Goal: Information Seeking & Learning: Check status

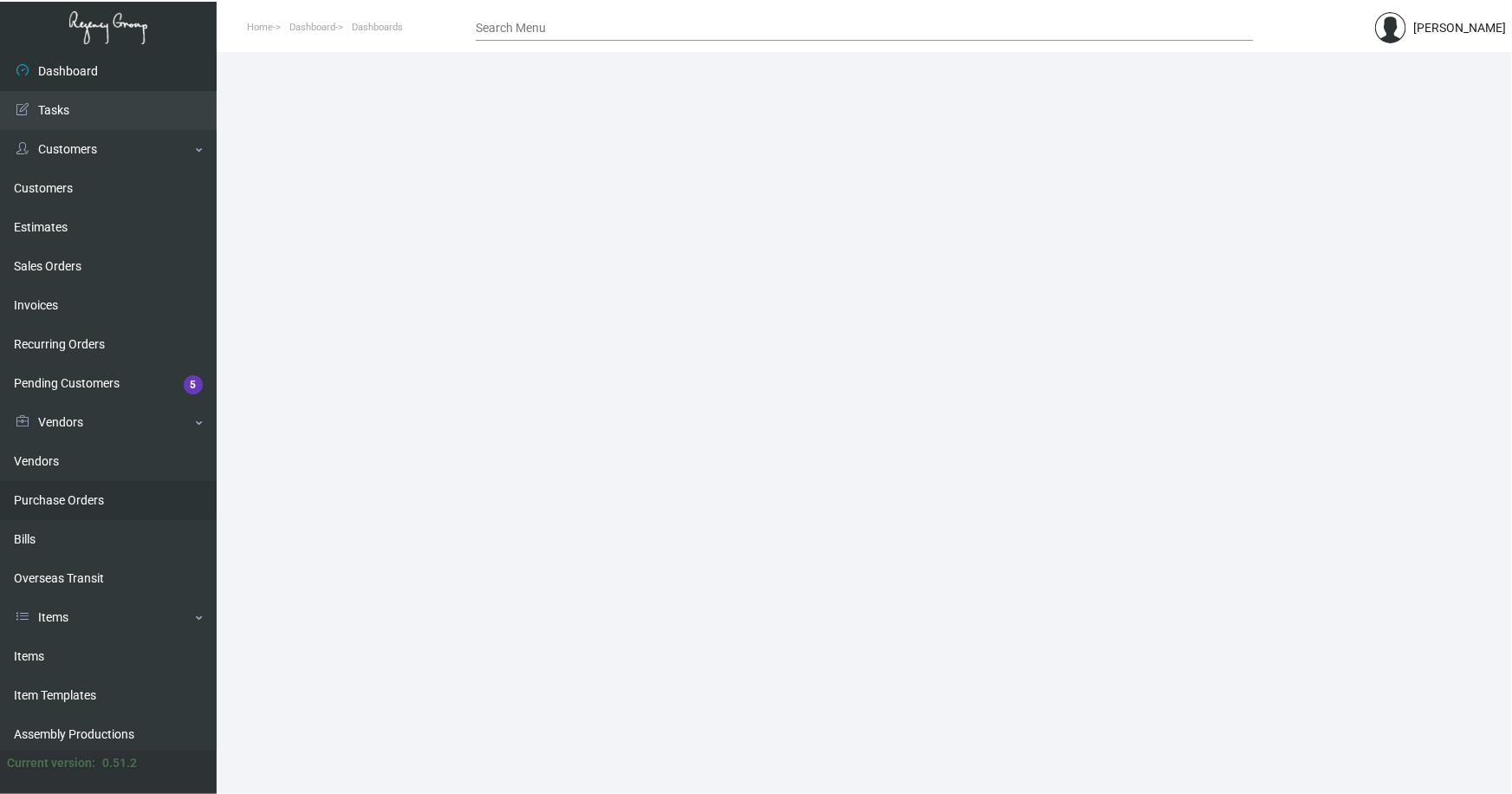
drag, startPoint x: 37, startPoint y: 648, endPoint x: 145, endPoint y: 510, distance: 175.2
click at [38, 648] on link "Items" at bounding box center [108, 656] width 217 height 39
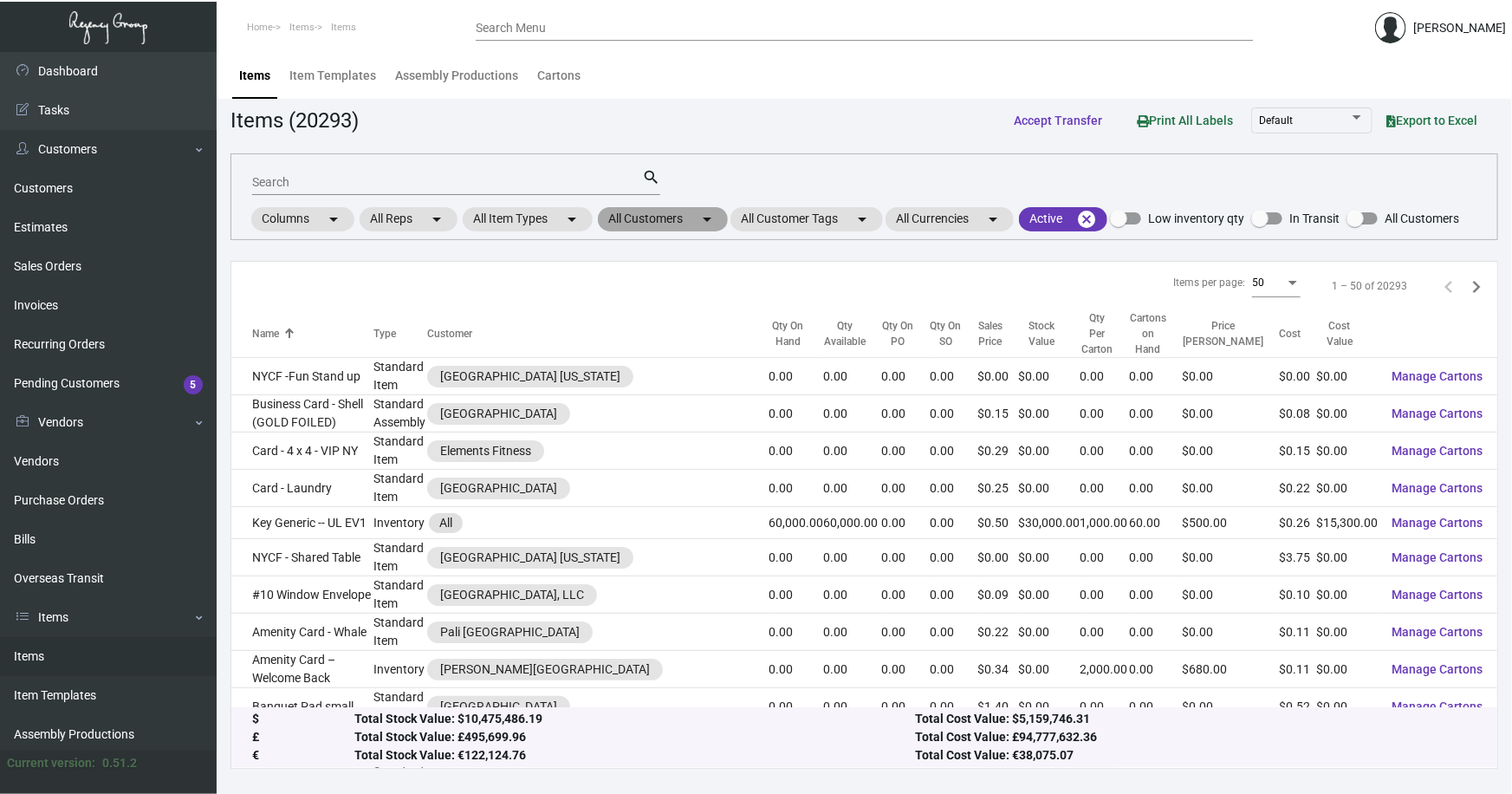
click at [637, 216] on mat-chip "All Customers arrow_drop_down" at bounding box center [663, 219] width 130 height 24
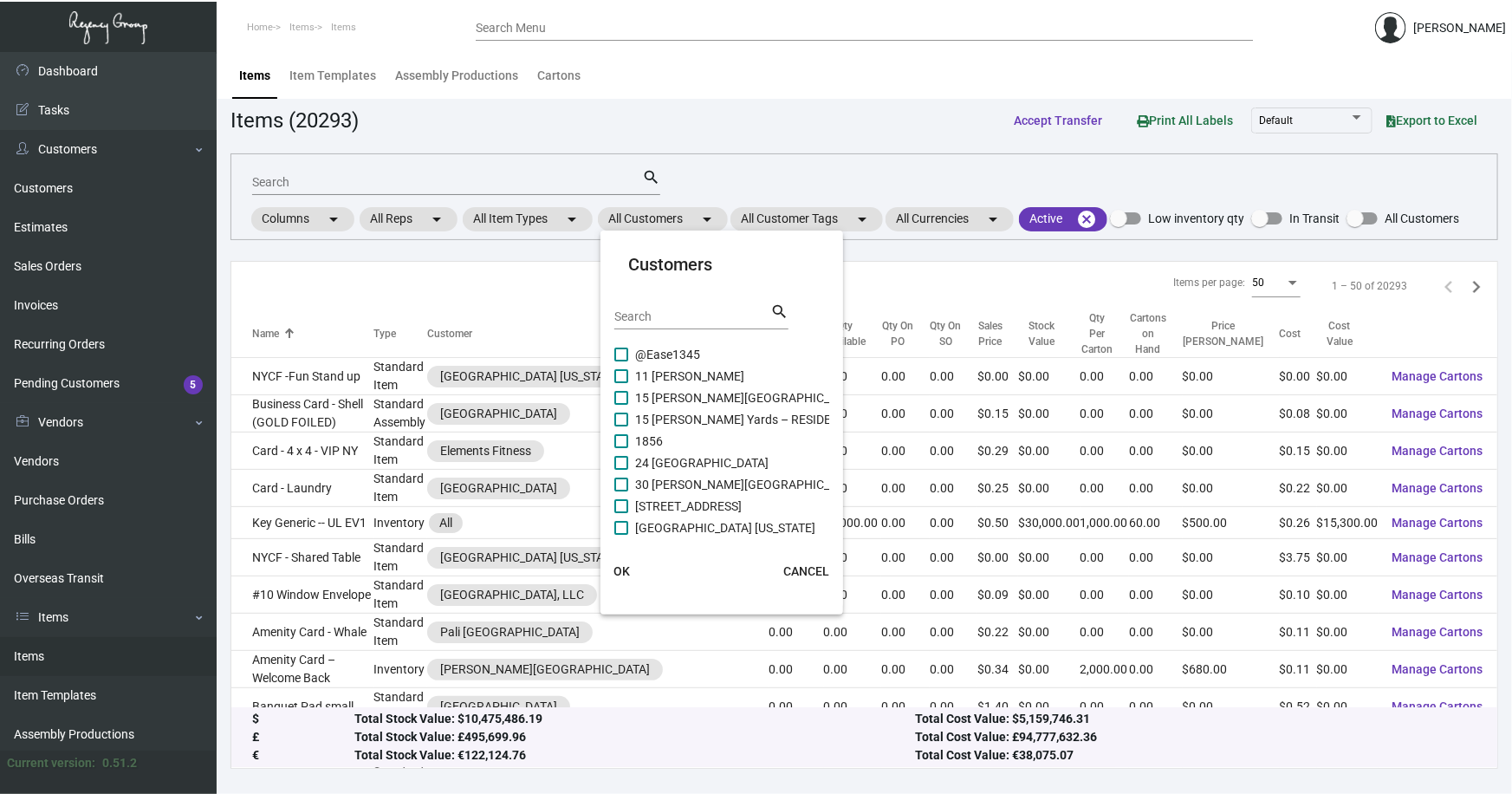
click at [643, 312] on input "Search" at bounding box center [692, 318] width 156 height 14
type input "ROYALTON"
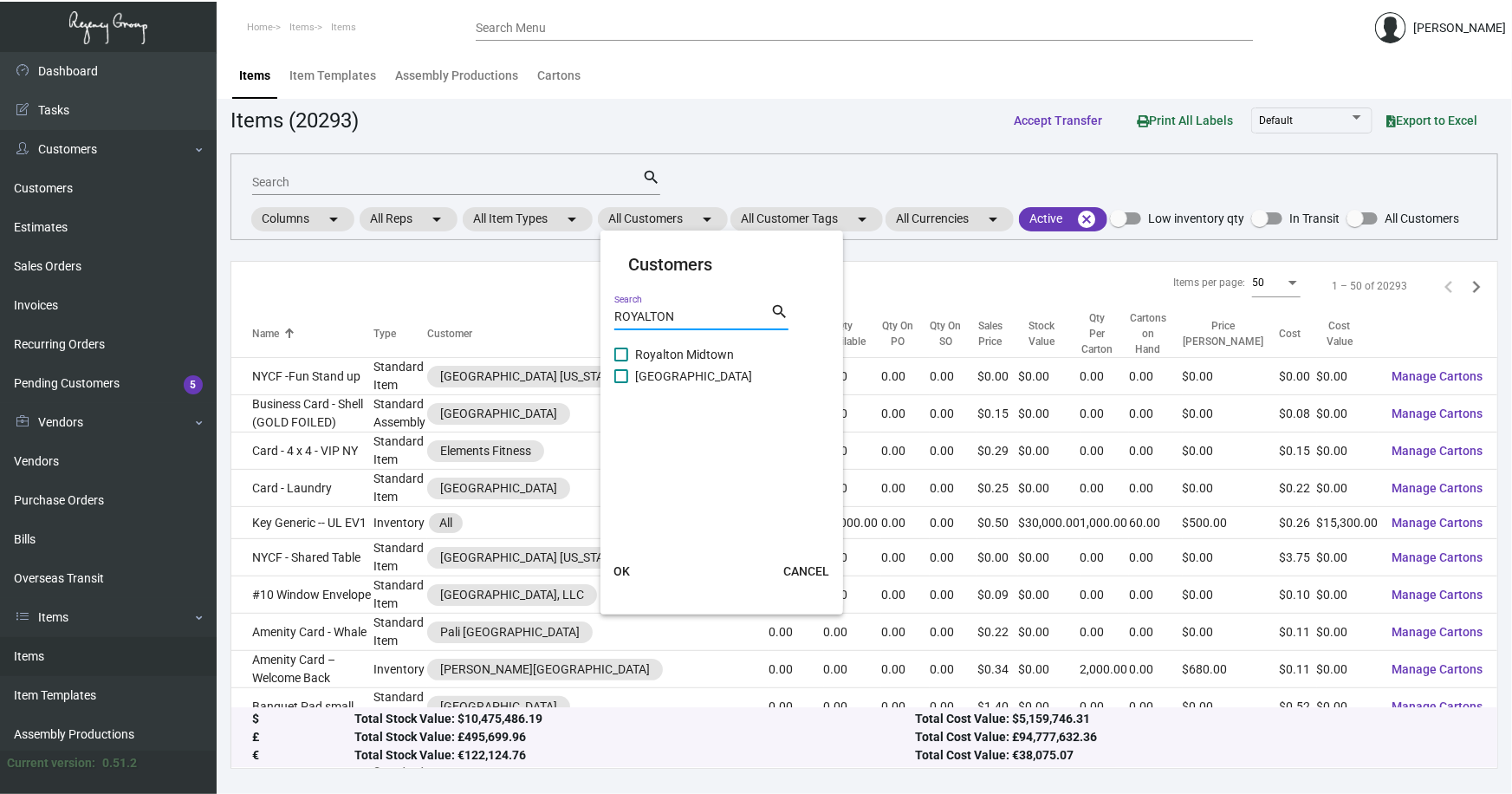
click at [709, 370] on span "[GEOGRAPHIC_DATA]" at bounding box center [693, 376] width 117 height 21
click at [621, 383] on input "[GEOGRAPHIC_DATA]" at bounding box center [620, 383] width 1 height 1
checkbox input "true"
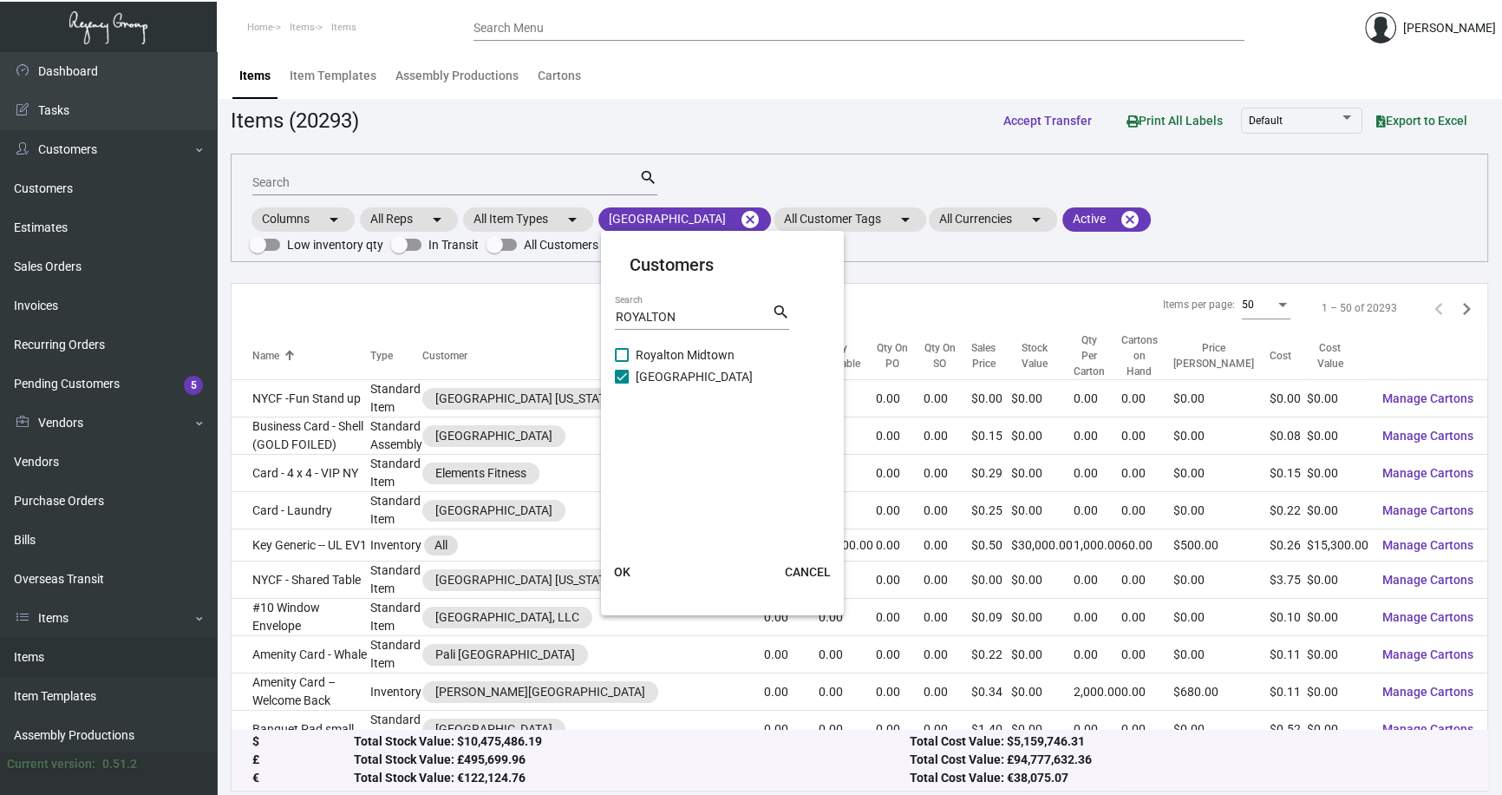
click at [625, 571] on span "OK" at bounding box center [622, 572] width 16 height 14
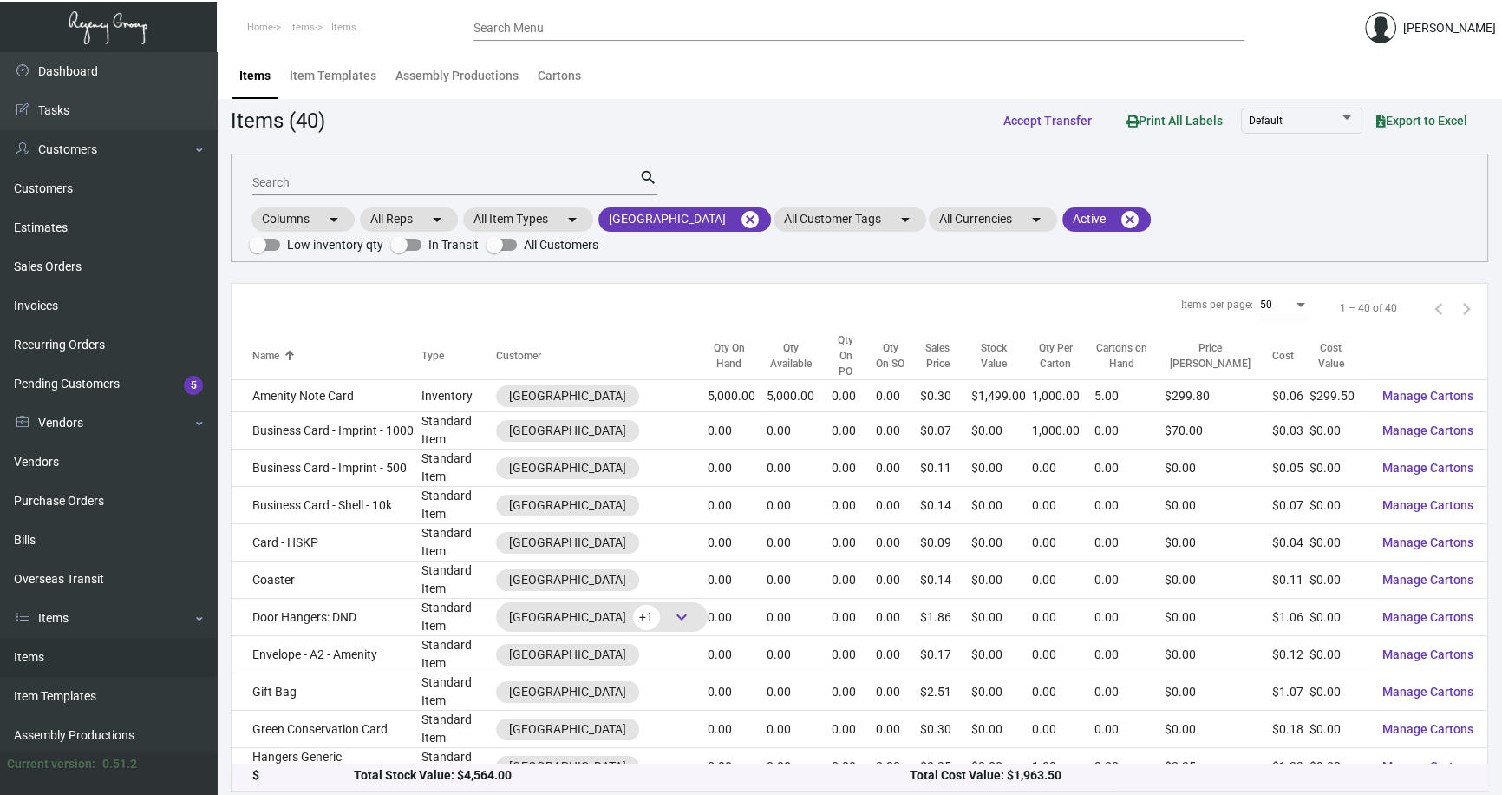
click at [288, 180] on input "Search" at bounding box center [445, 183] width 387 height 14
type input "LAUND"
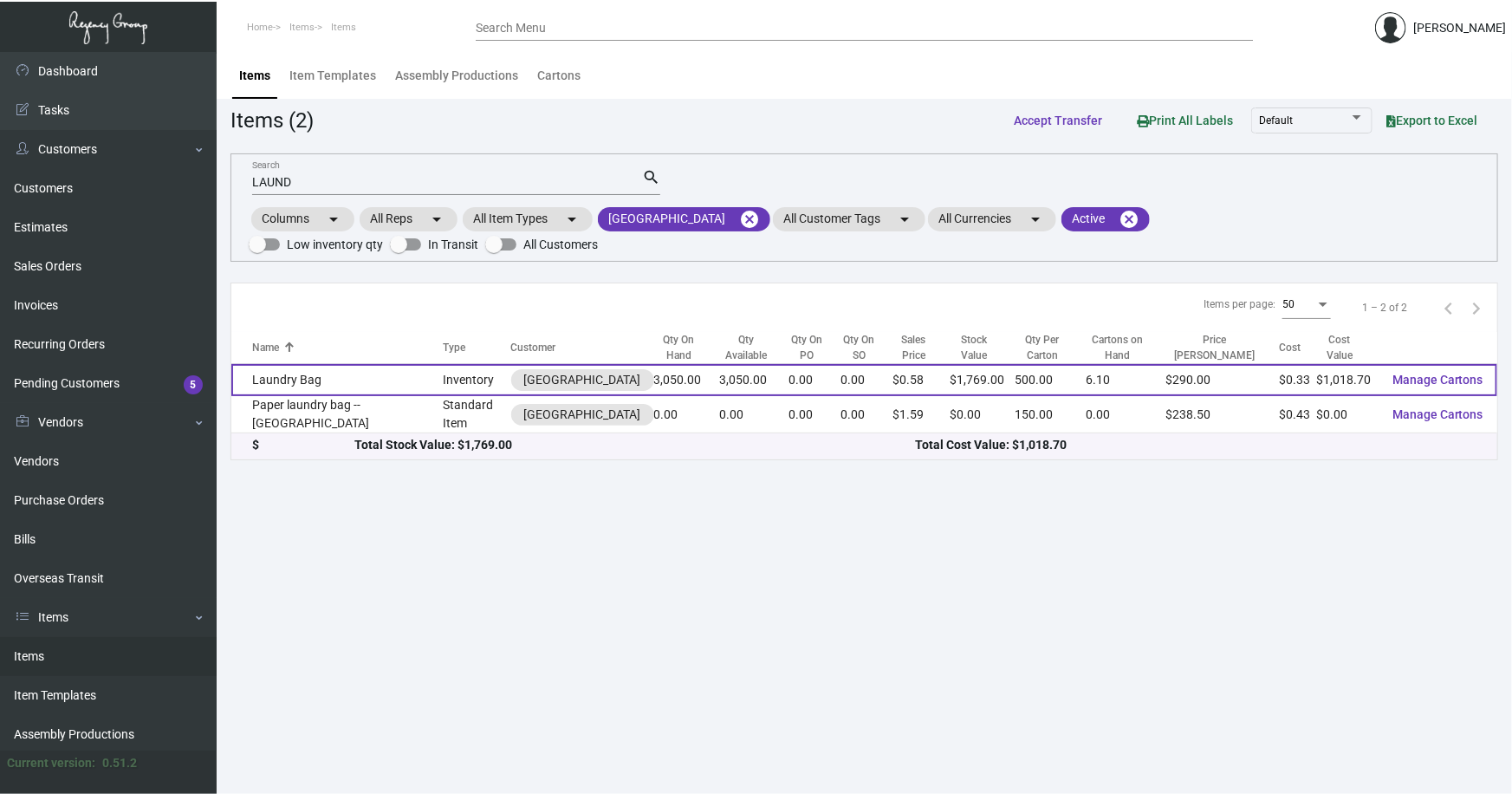
click at [330, 373] on td "Laundry Bag" at bounding box center [338, 380] width 212 height 32
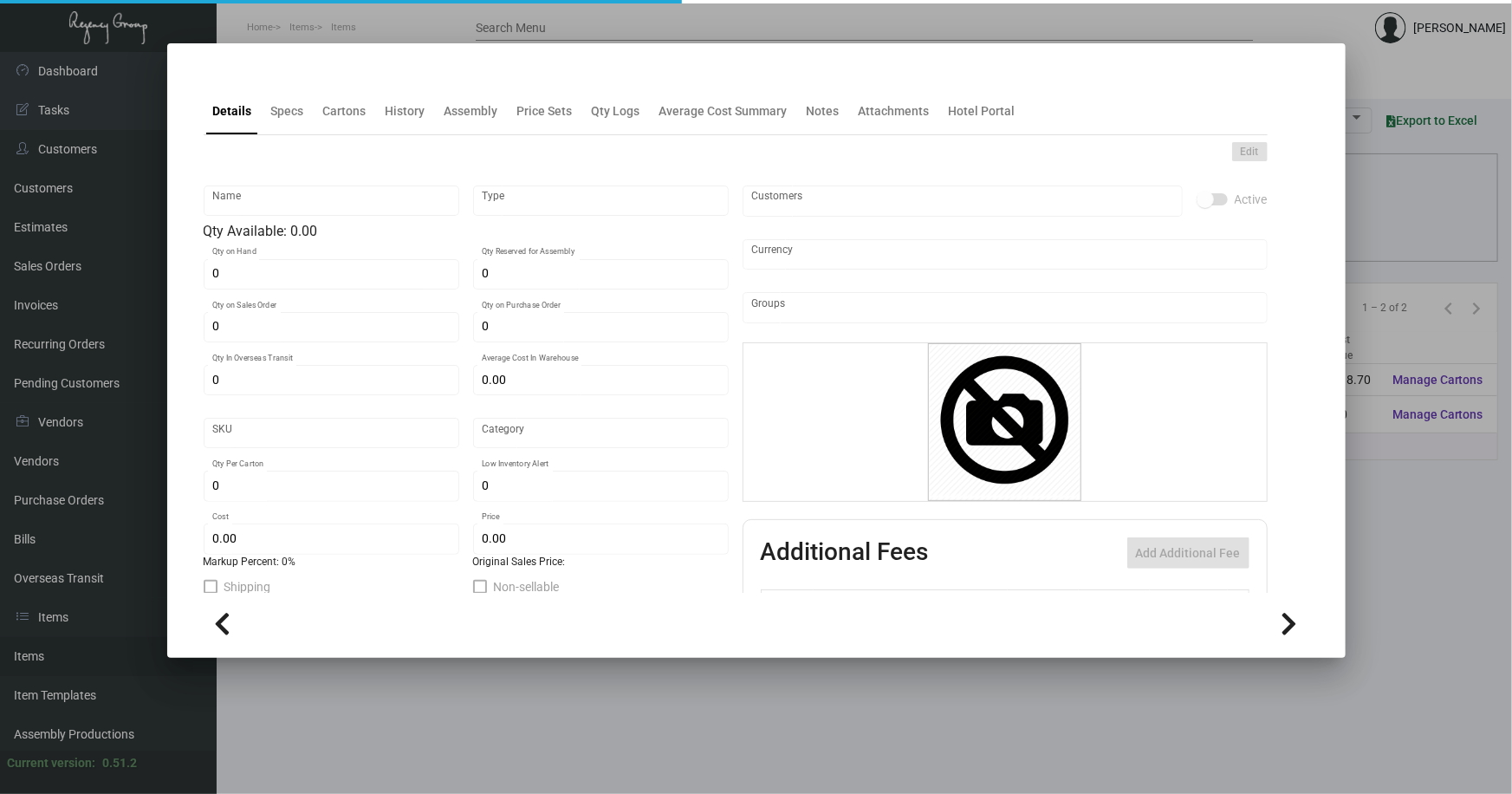
type input "Laundry Bag"
type input "Inventory"
type input "3,050"
type input "$ 0.00"
type input "902-Laundry Bag-13"
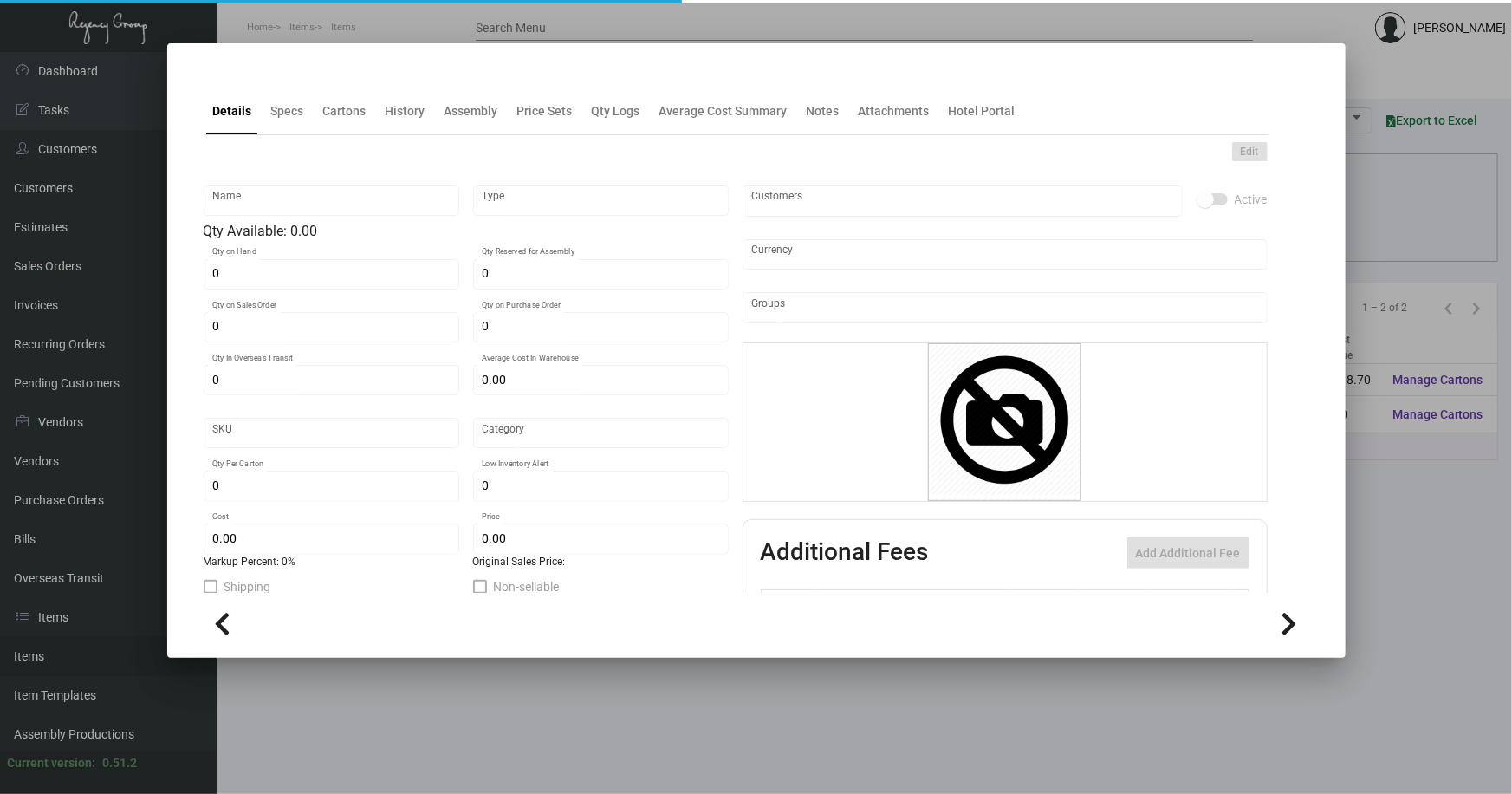
type input "Standard"
type input "500"
type input "$ 0.334"
type input "$ 0.58"
checkbox input "true"
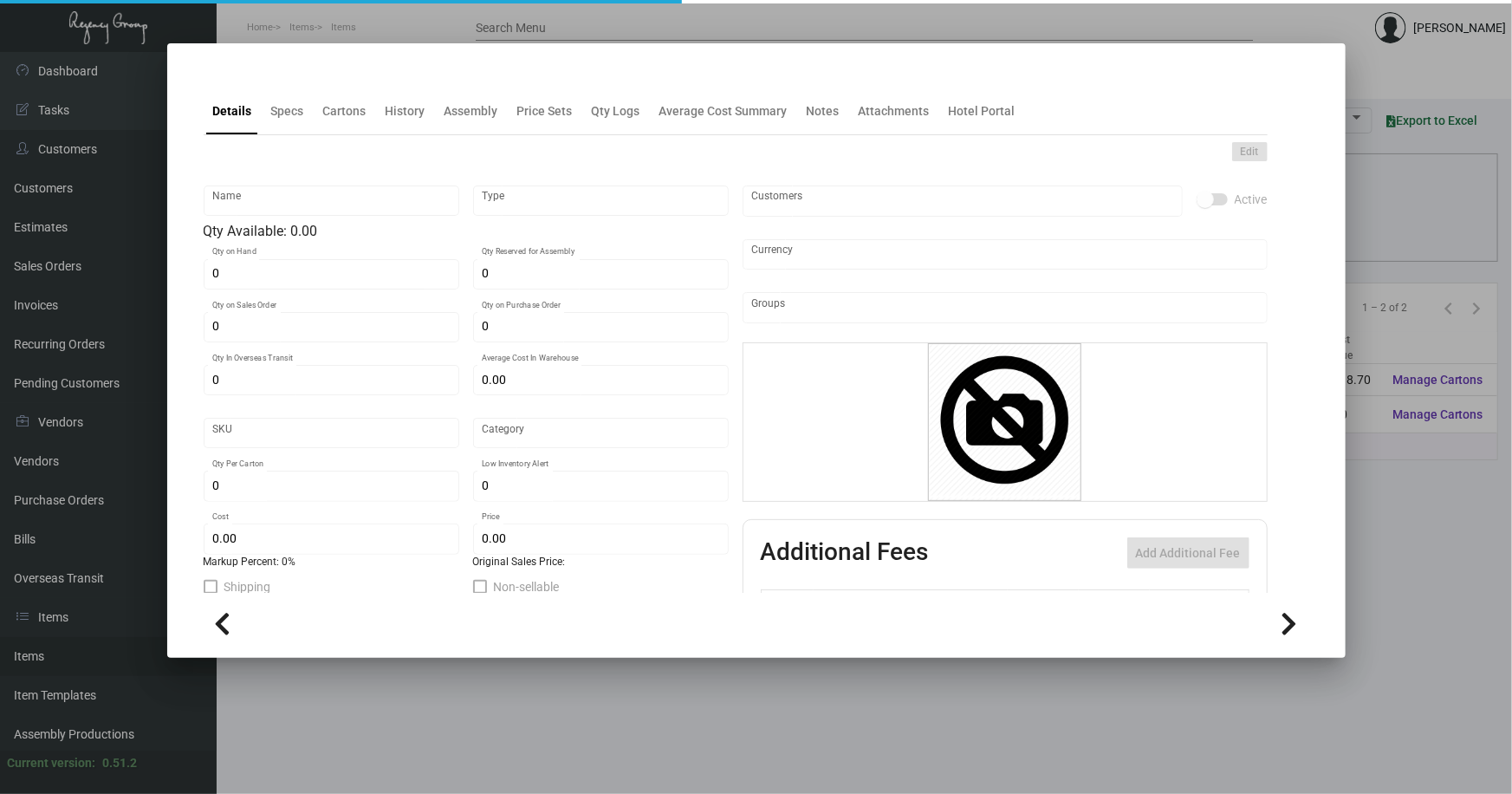
checkbox input "true"
type input "United States Dollar $"
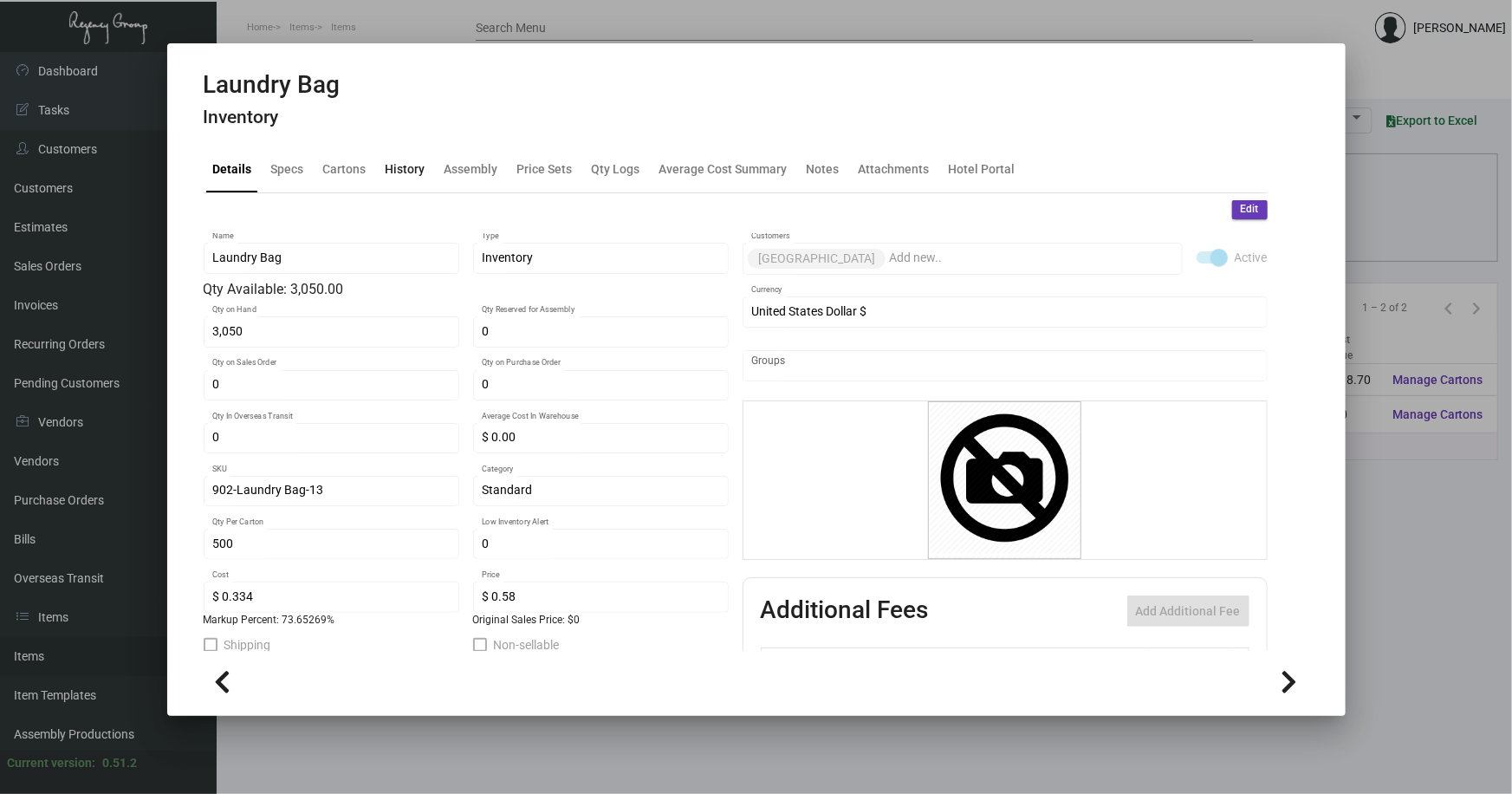
click at [414, 165] on div "History" at bounding box center [405, 169] width 40 height 18
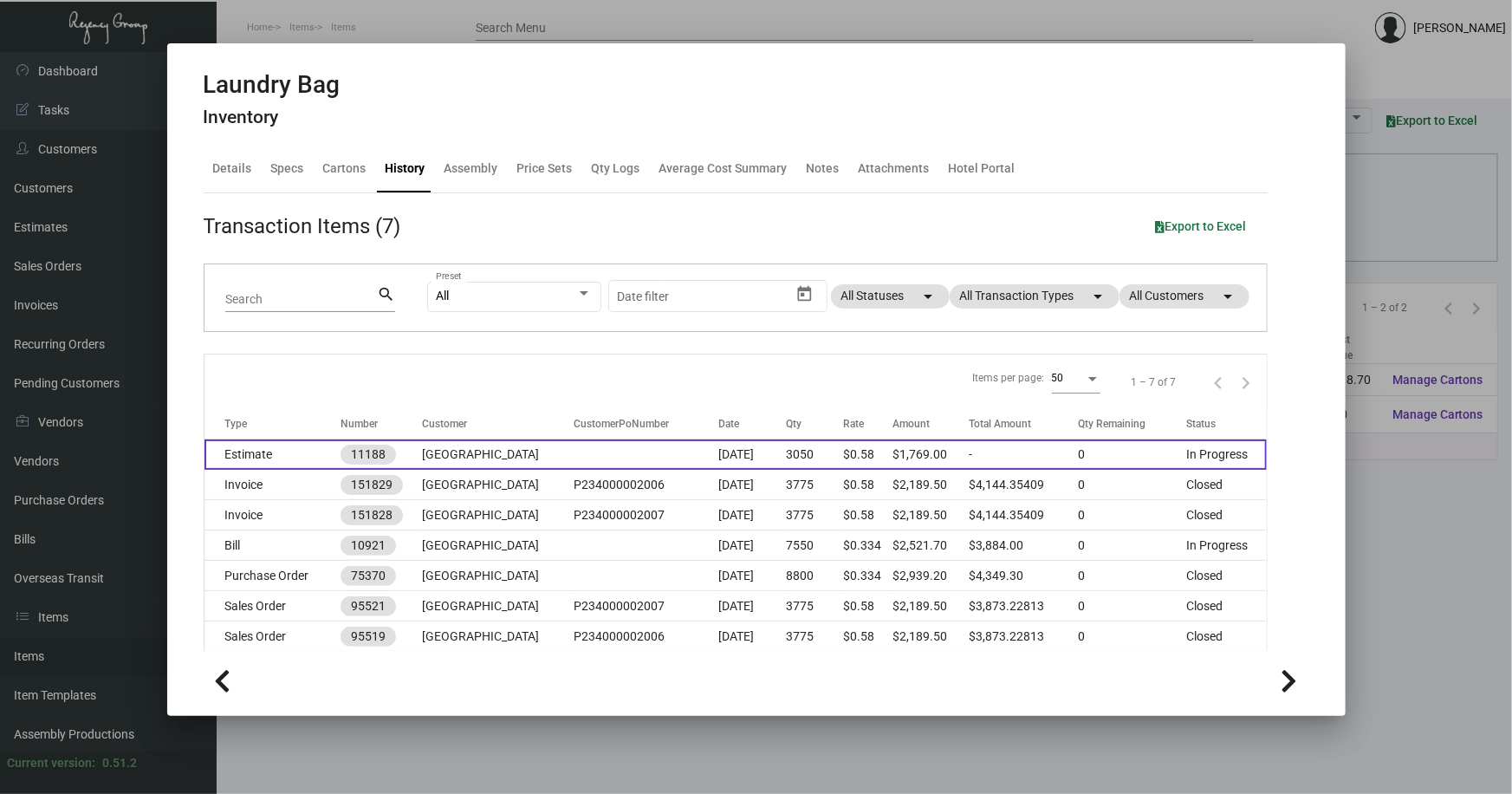
click at [243, 447] on td "Estimate" at bounding box center [273, 454] width 136 height 30
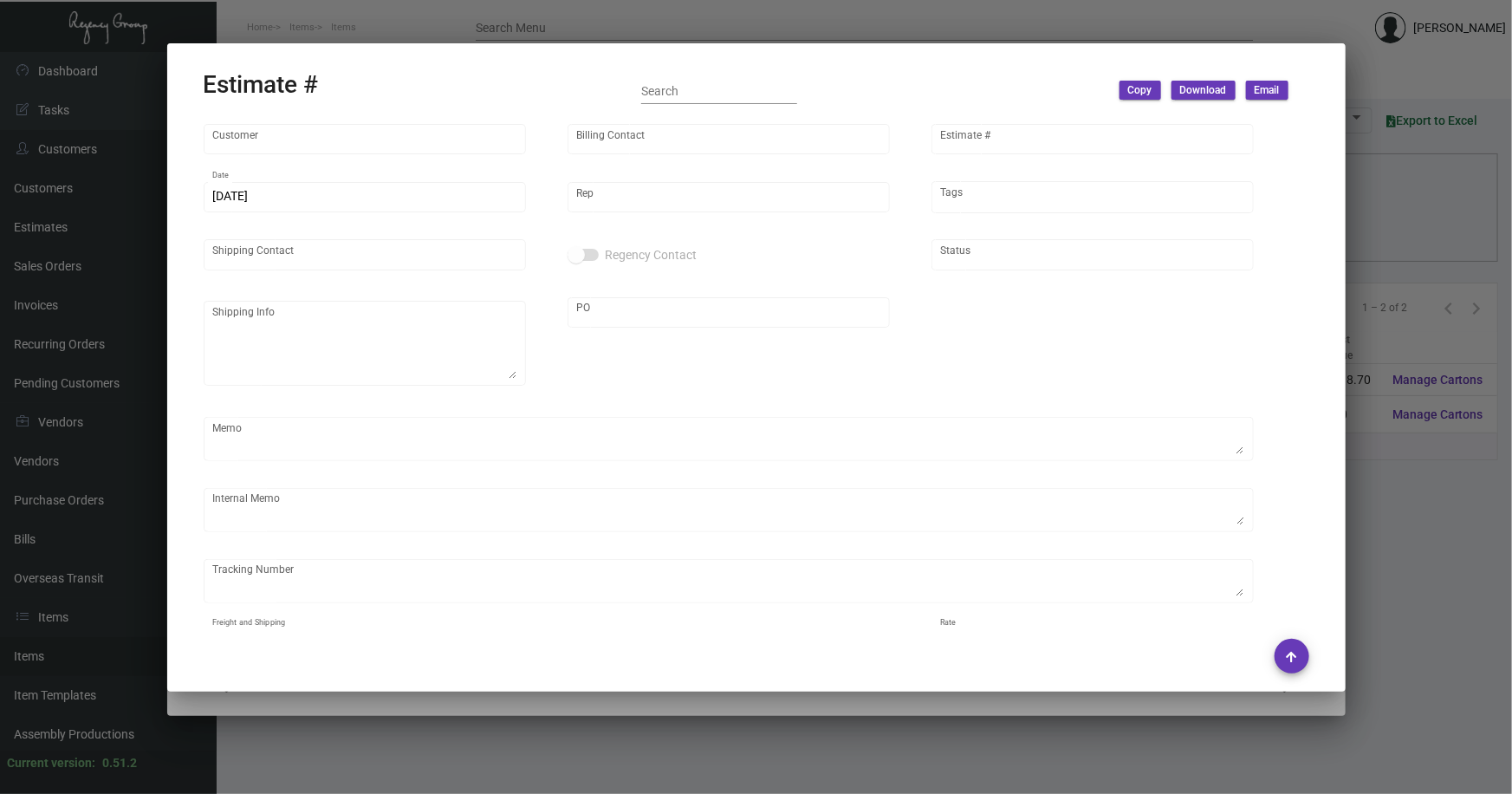
type input "[GEOGRAPHIC_DATA]"
type input "Accounting Department"
type input "11188"
type input "[DATE]"
type input "[PERSON_NAME]"
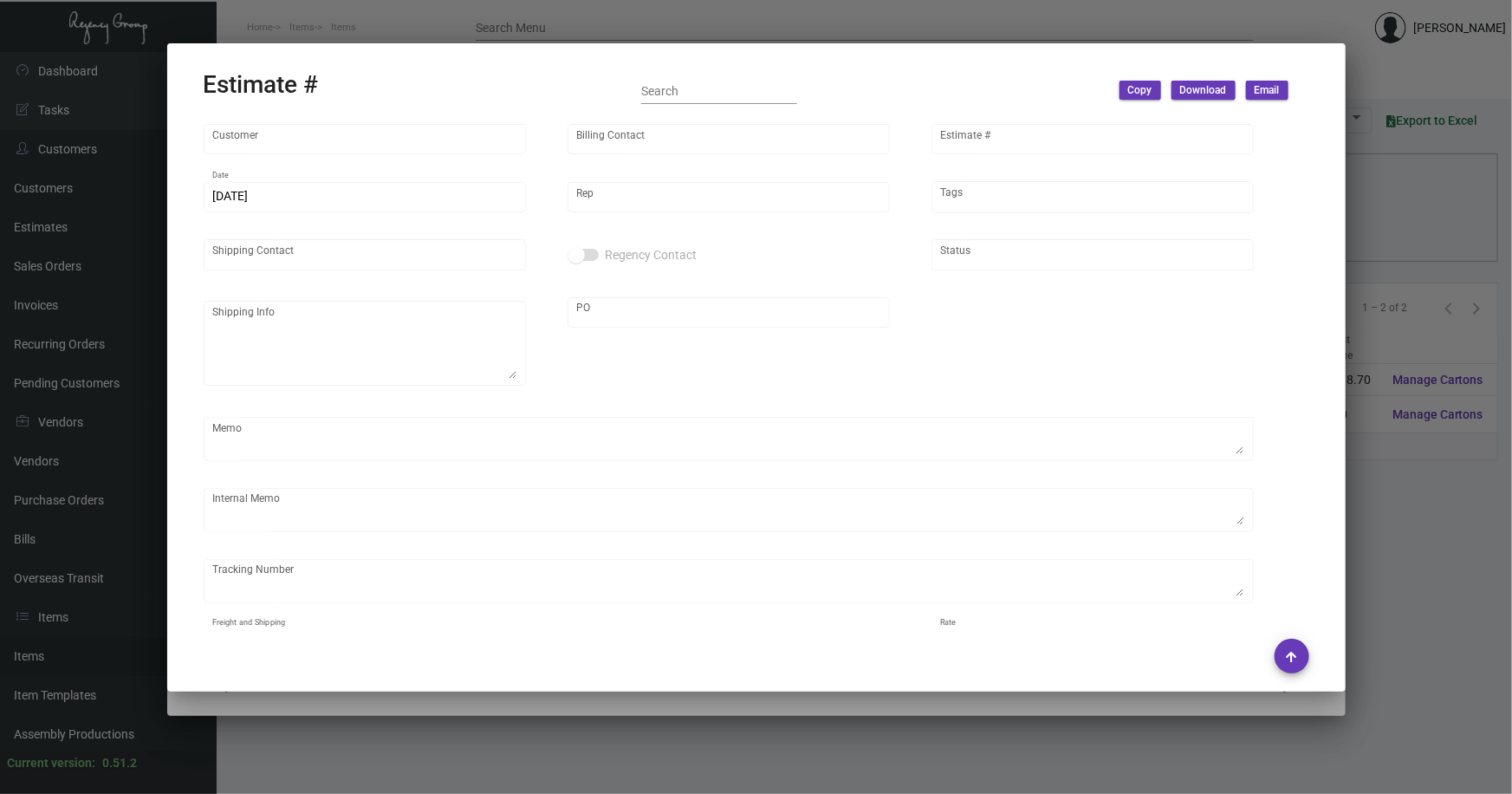
type input "[GEOGRAPHIC_DATA]"
type textarea "[GEOGRAPHIC_DATA] - [GEOGRAPHIC_DATA] [STREET_ADDRESS][US_STATE]"
type input "PENDING"
type textarea "DISPOSAL 6 boxes Laundry Bags, 6 boxes Shoe Shine Bags (12 cartons total)"
type input "United States Dollar $"
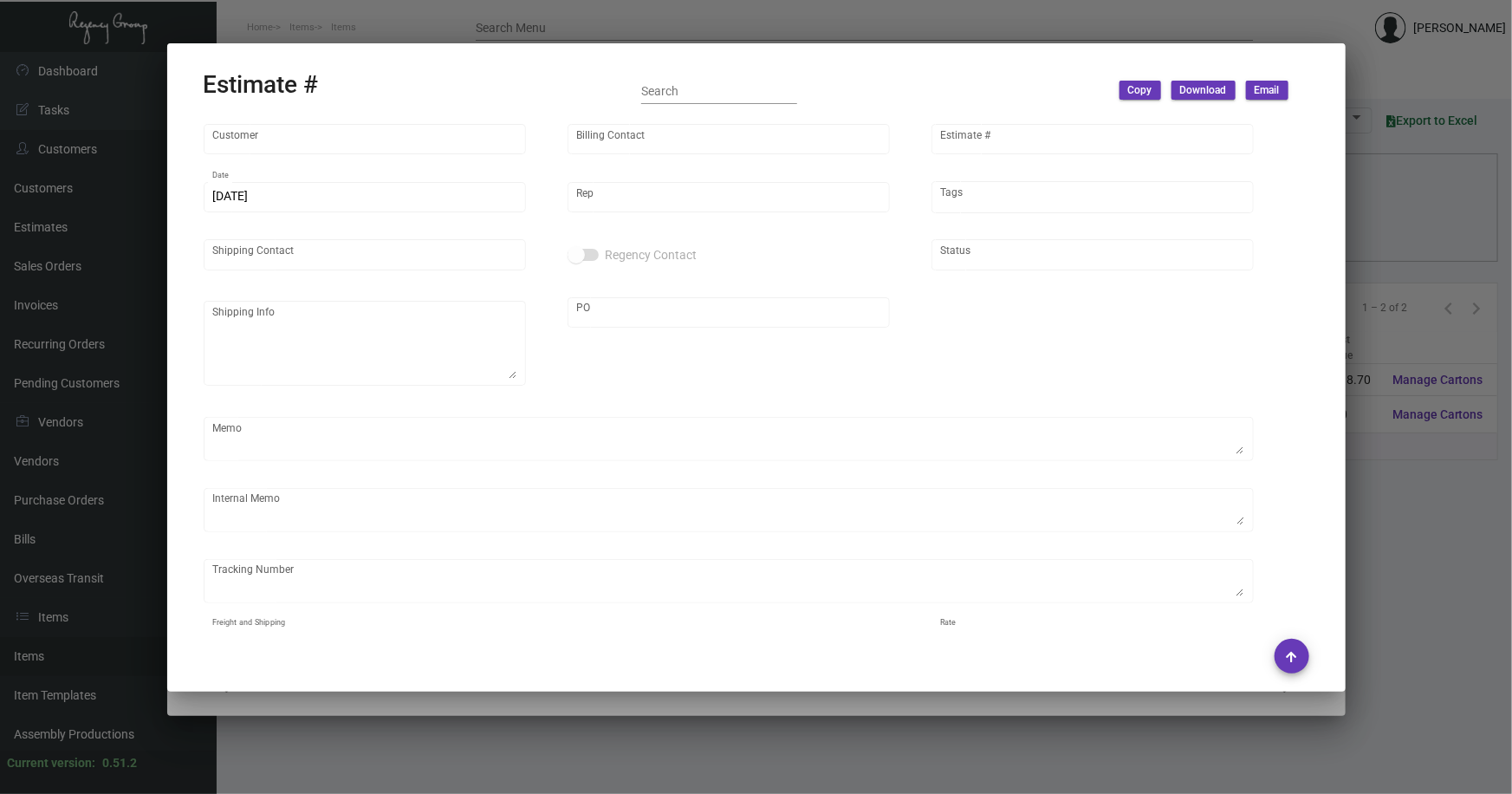
type input "$ 0.00"
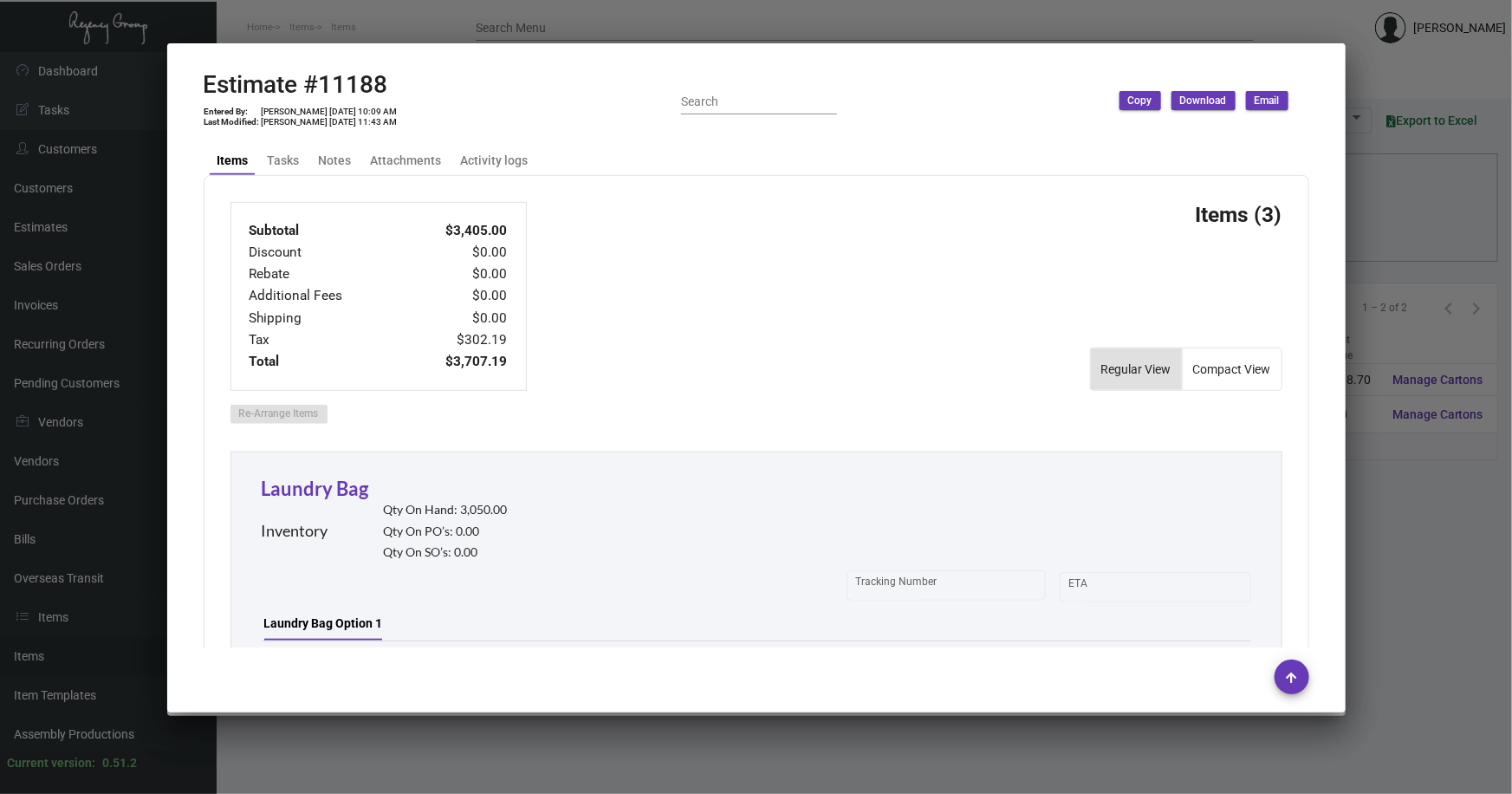
scroll to position [663, 0]
click at [1366, 537] on div at bounding box center [756, 397] width 1512 height 794
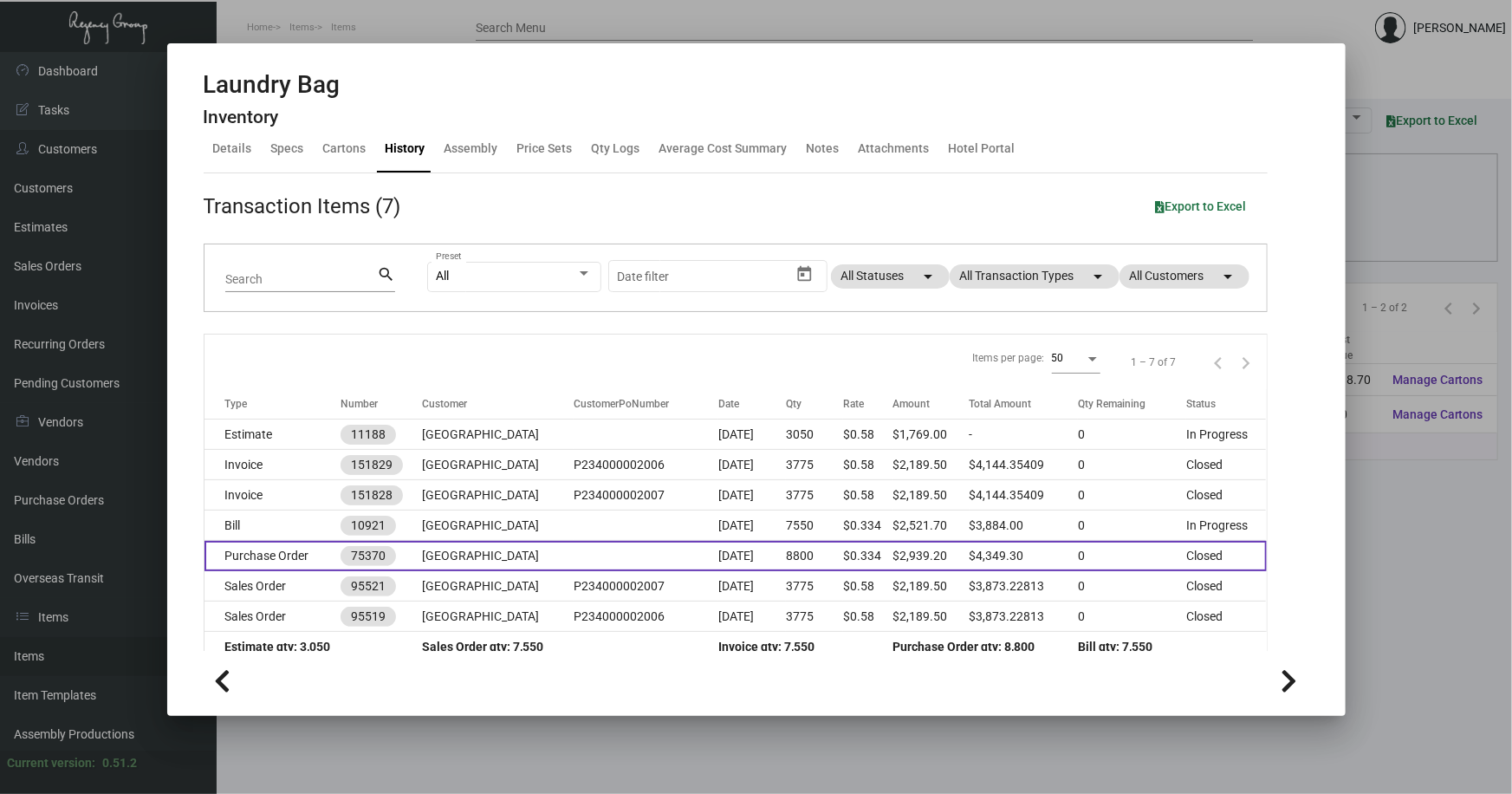
scroll to position [40, 0]
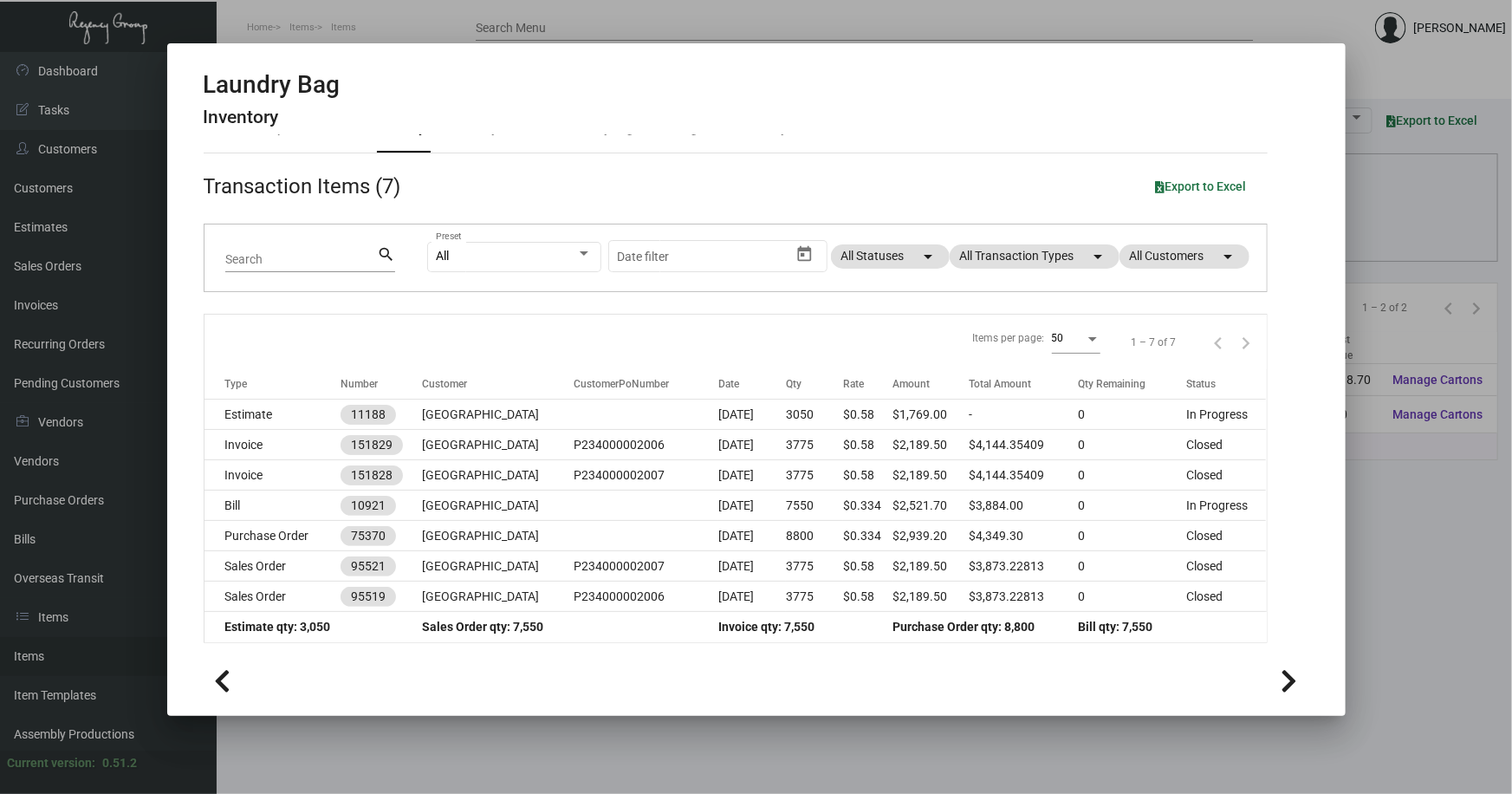
click at [378, 745] on div at bounding box center [756, 397] width 1512 height 794
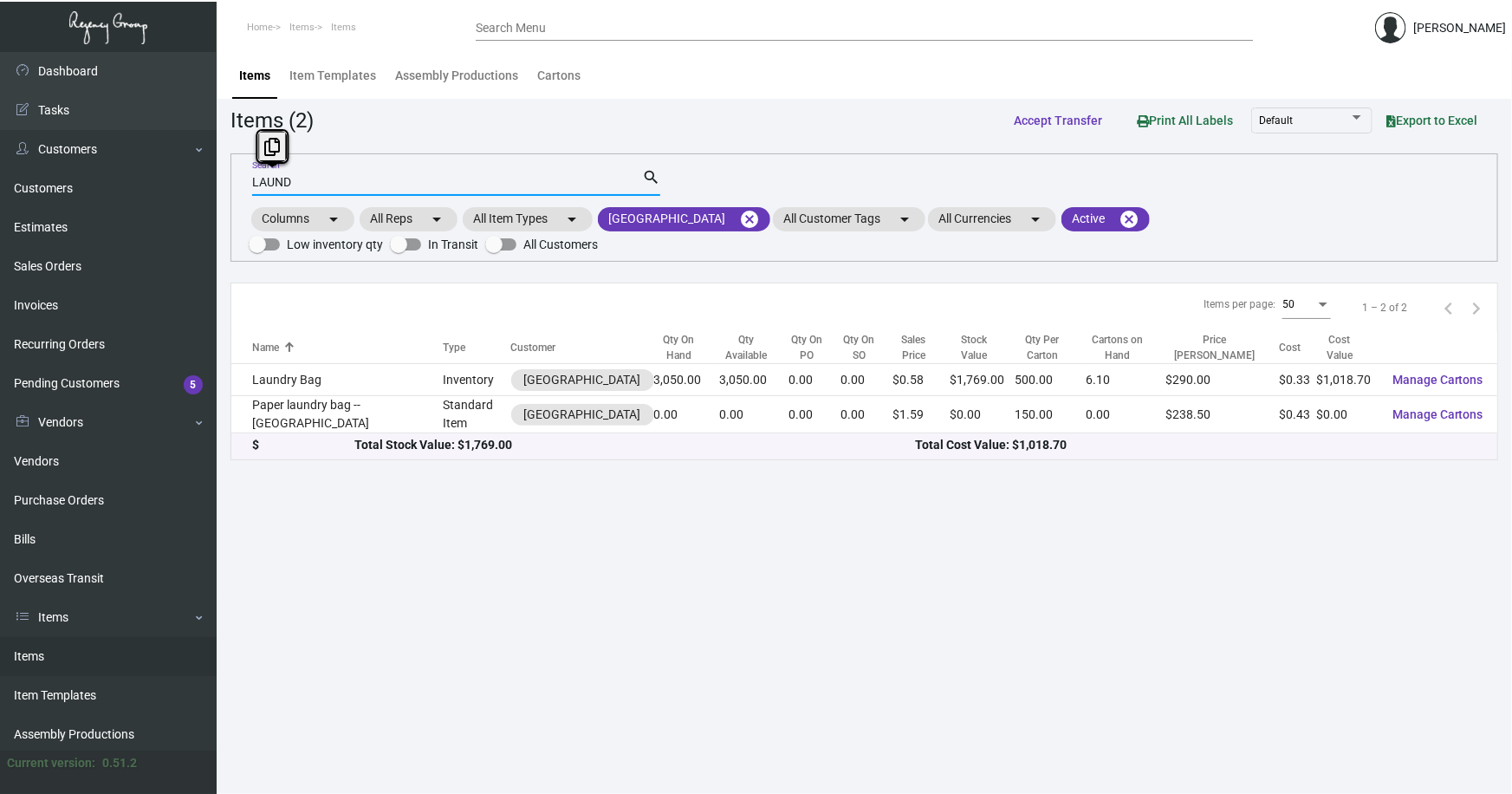
drag, startPoint x: 293, startPoint y: 178, endPoint x: 249, endPoint y: 174, distance: 44.2
click at [249, 174] on div "LAUND Search search Columns arrow_drop_down All Reps arrow_drop_down All Item T…" at bounding box center [864, 208] width 1267 height 108
type input "CARD"
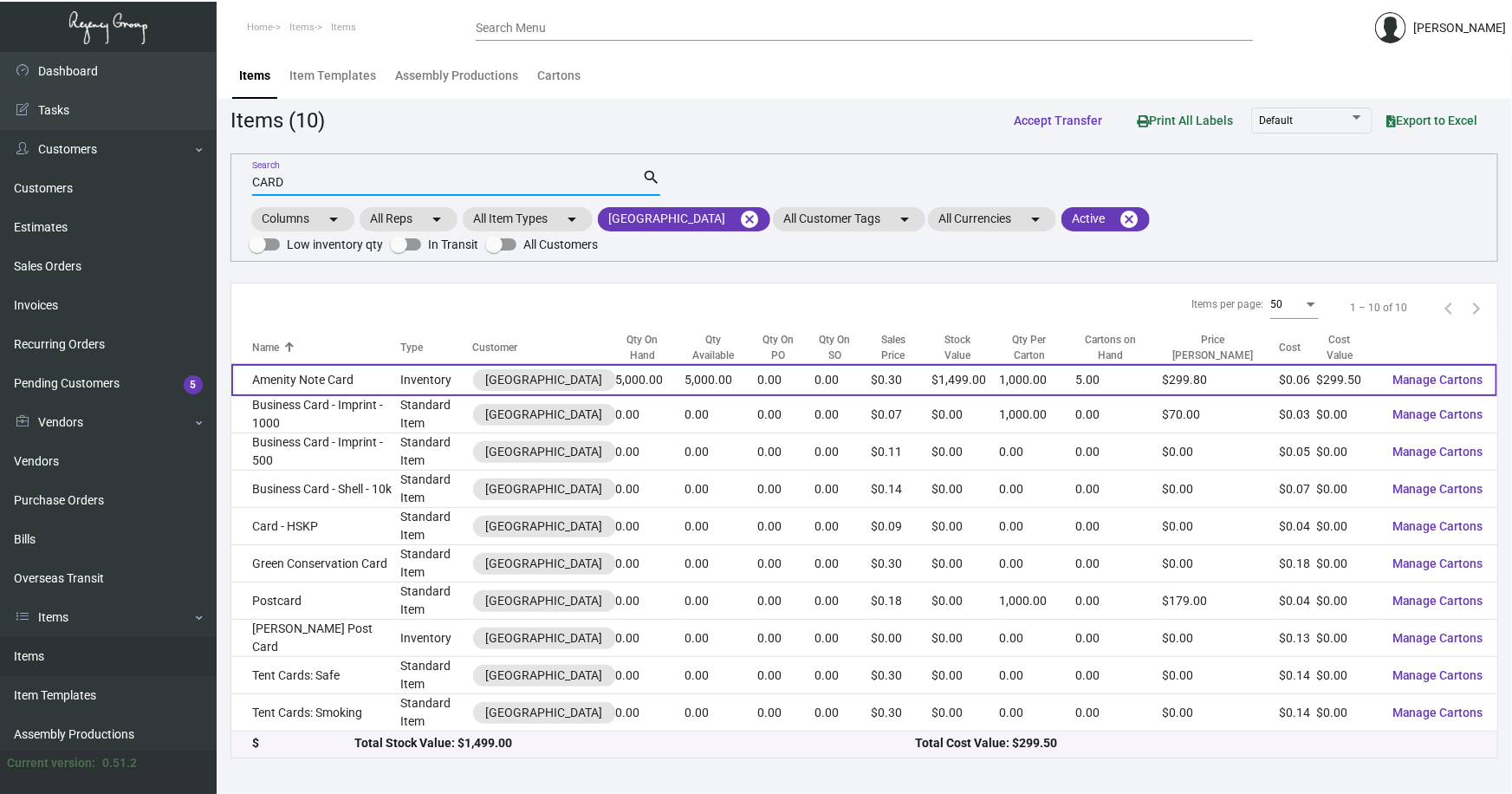
click at [306, 371] on td "Amenity Note Card" at bounding box center [316, 380] width 169 height 32
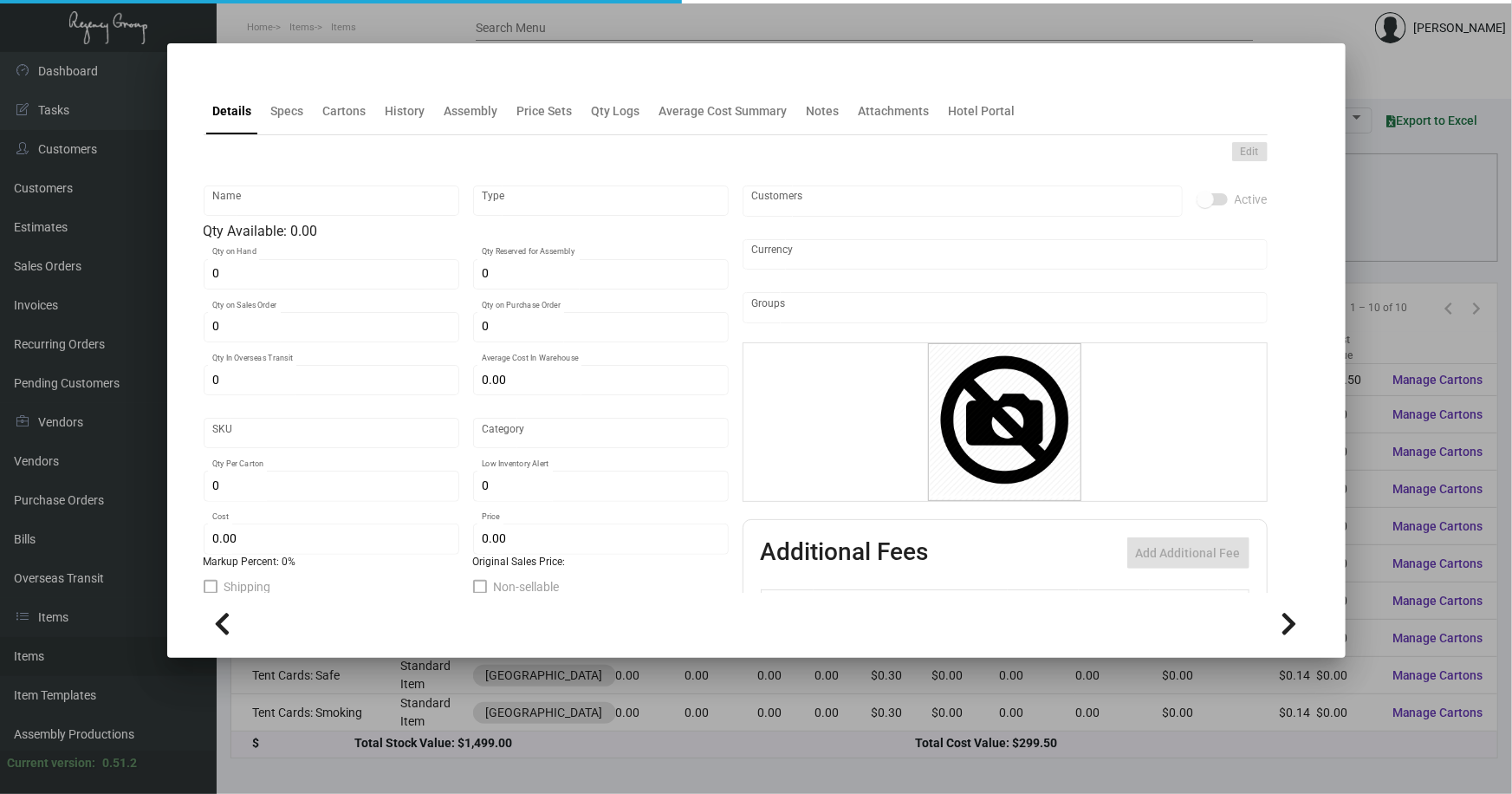
type input "Amenity Note Card"
type input "Inventory"
type input "5,000"
type input "$ 0.0599"
type input "Standard"
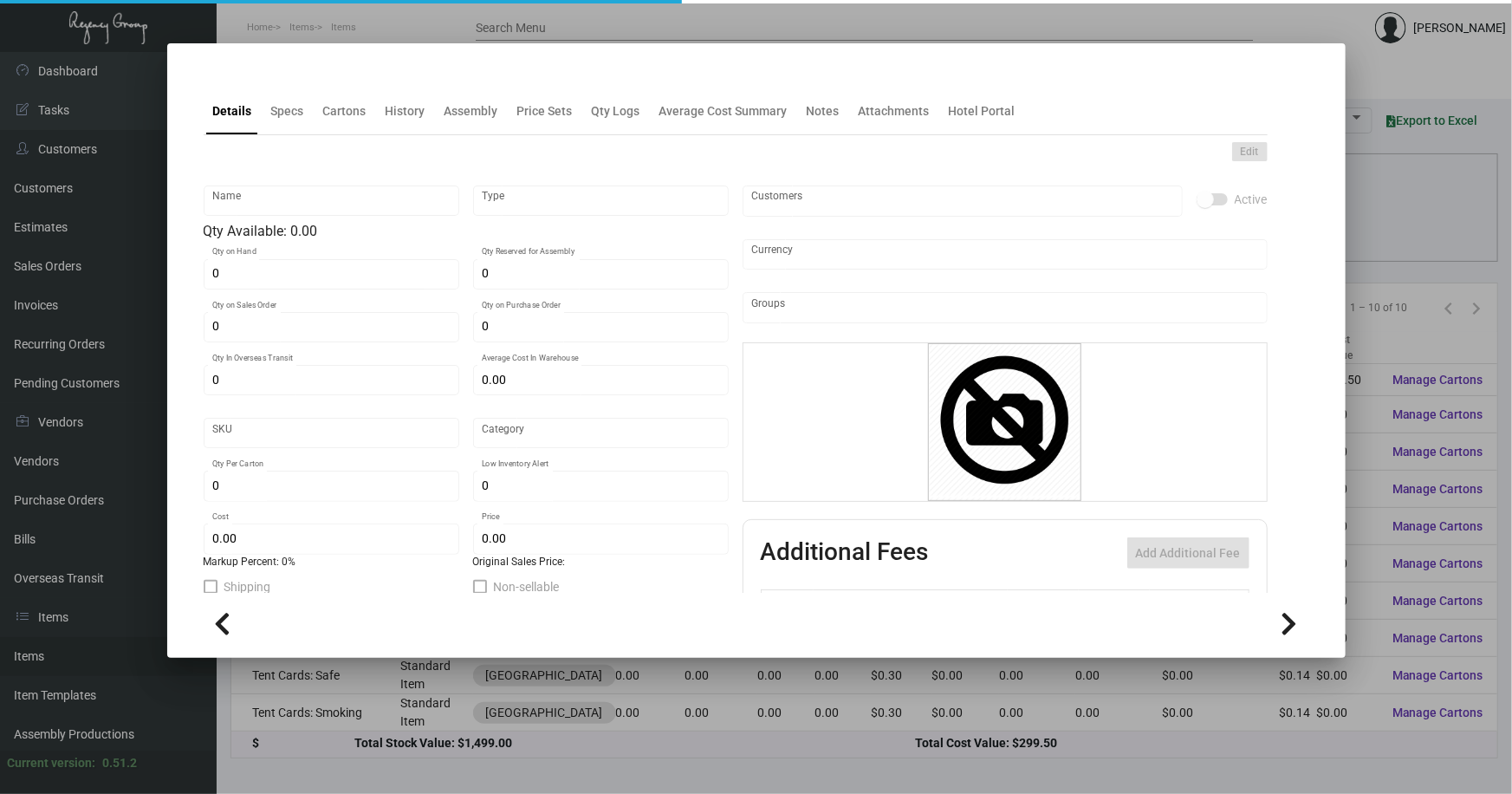
type input "1,000"
type input "$ 0.0599"
type input "$ 0.2998"
checkbox input "true"
type input "United States Dollar $"
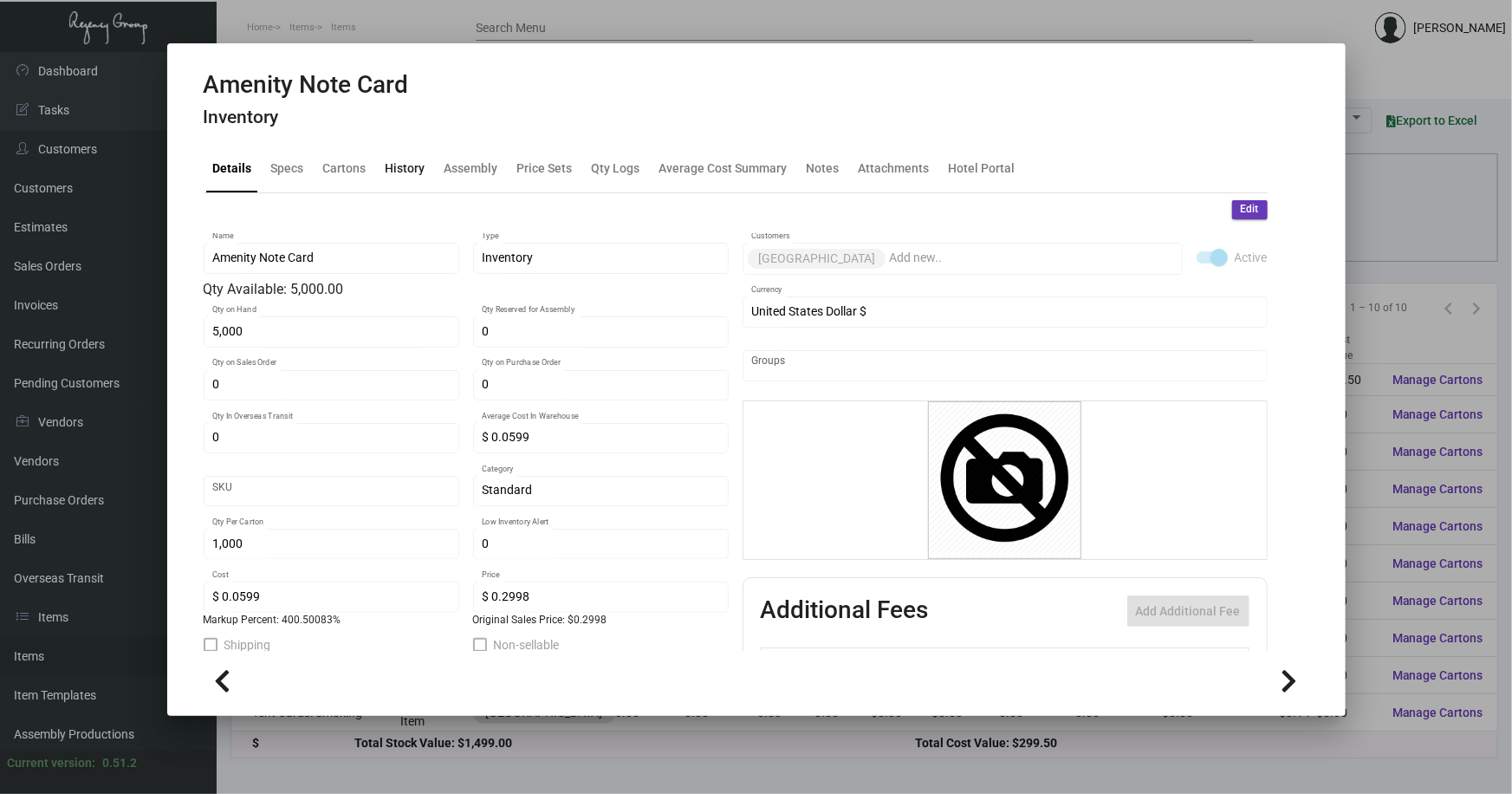
click at [392, 169] on div "History" at bounding box center [405, 169] width 40 height 18
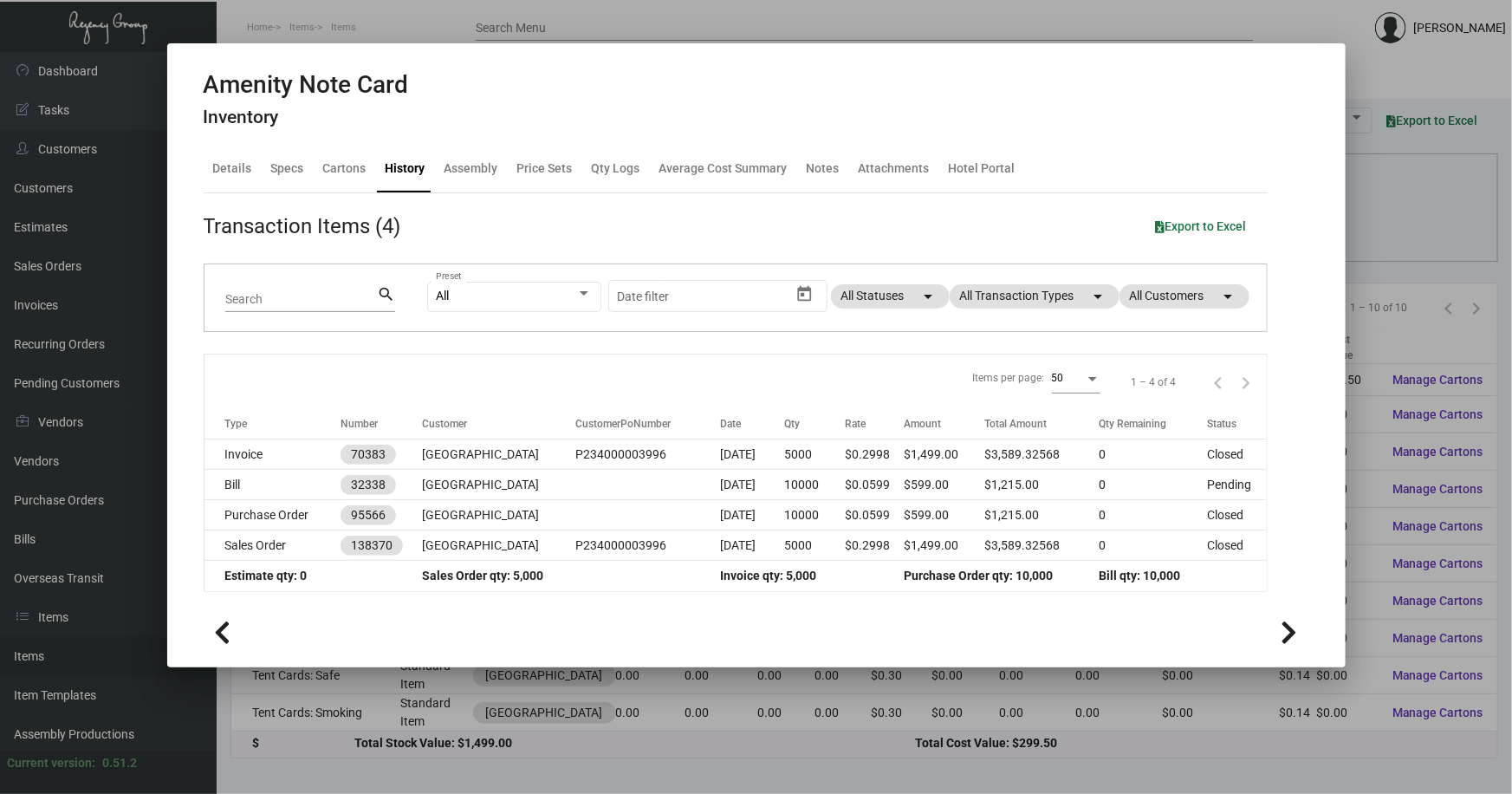
click at [676, 749] on div at bounding box center [756, 397] width 1512 height 794
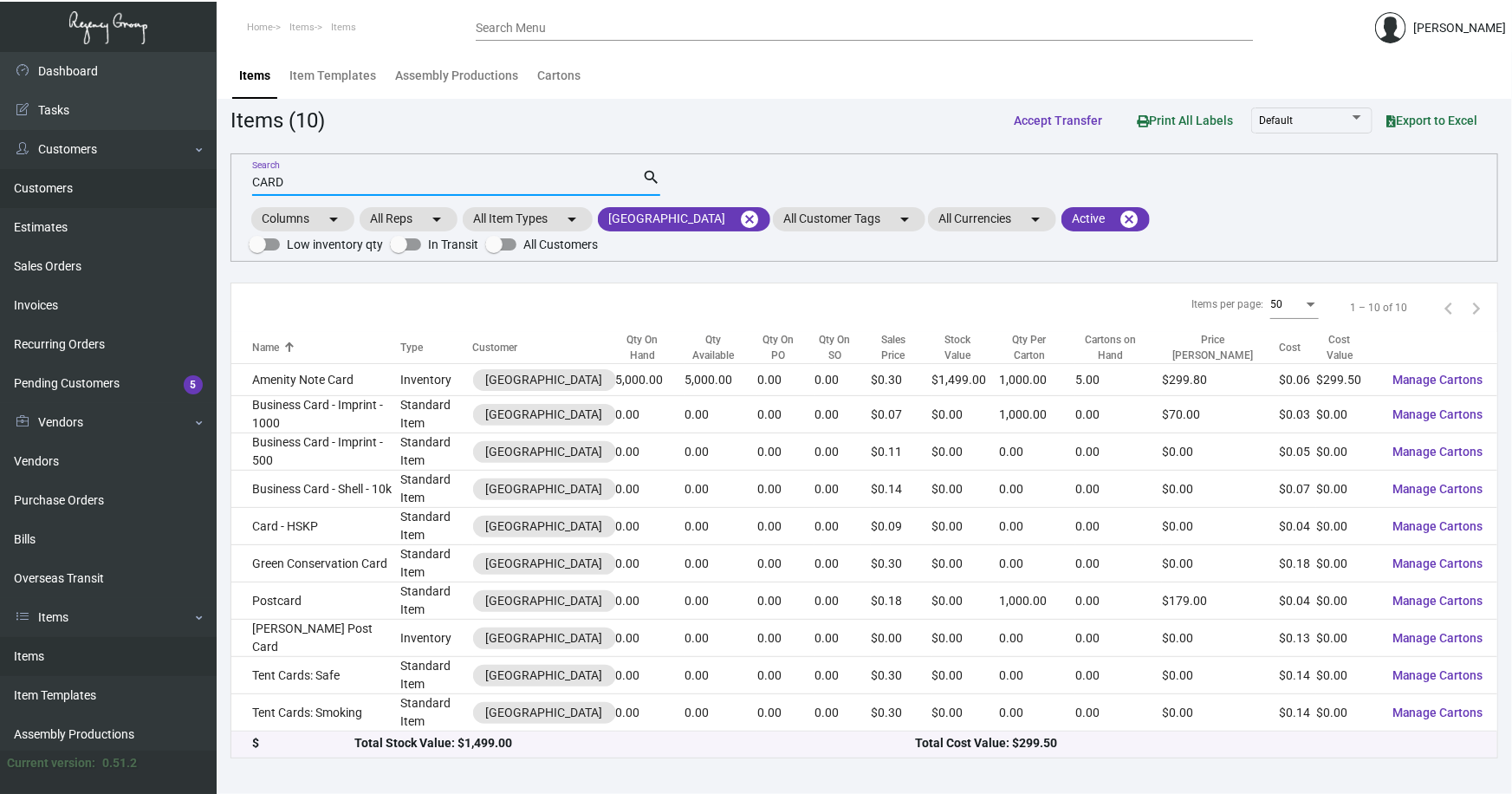
drag, startPoint x: 285, startPoint y: 183, endPoint x: 202, endPoint y: 181, distance: 83.0
click at [211, 182] on div "Dashboard Dashboard Tasks Customers Customers Estimates Sales Orders Invoices R…" at bounding box center [756, 422] width 1512 height 741
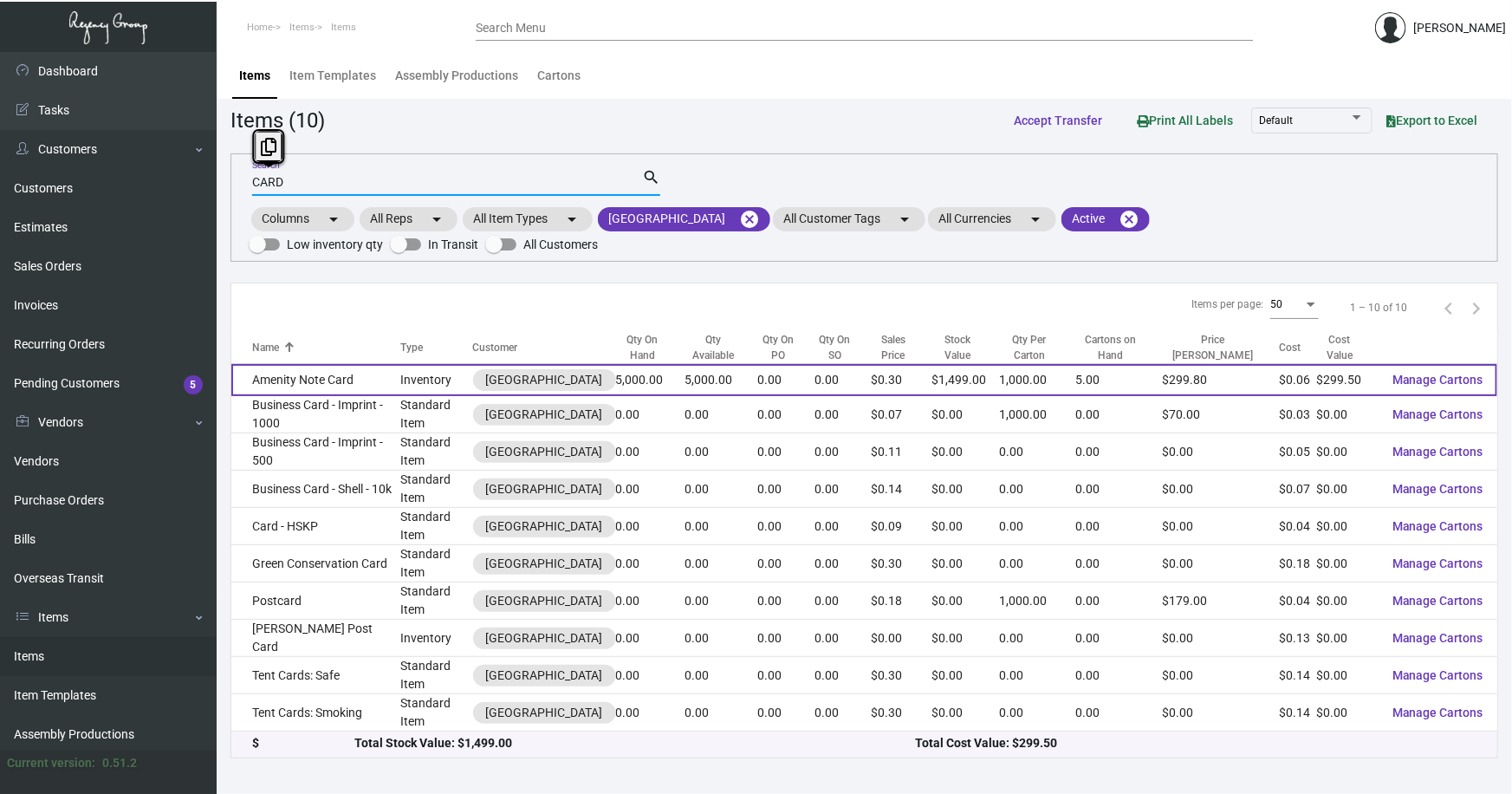
click at [276, 382] on td "Amenity Note Card" at bounding box center [316, 380] width 169 height 32
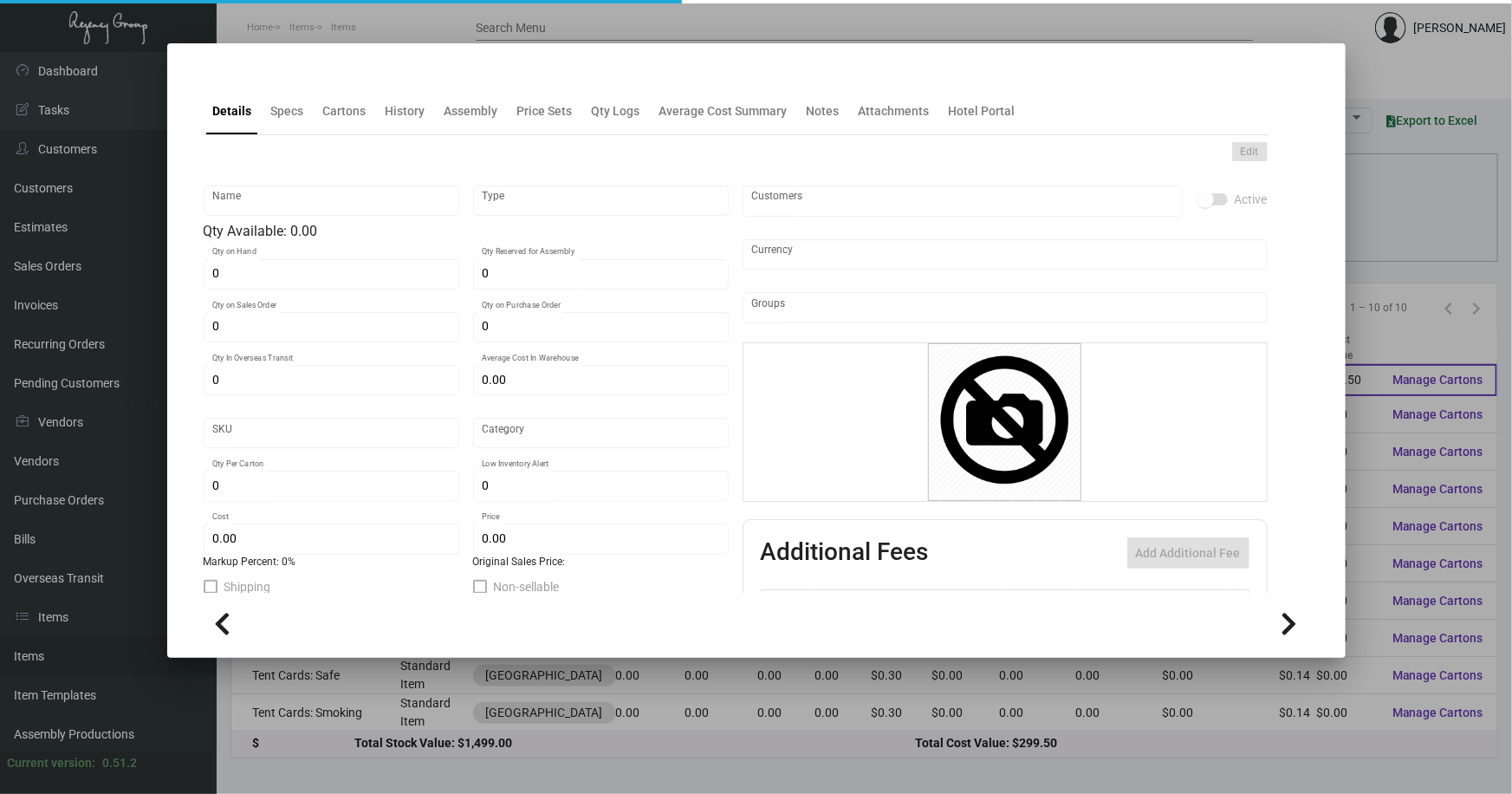
type input "Amenity Note Card"
type input "Inventory"
type input "5,000"
type input "$ 0.0599"
type input "Standard"
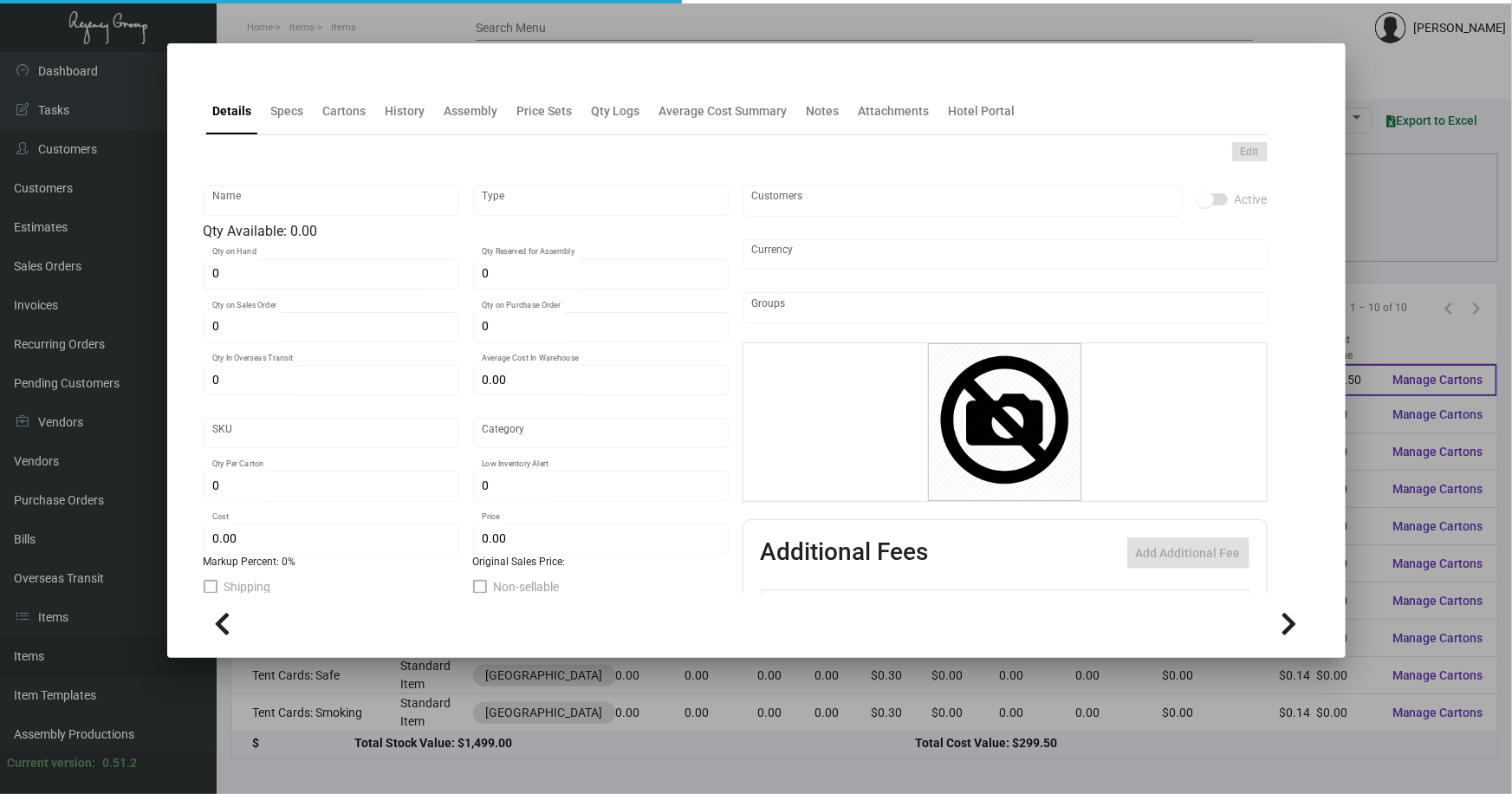
type input "1,000"
type input "$ 0.0599"
type input "$ 0.2998"
checkbox input "true"
type input "United States Dollar $"
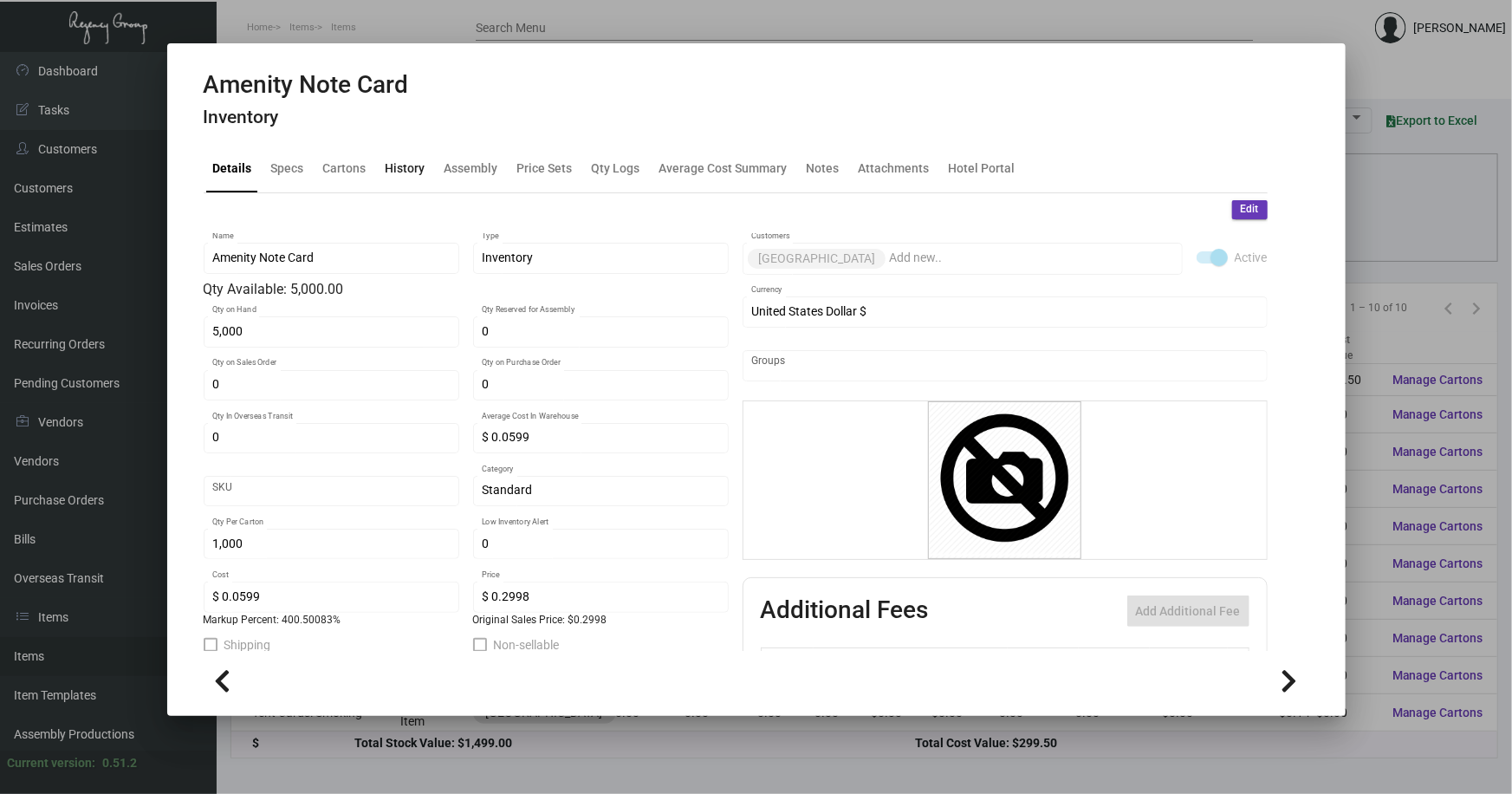
click at [398, 174] on div "History" at bounding box center [405, 169] width 40 height 18
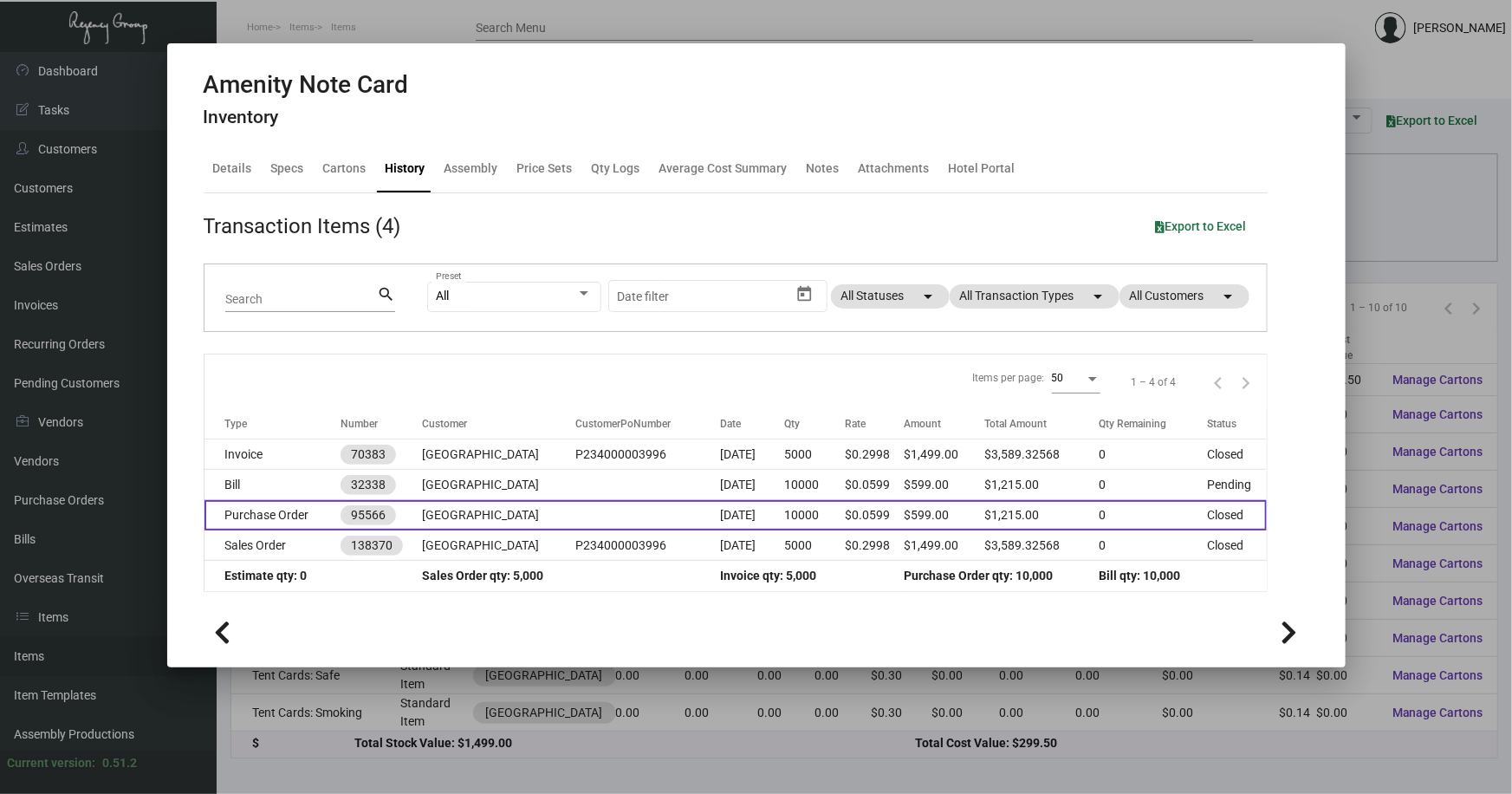
click at [279, 509] on td "Purchase Order" at bounding box center [273, 514] width 137 height 30
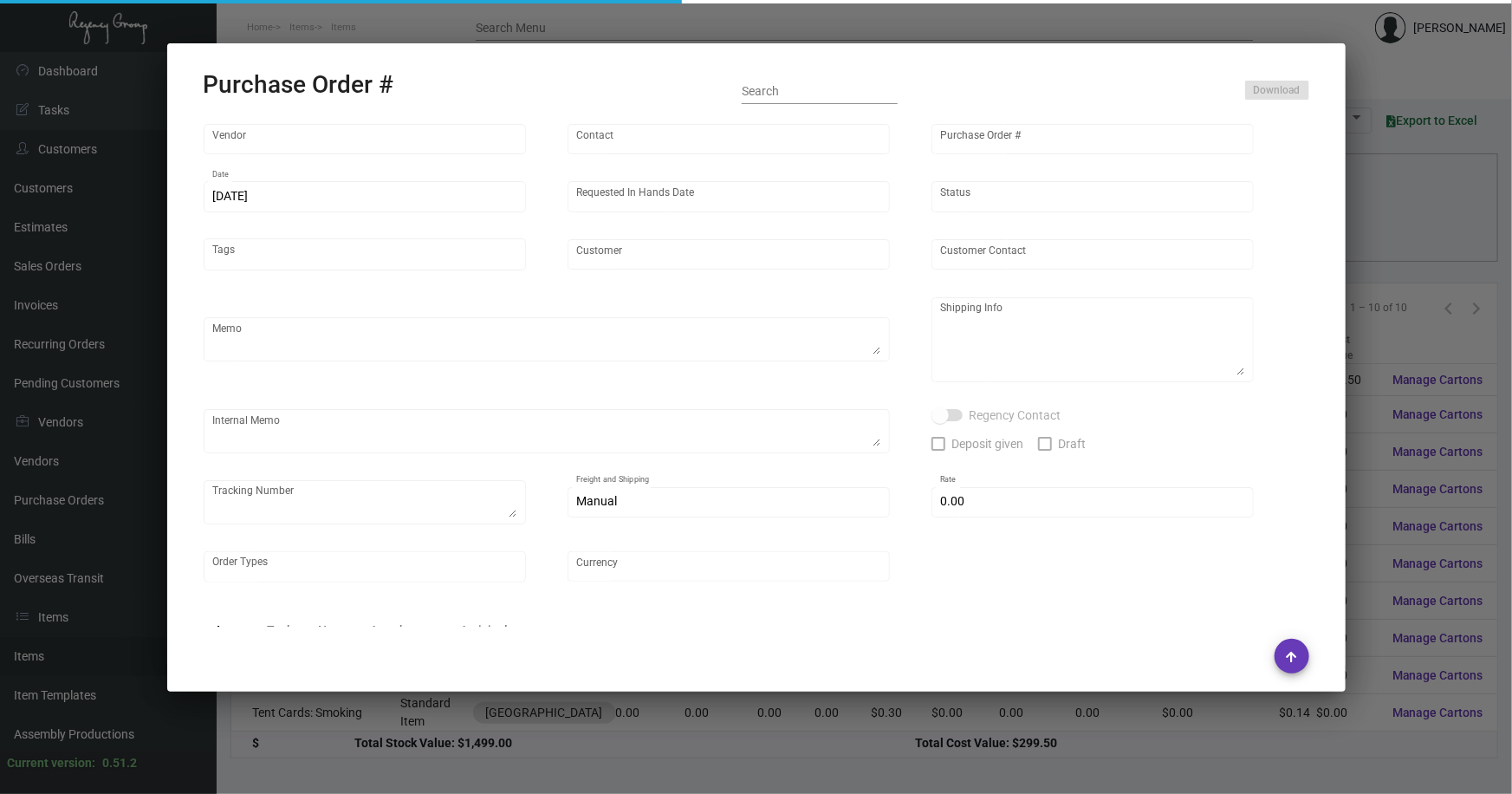
type input "BCT [US_STATE]"
type input "[PERSON_NAME]"
type input "95566"
type input "[DATE]"
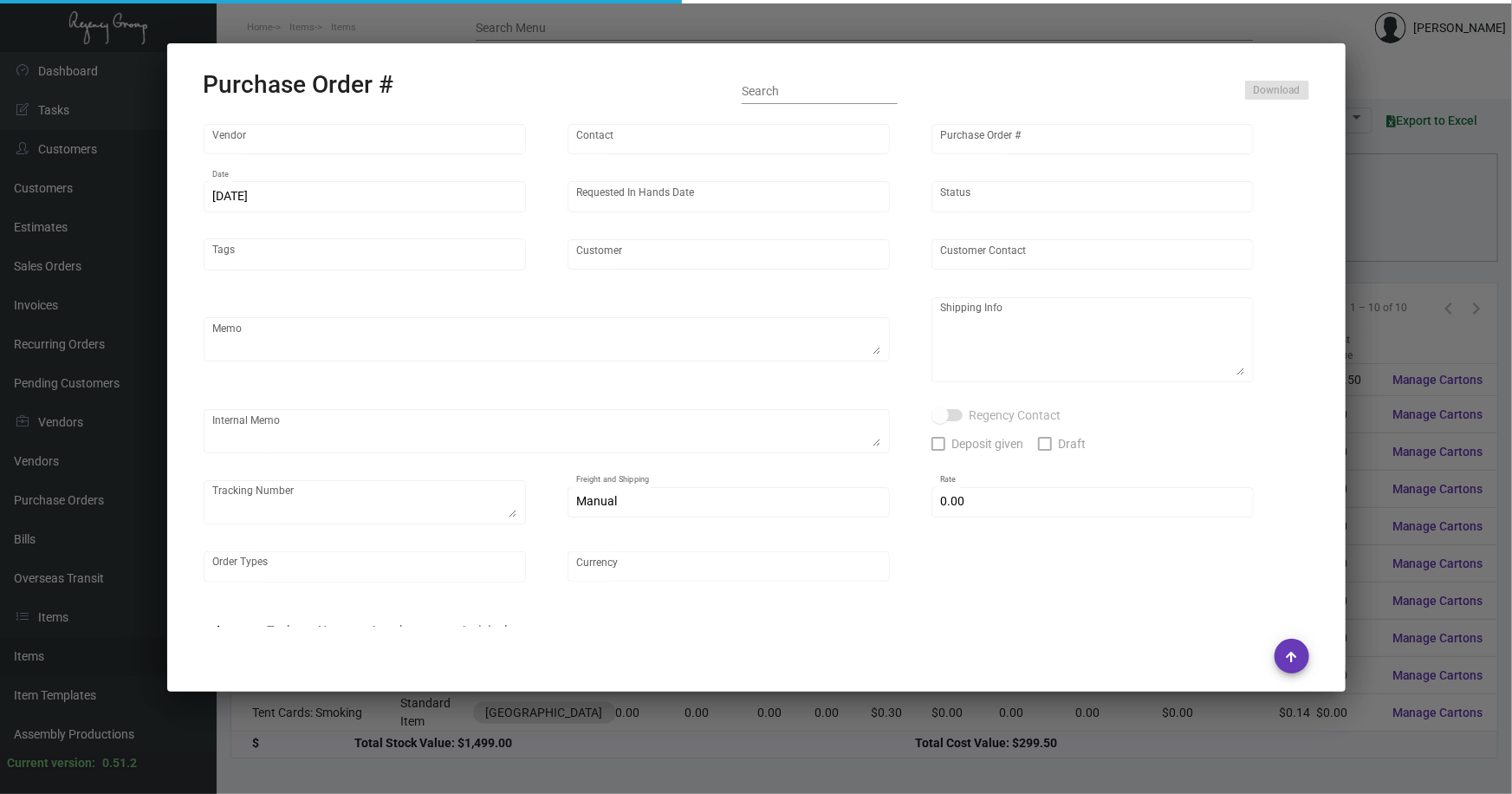
type input "[GEOGRAPHIC_DATA]"
type textarea "Please show PDF proof for approval - Confirm receipt of order and ship date - S…"
type textarea "Regency Group NJ - [PERSON_NAME] [STREET_ADDRESS]"
type textarea "i ship from open SO# 138370 and send 5K note card to our warehouse. TK# 1Z1AY27…"
checkbox input "true"
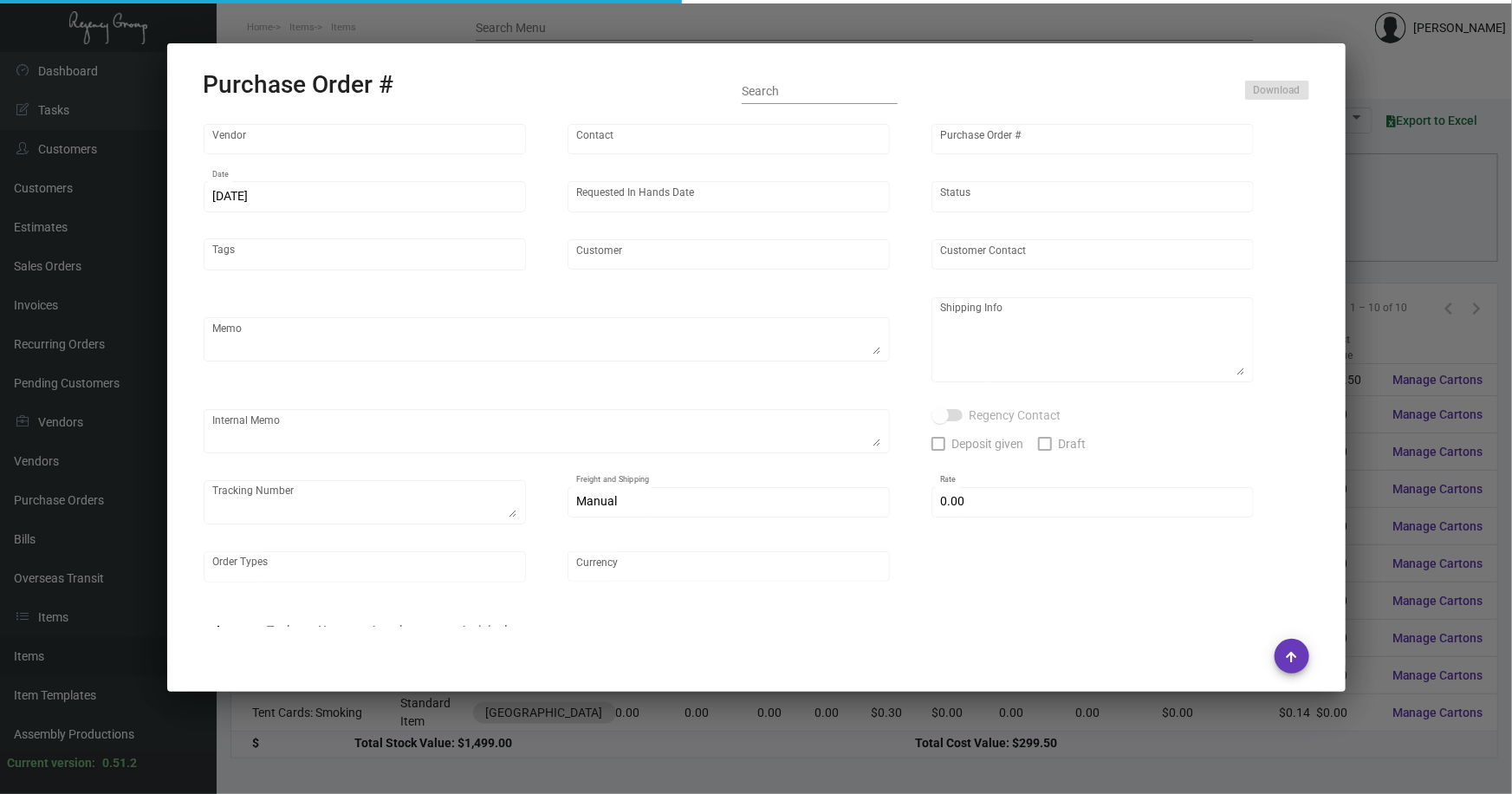
type input "$ 0.00"
type input "United States Dollar $"
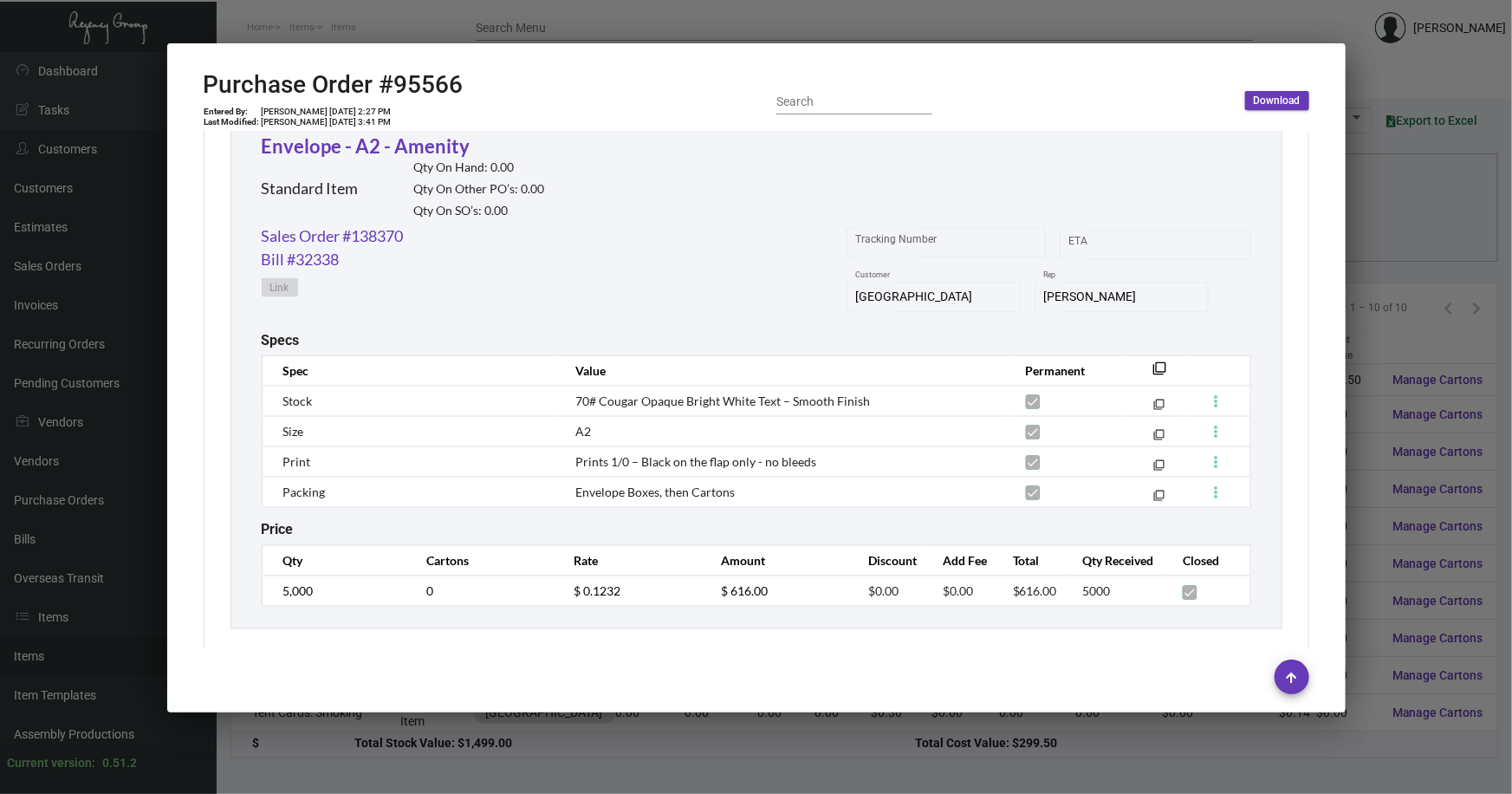
scroll to position [1455, 0]
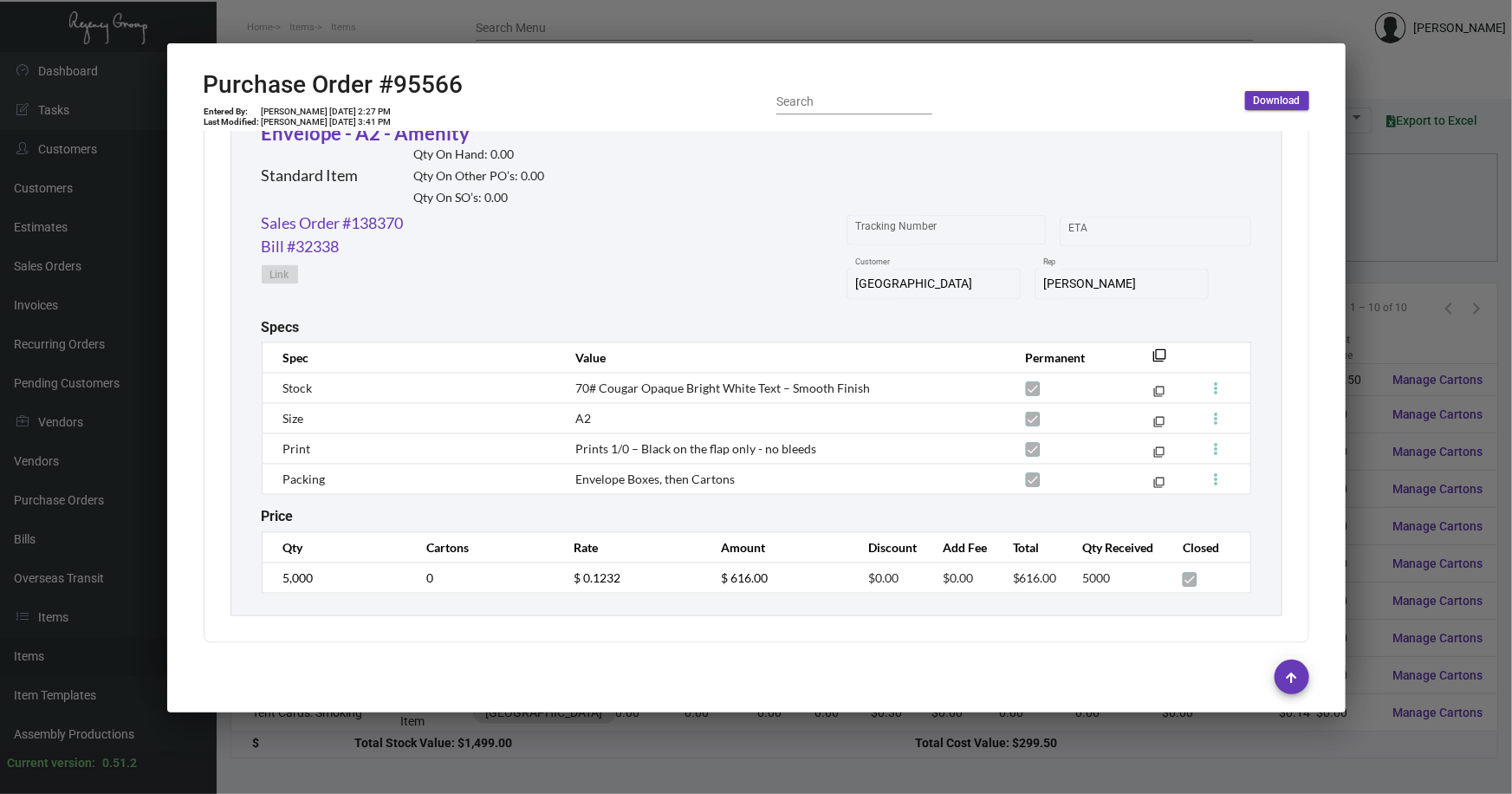
click at [1404, 314] on div at bounding box center [756, 397] width 1512 height 794
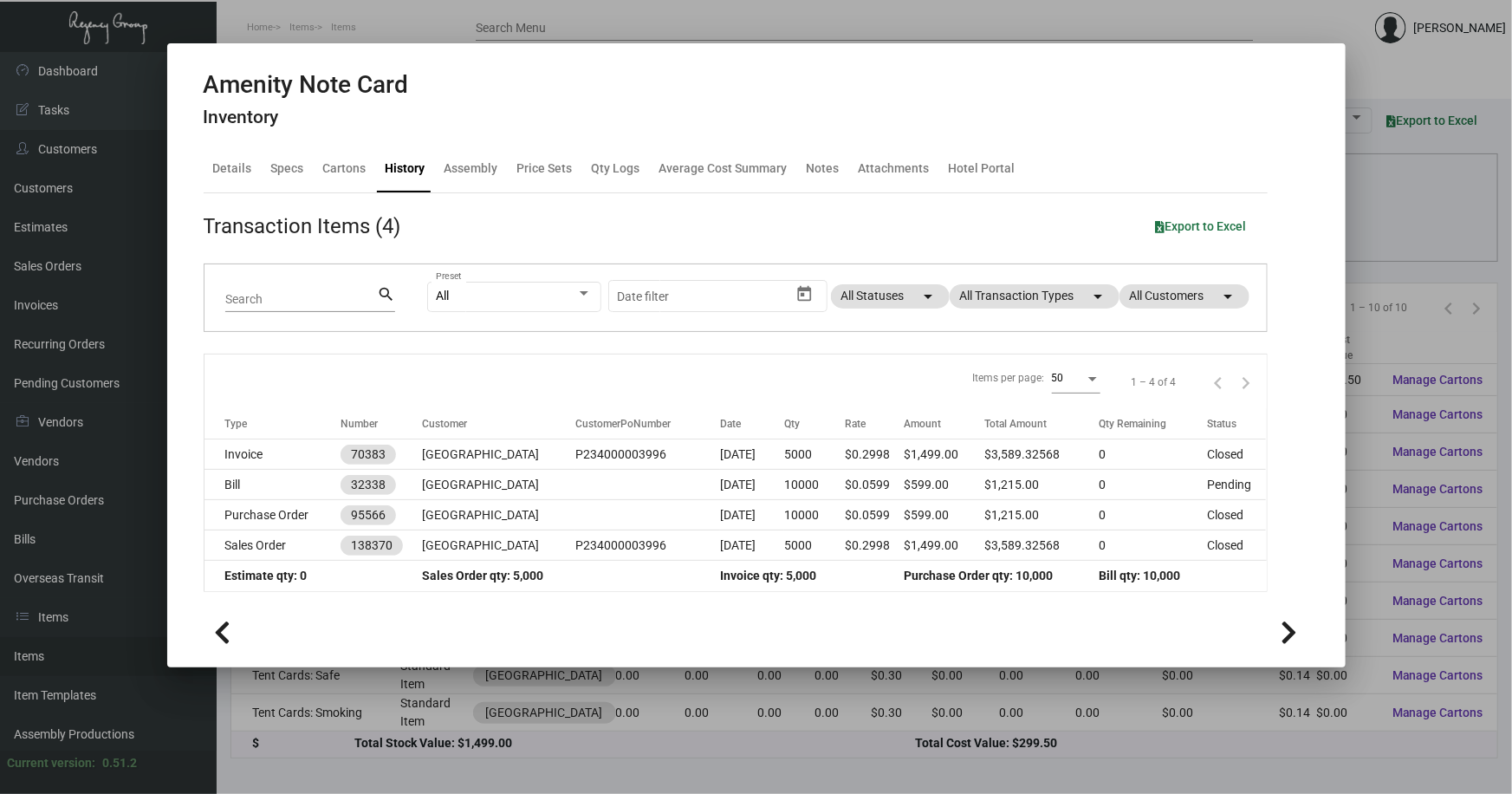
click at [1403, 314] on div at bounding box center [756, 397] width 1512 height 794
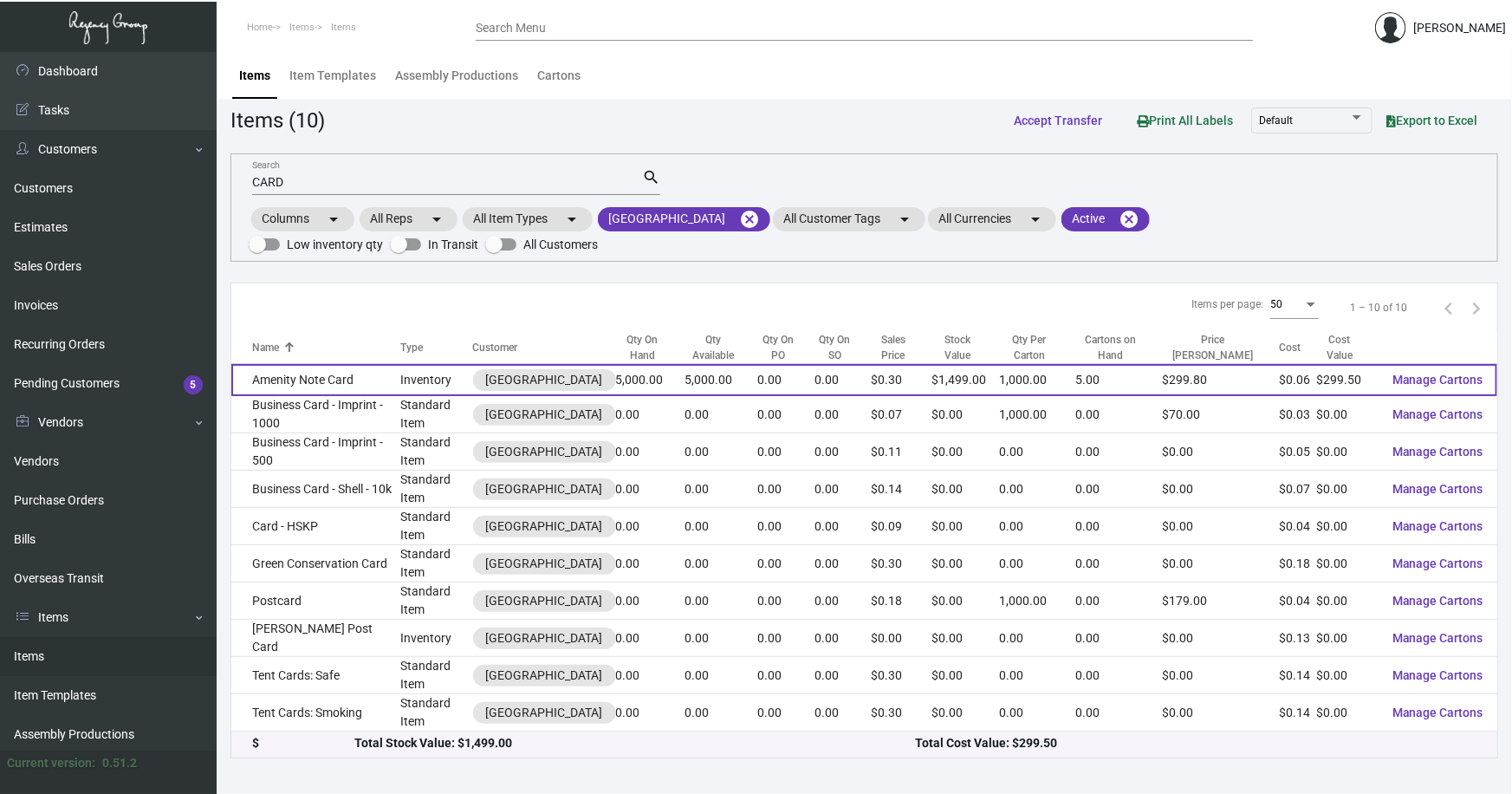
click at [381, 376] on td "Amenity Note Card" at bounding box center [316, 380] width 169 height 32
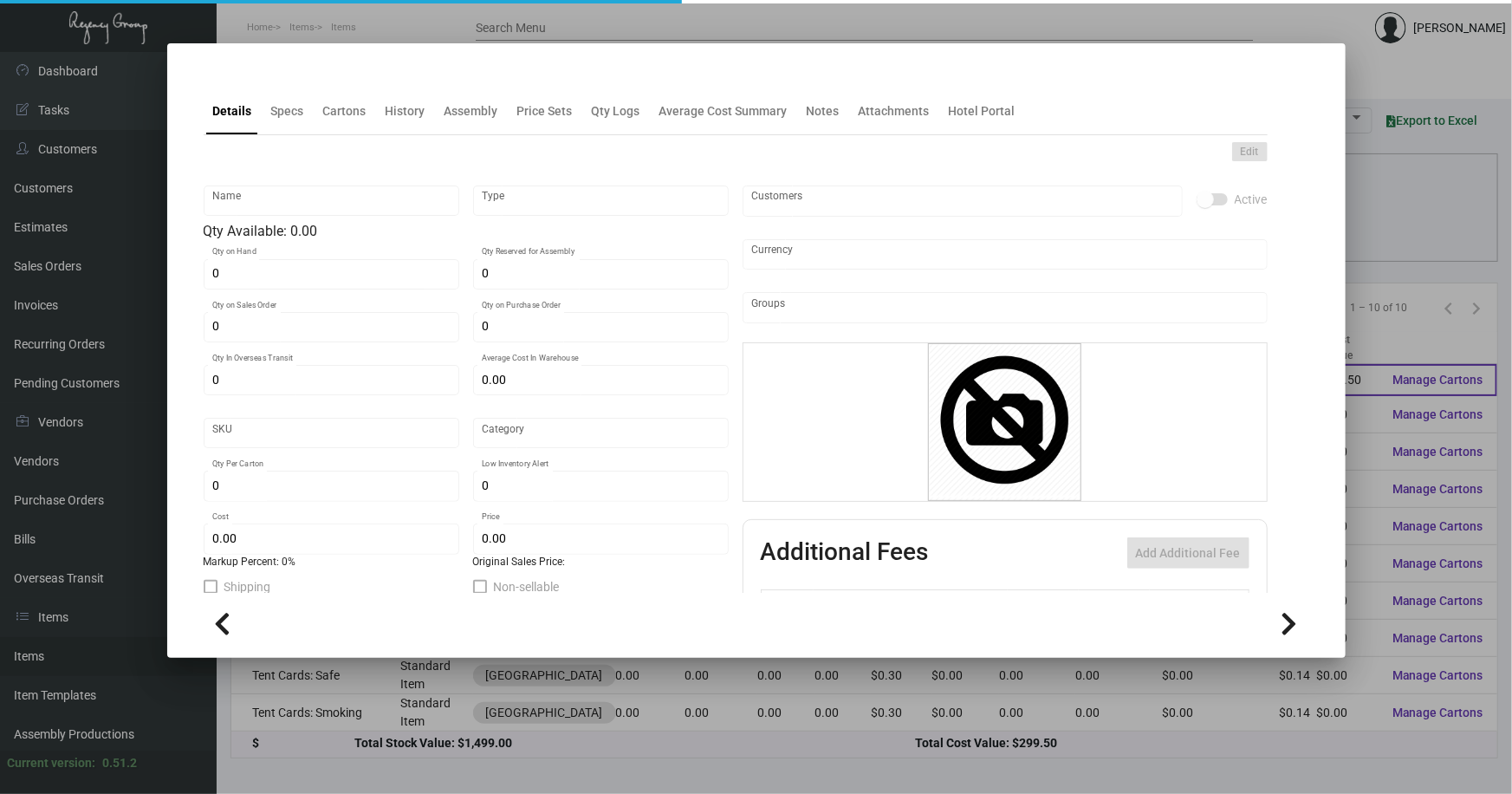
type input "Amenity Note Card"
type input "Inventory"
type input "5,000"
type input "$ 0.0599"
type input "Standard"
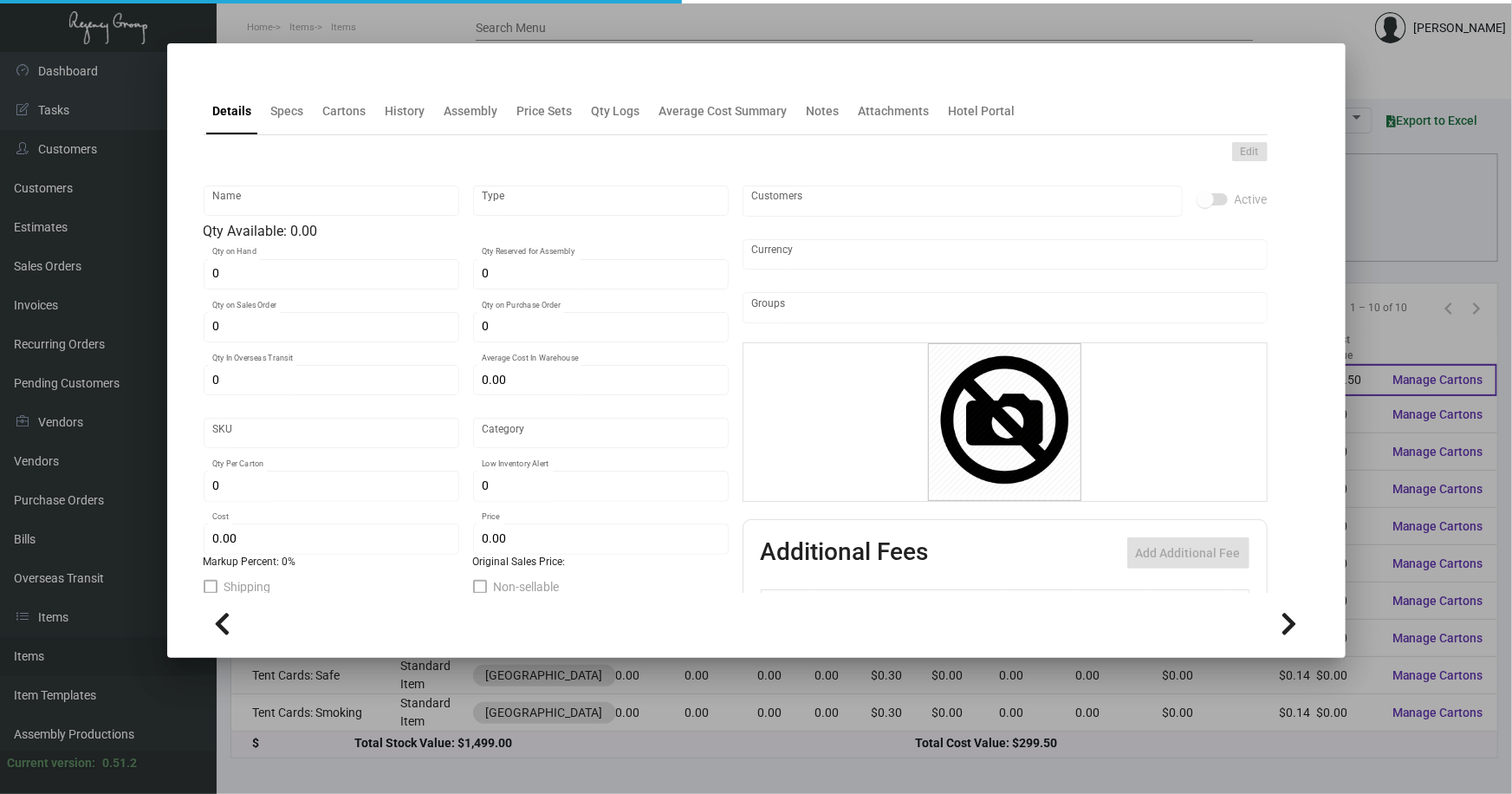
type input "1,000"
type input "$ 0.0599"
type input "$ 0.2998"
checkbox input "true"
type input "United States Dollar $"
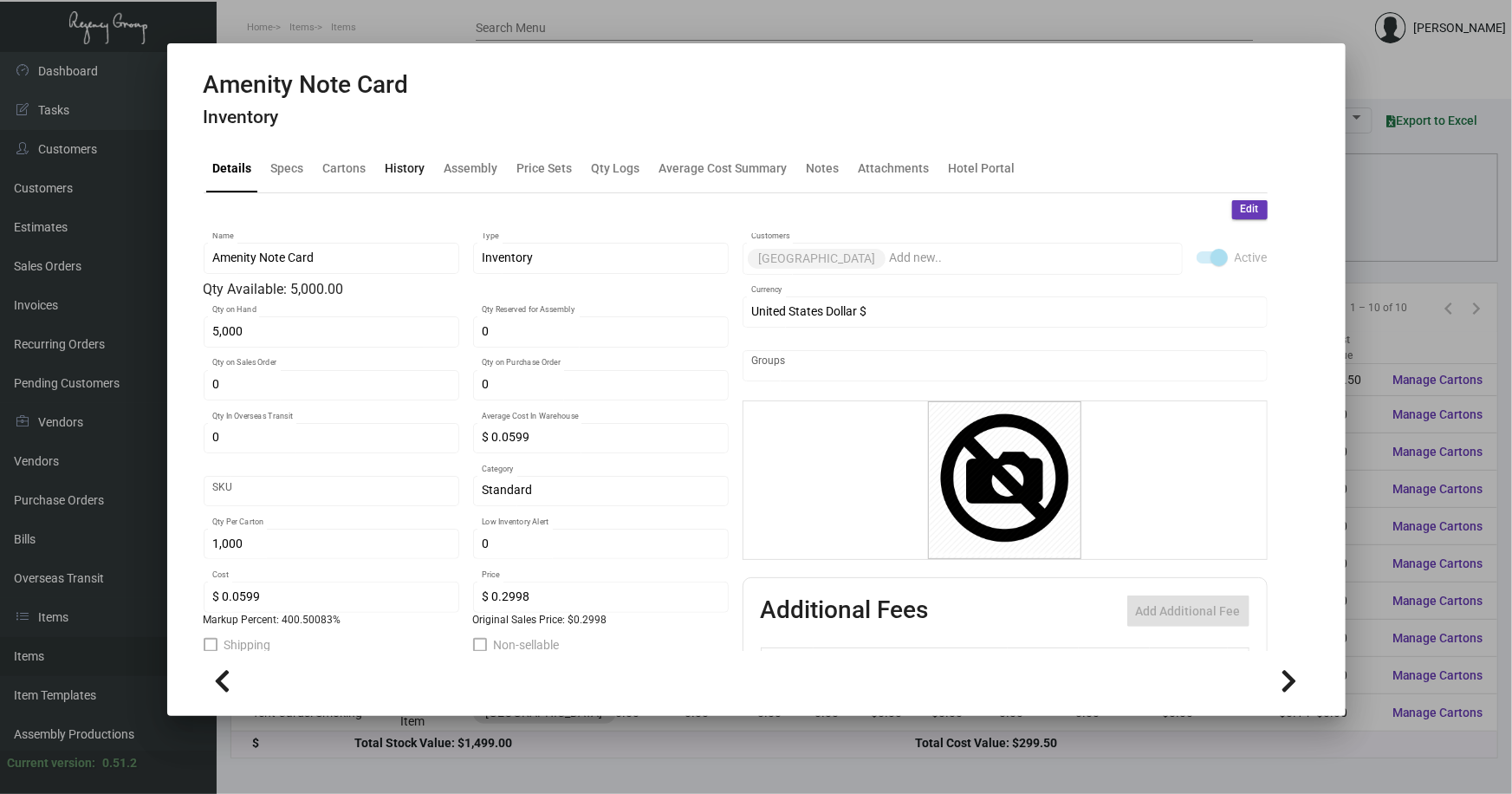
click at [386, 167] on div "History" at bounding box center [405, 169] width 40 height 18
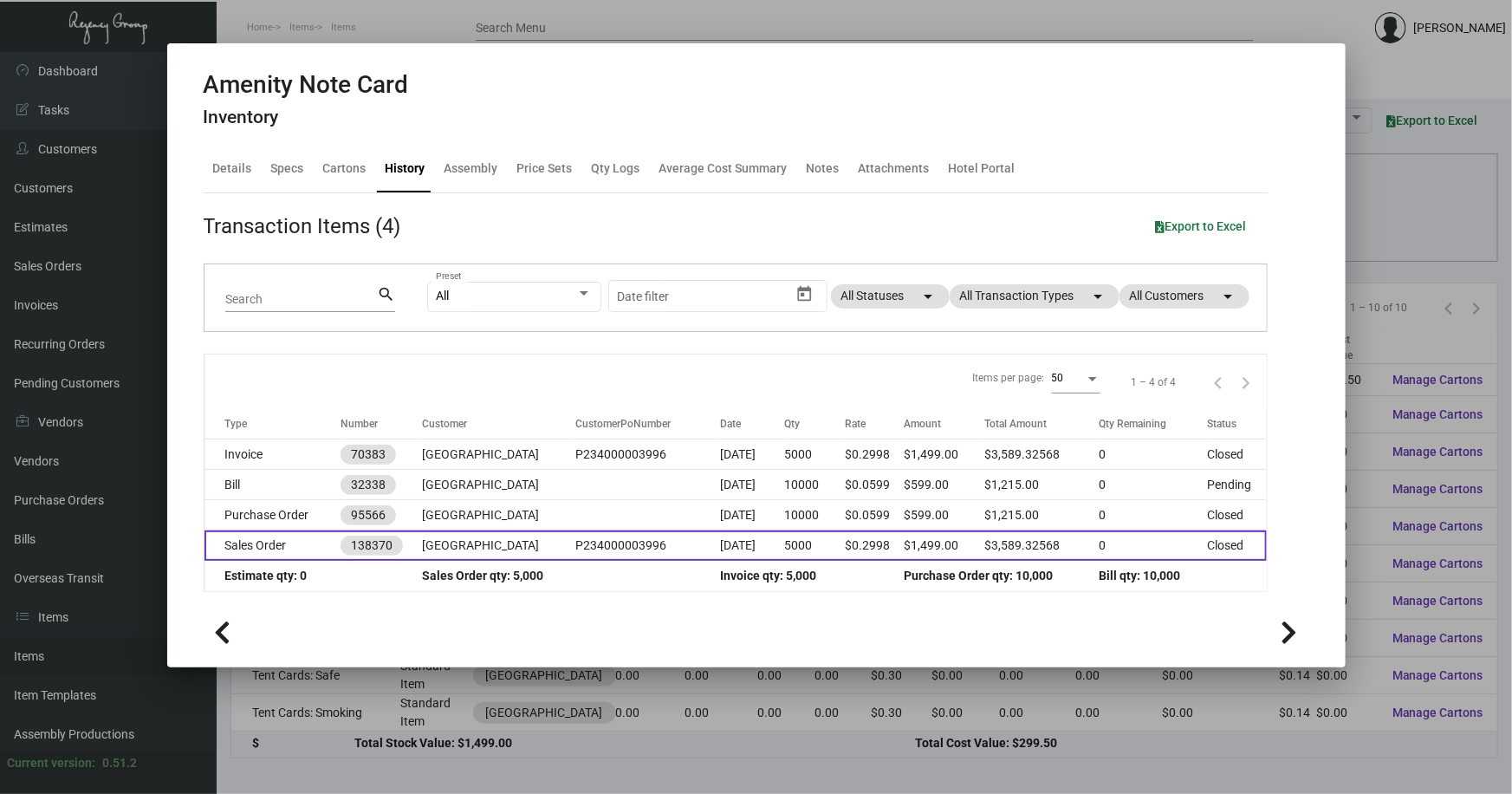
click at [580, 539] on td "P234000003996" at bounding box center [647, 545] width 145 height 30
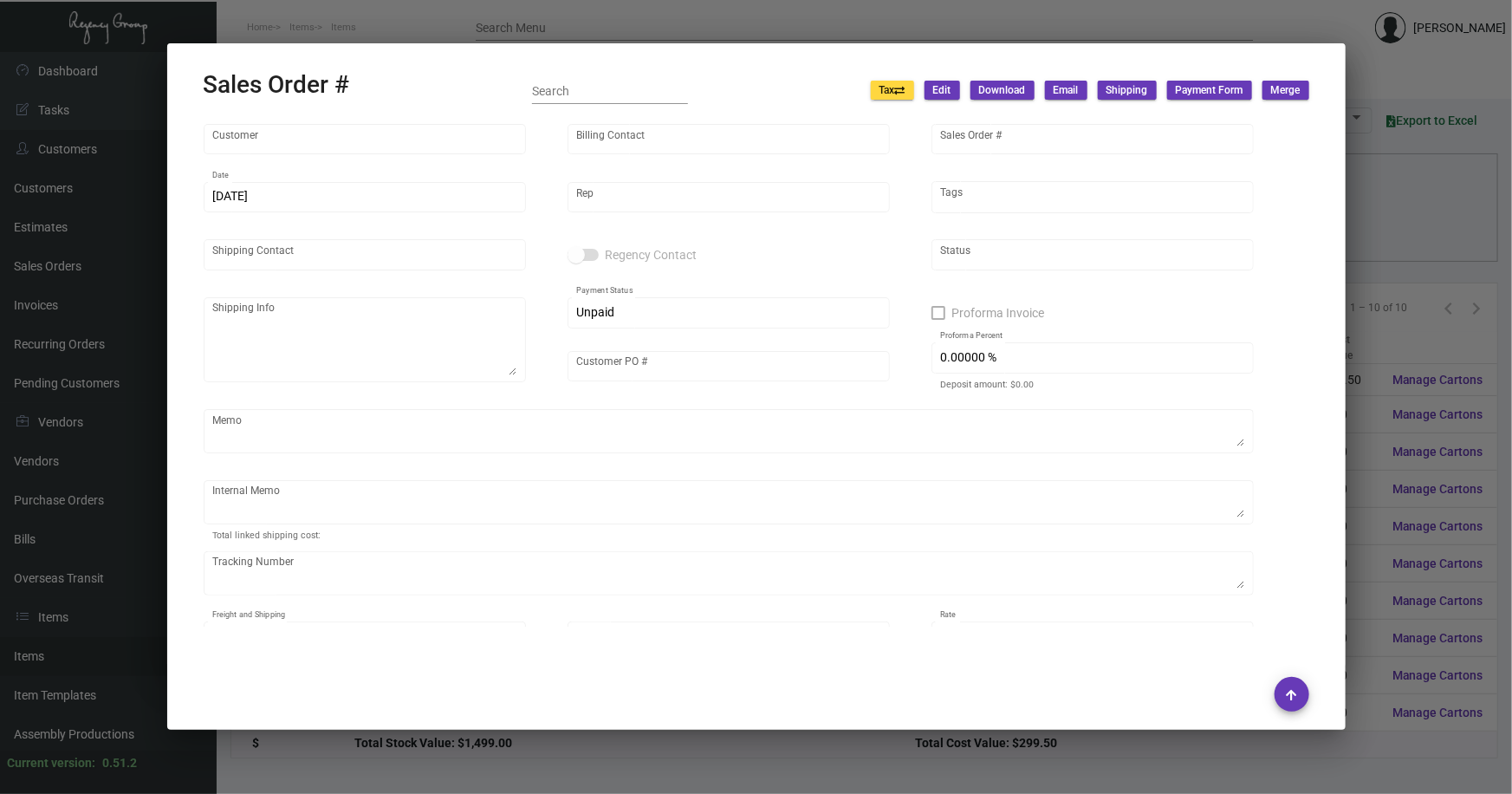
type input "[GEOGRAPHIC_DATA]"
type input "Accounting Department"
type input "138370"
type input "[DATE]"
type input "[PERSON_NAME]"
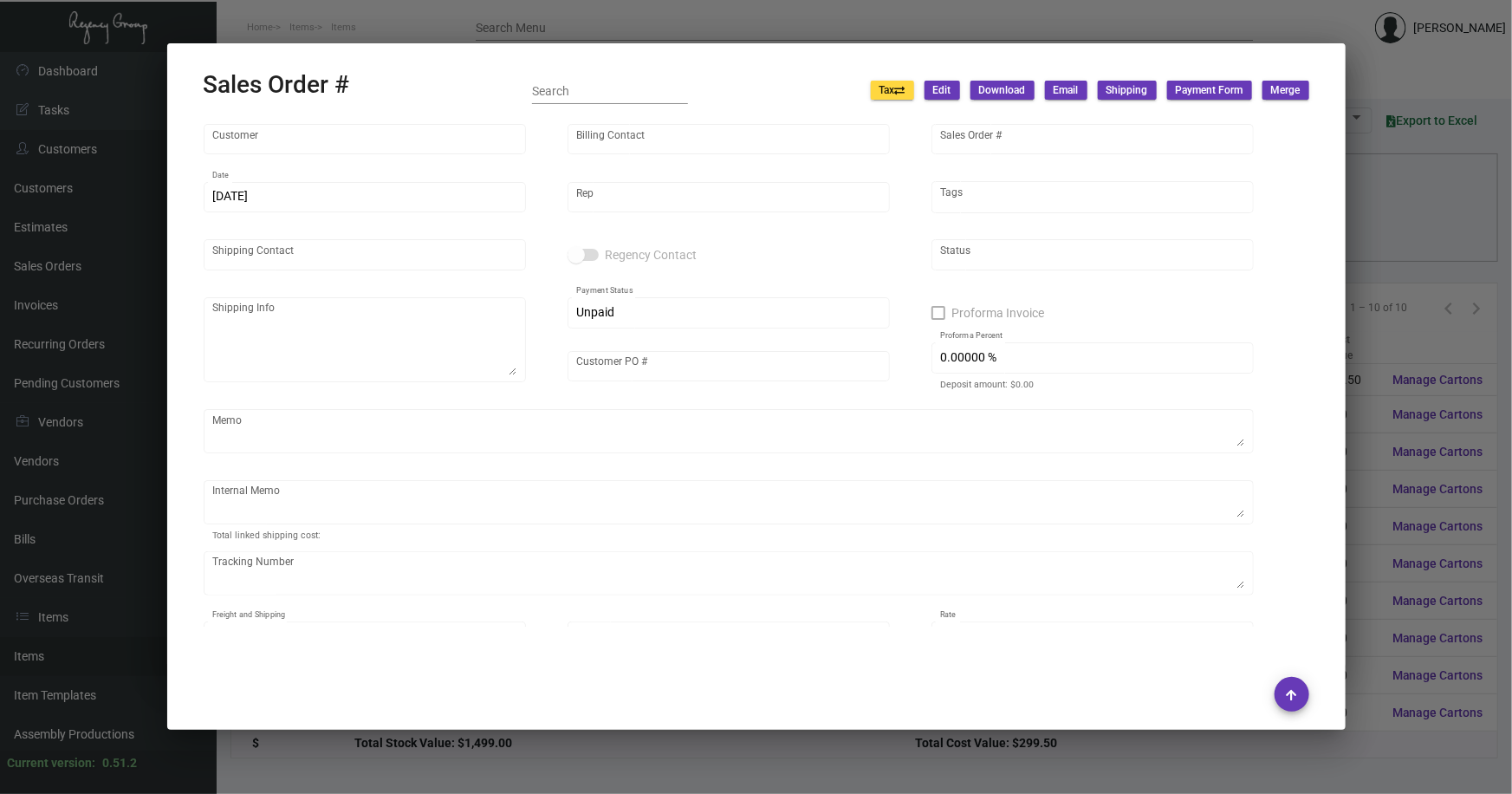
type input "[PERSON_NAME]"
type textarea "[GEOGRAPHIC_DATA] - [PERSON_NAME][GEOGRAPHIC_DATA][STREET_ADDRESS][US_STATE]"
type input "P234000003996"
type textarea "Customer PO Attached Shipped from [GEOGRAPHIC_DATA] by UPS Ground Cost $71.30"
type input "United States Dollar $"
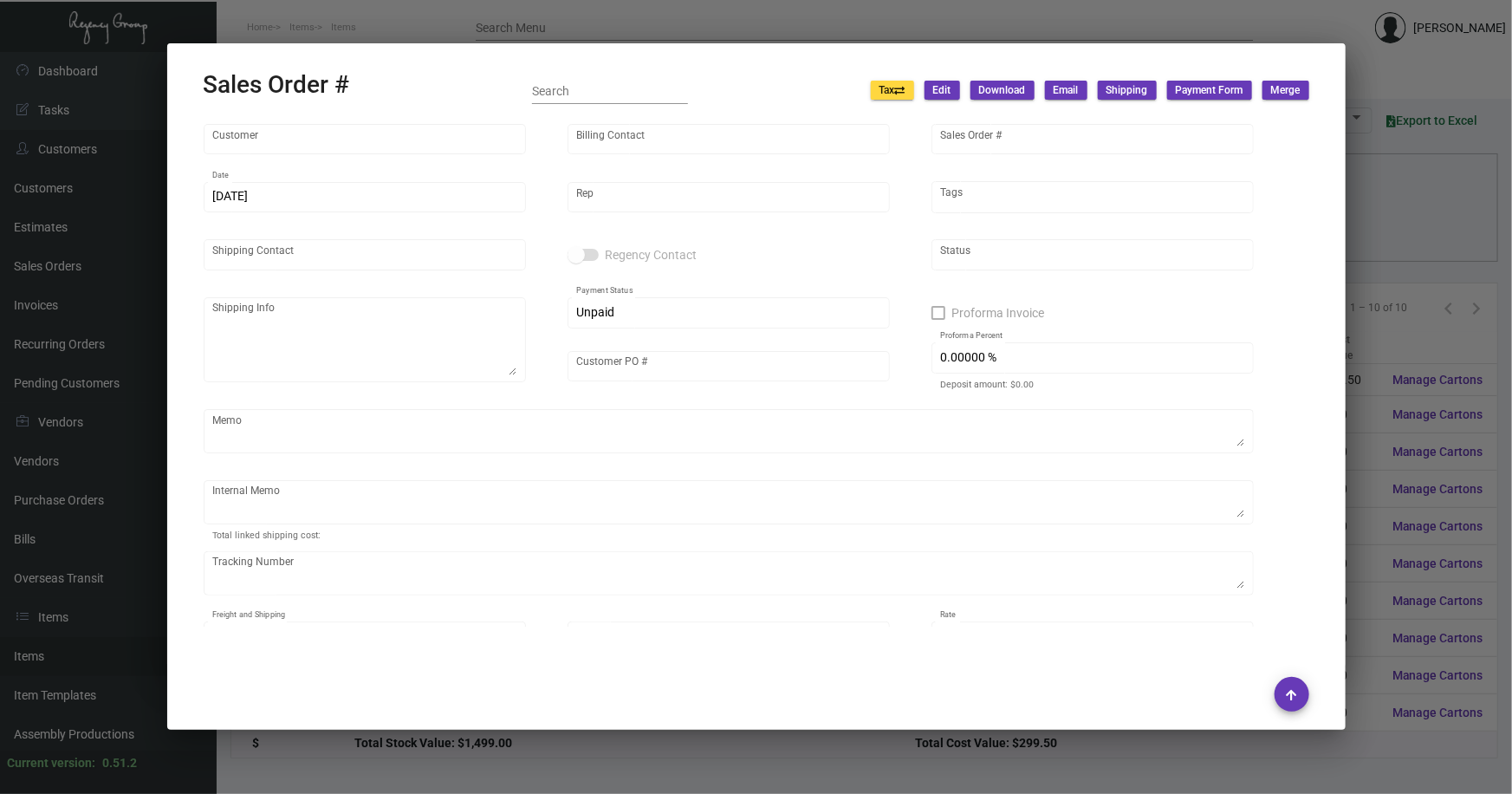
type input "$ 98.74"
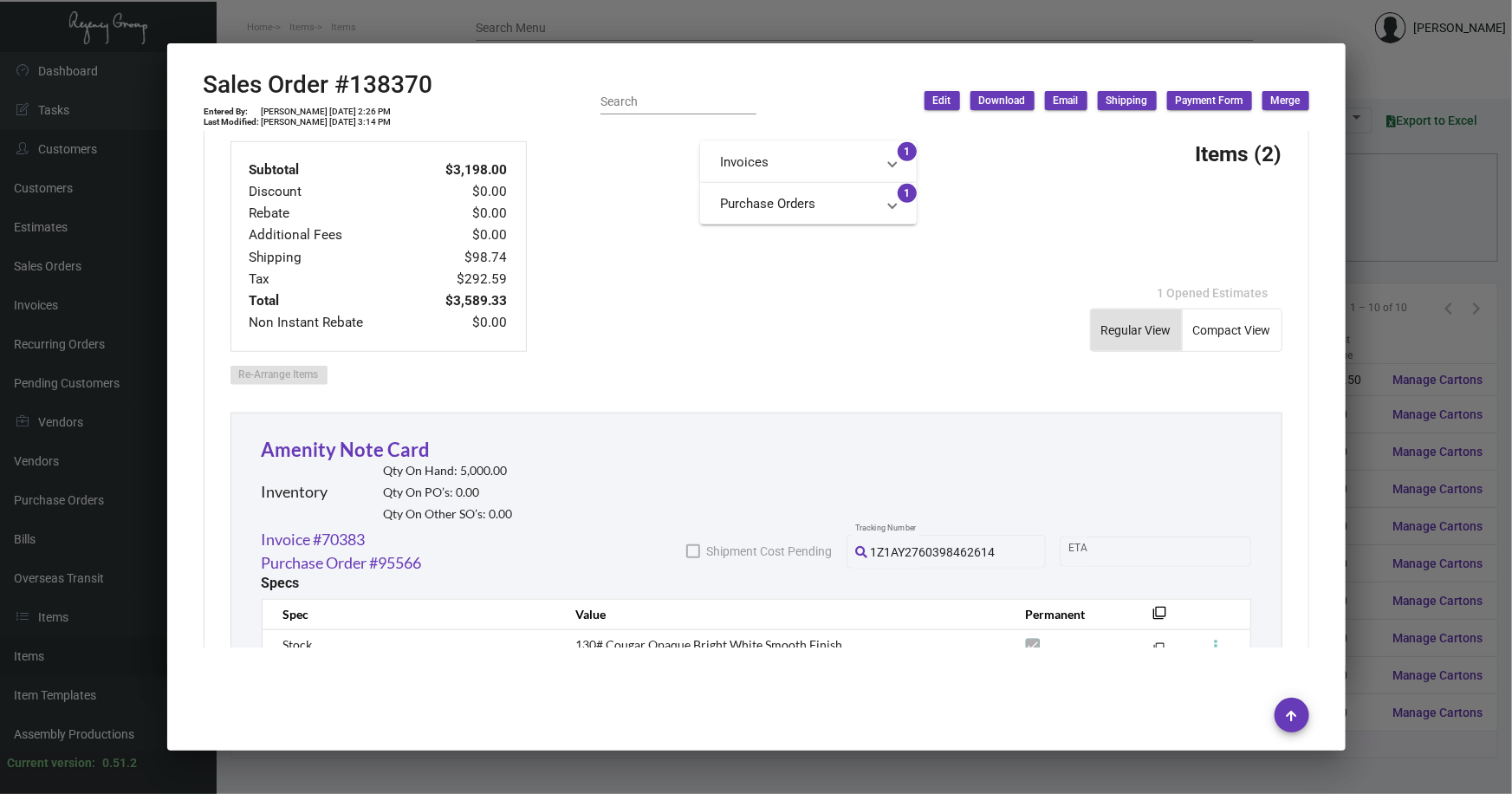
scroll to position [787, 0]
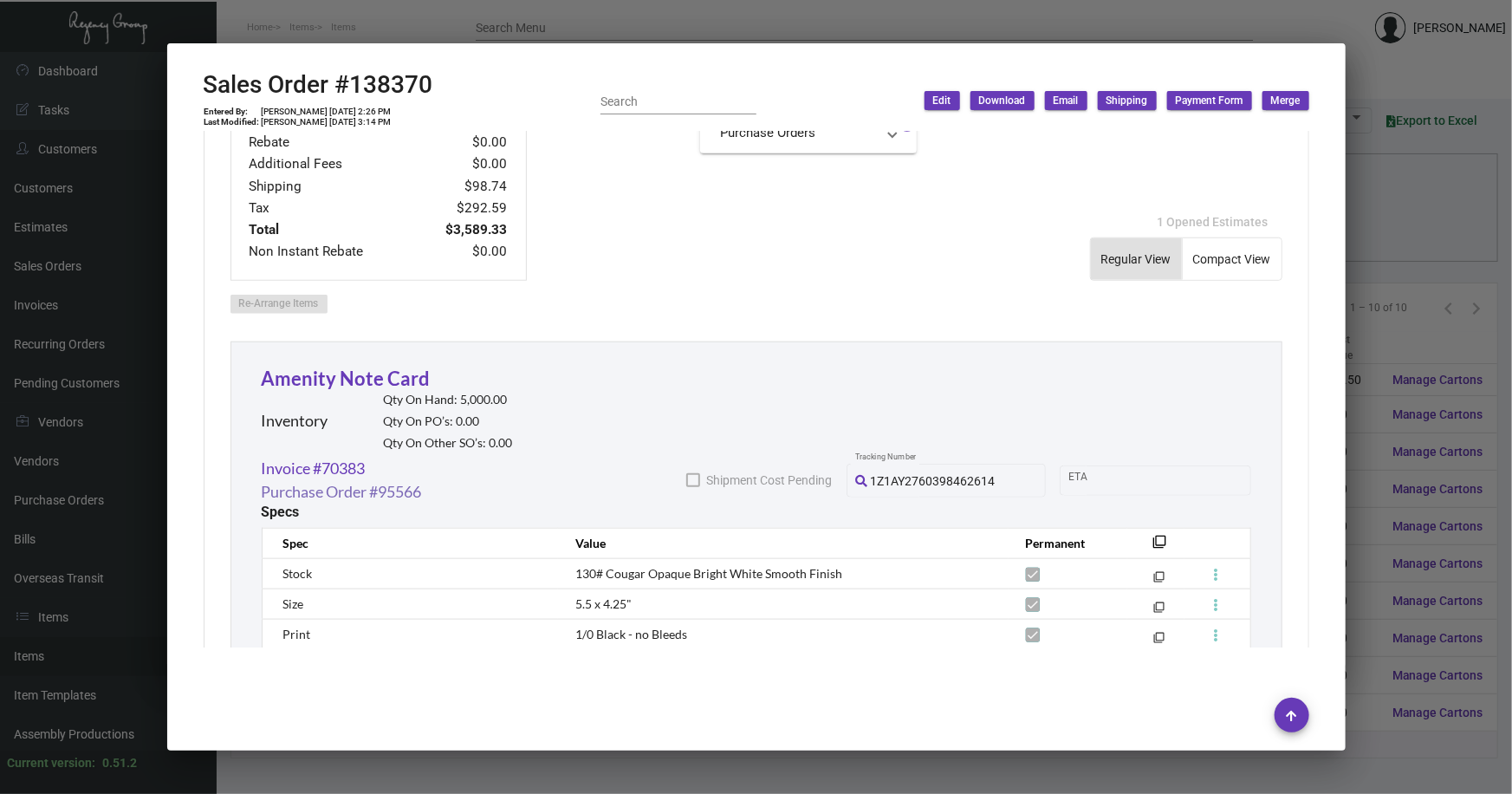
click at [347, 488] on link "Purchase Order #95566" at bounding box center [342, 491] width 160 height 23
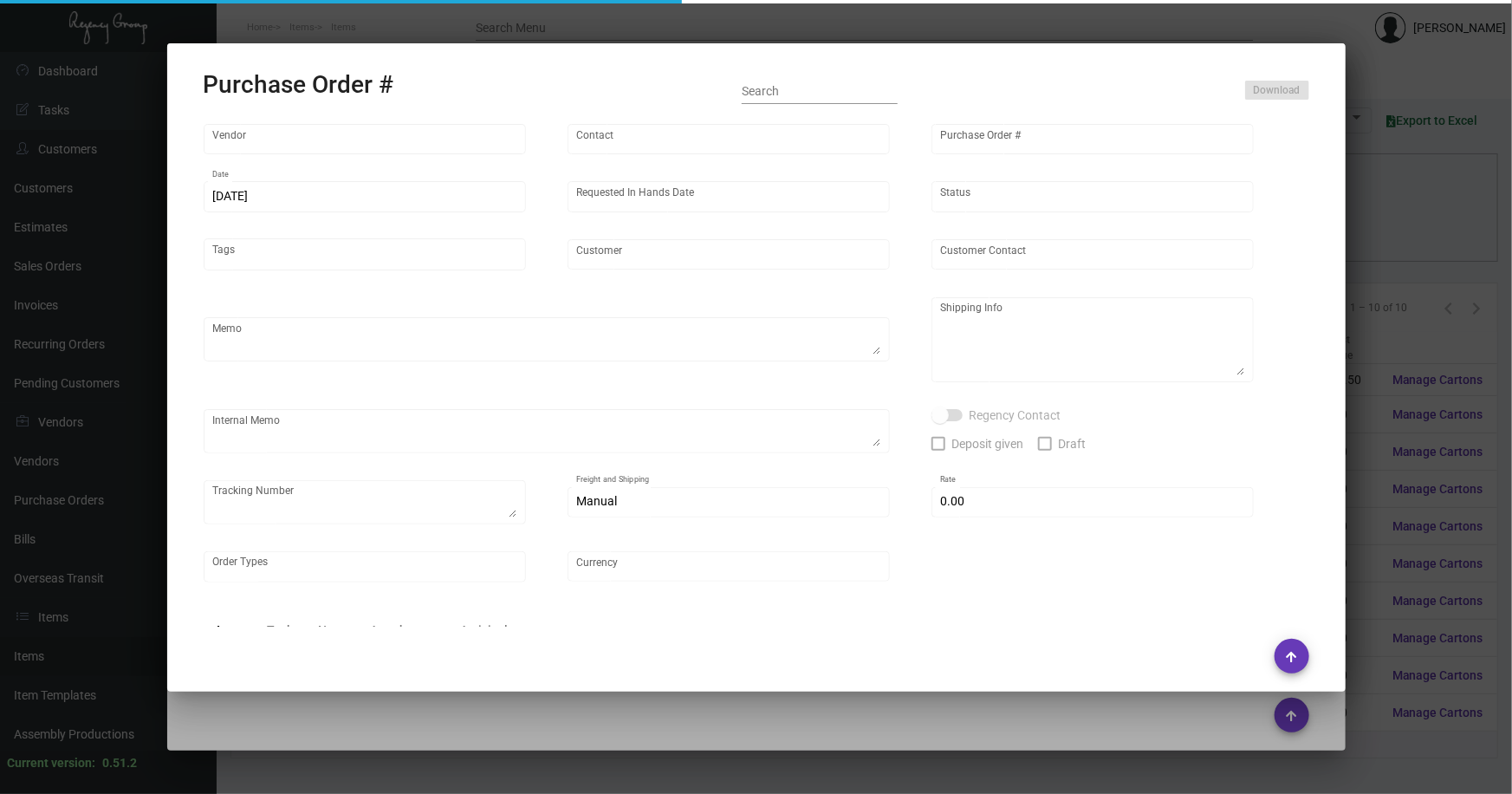
type input "BCT [US_STATE]"
type input "[PERSON_NAME]"
type input "95566"
type input "[DATE]"
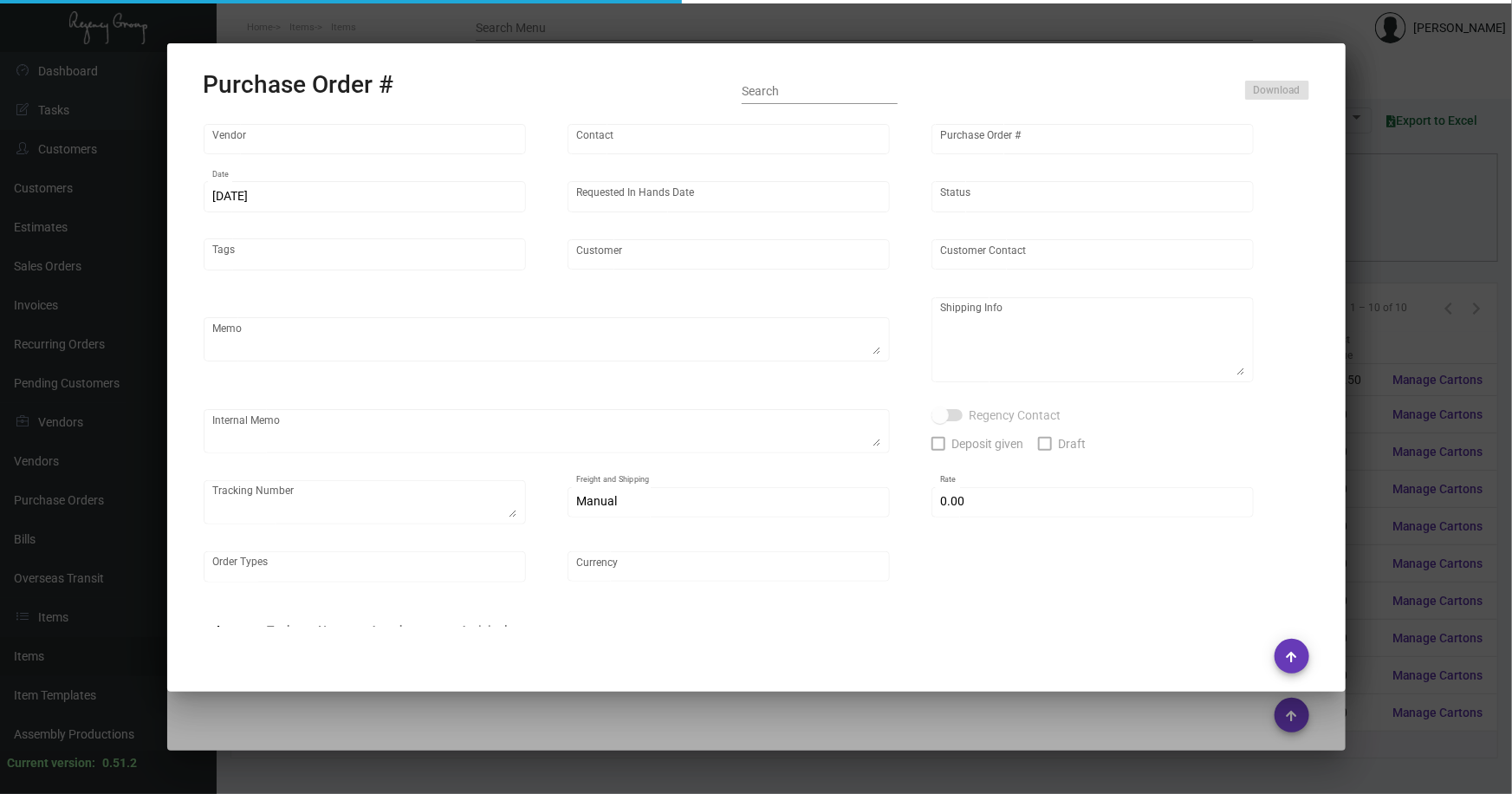
type input "[GEOGRAPHIC_DATA]"
type textarea "Please show PDF proof for approval - Confirm receipt of order and ship date - S…"
type textarea "Regency Group NJ - [PERSON_NAME] [STREET_ADDRESS]"
type textarea "i ship from open SO# 138370 and send 5K note card to our warehouse. TK# 1Z1AY27…"
checkbox input "true"
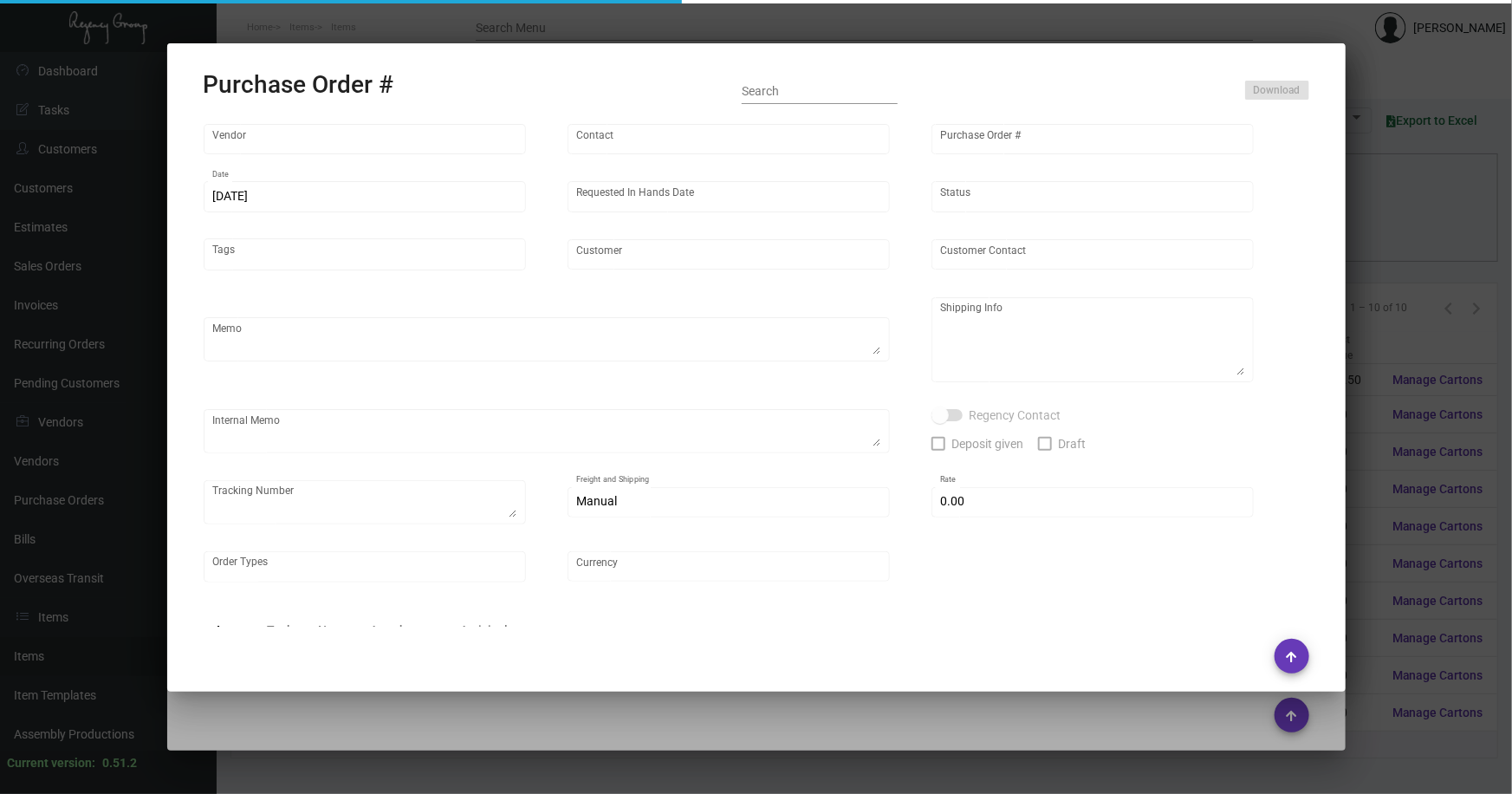
type input "$ 0.00"
type input "United States Dollar $"
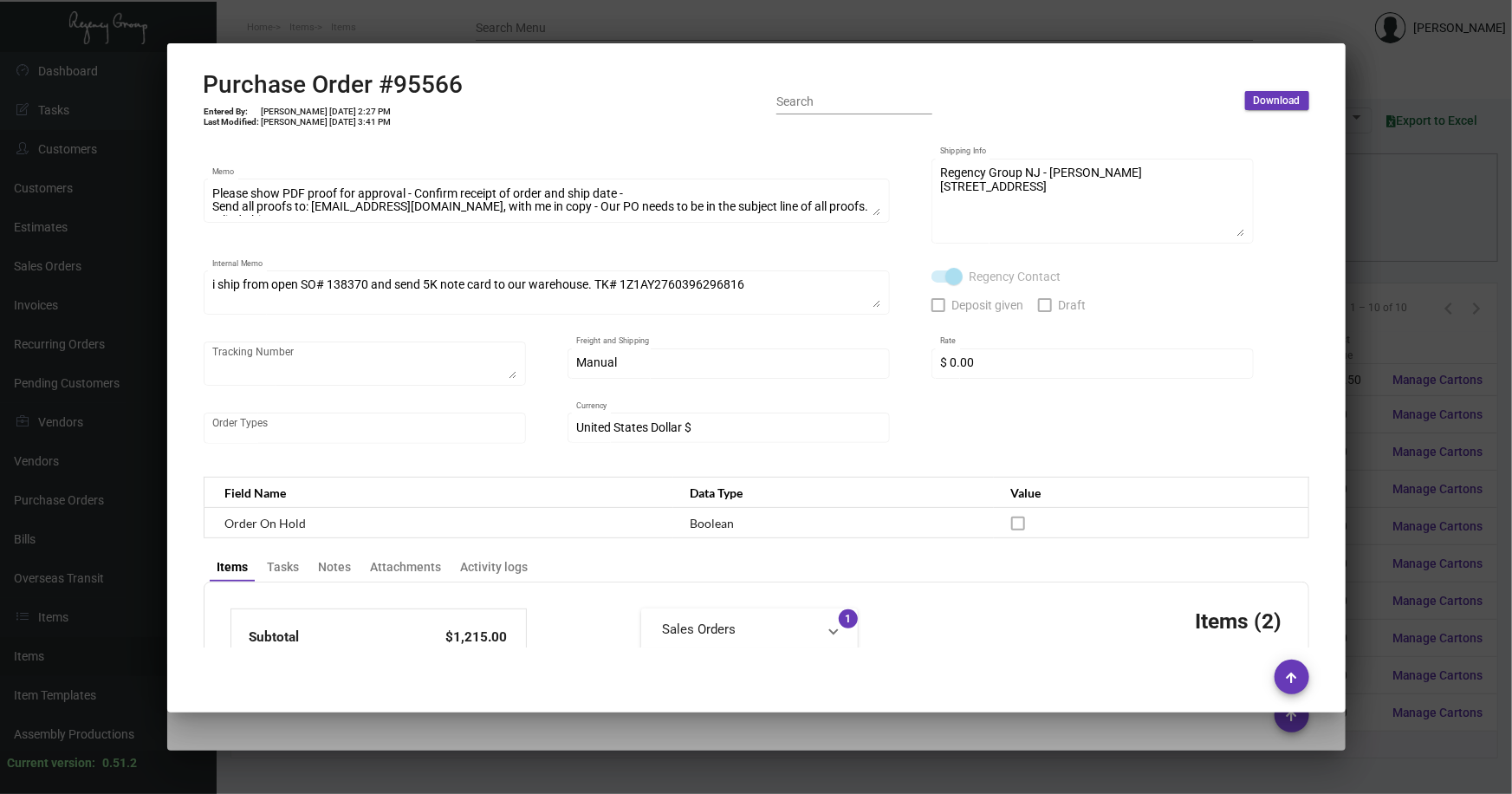
scroll to position [117, 0]
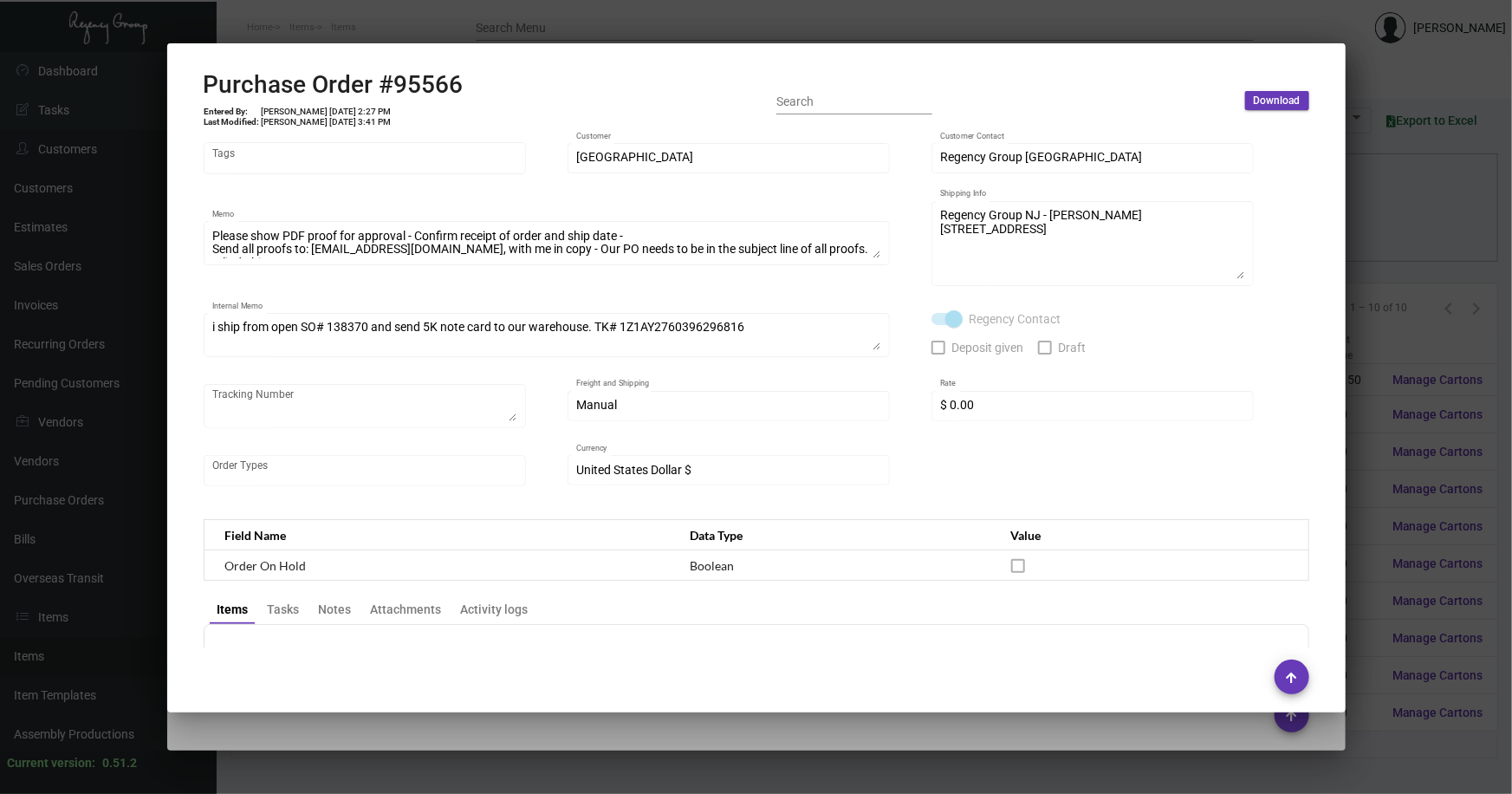
click at [1395, 334] on div at bounding box center [756, 397] width 1512 height 794
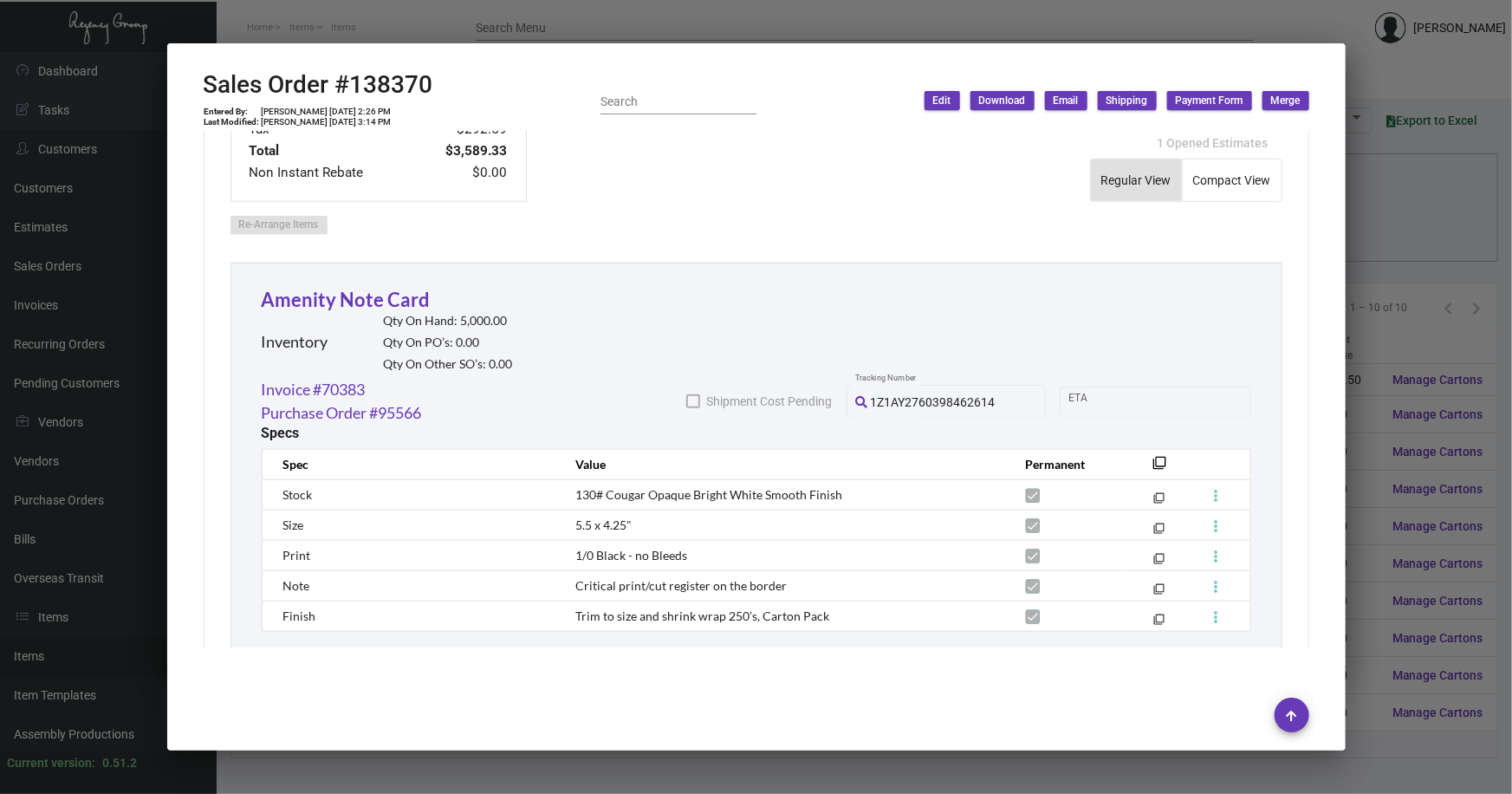
scroll to position [944, 0]
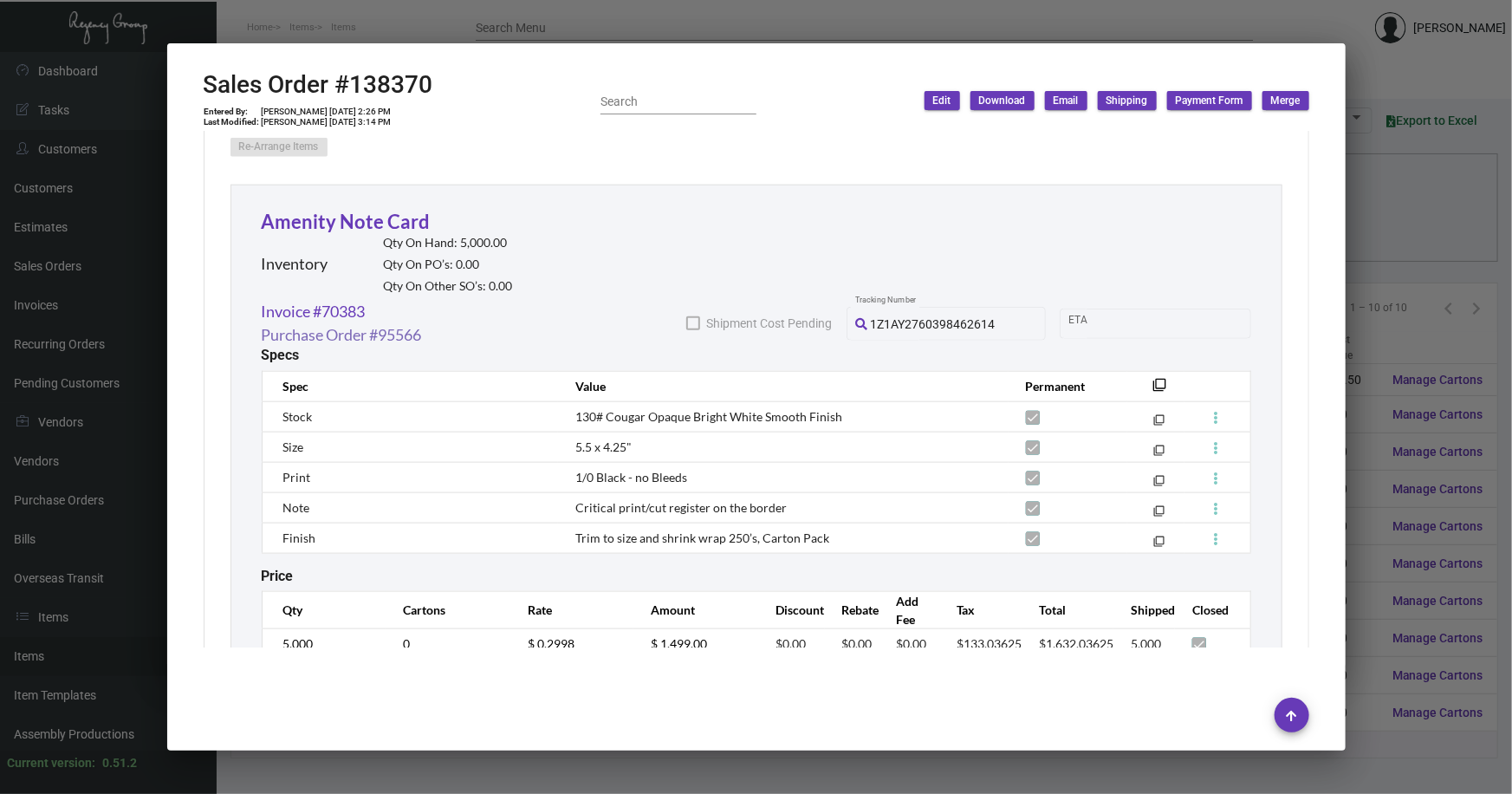
click at [381, 324] on link "Purchase Order #95566" at bounding box center [342, 335] width 160 height 23
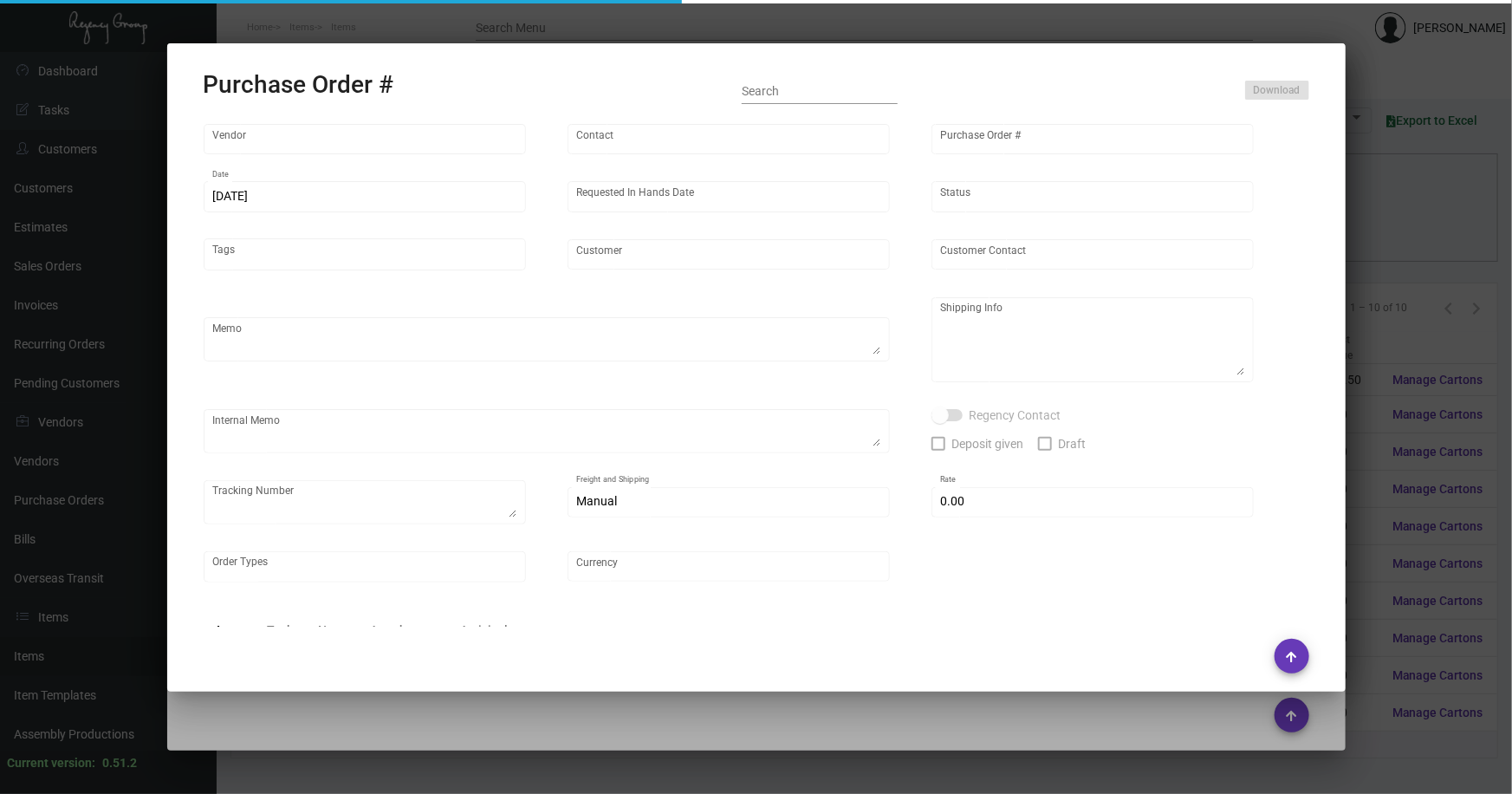
type input "BCT [US_STATE]"
type input "[PERSON_NAME]"
type input "95566"
type input "[DATE]"
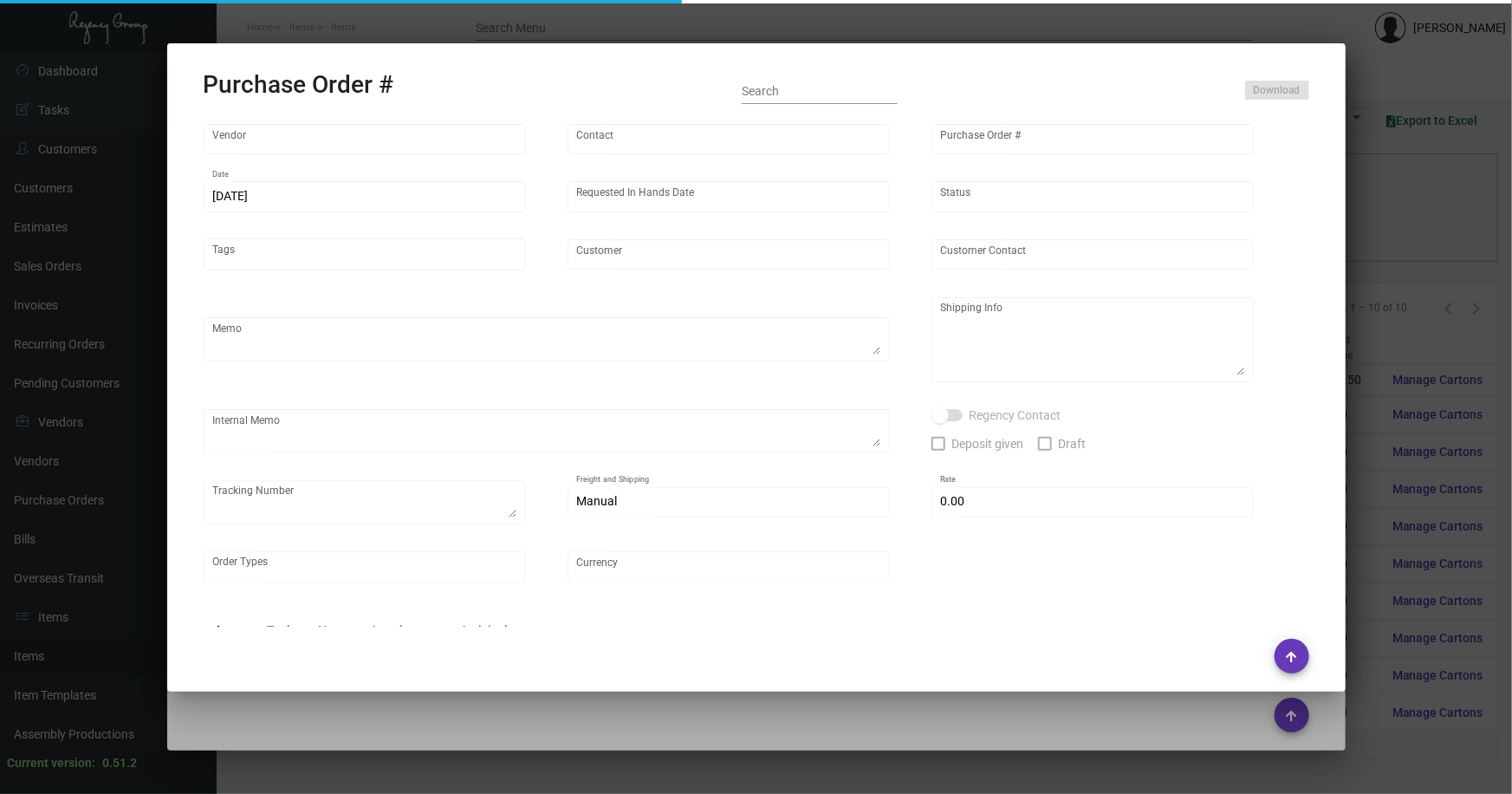
type input "[GEOGRAPHIC_DATA]"
type textarea "Please show PDF proof for approval - Confirm receipt of order and ship date - S…"
type textarea "Regency Group NJ - [PERSON_NAME] [STREET_ADDRESS]"
type textarea "i ship from open SO# 138370 and send 5K note card to our warehouse. TK# 1Z1AY27…"
checkbox input "true"
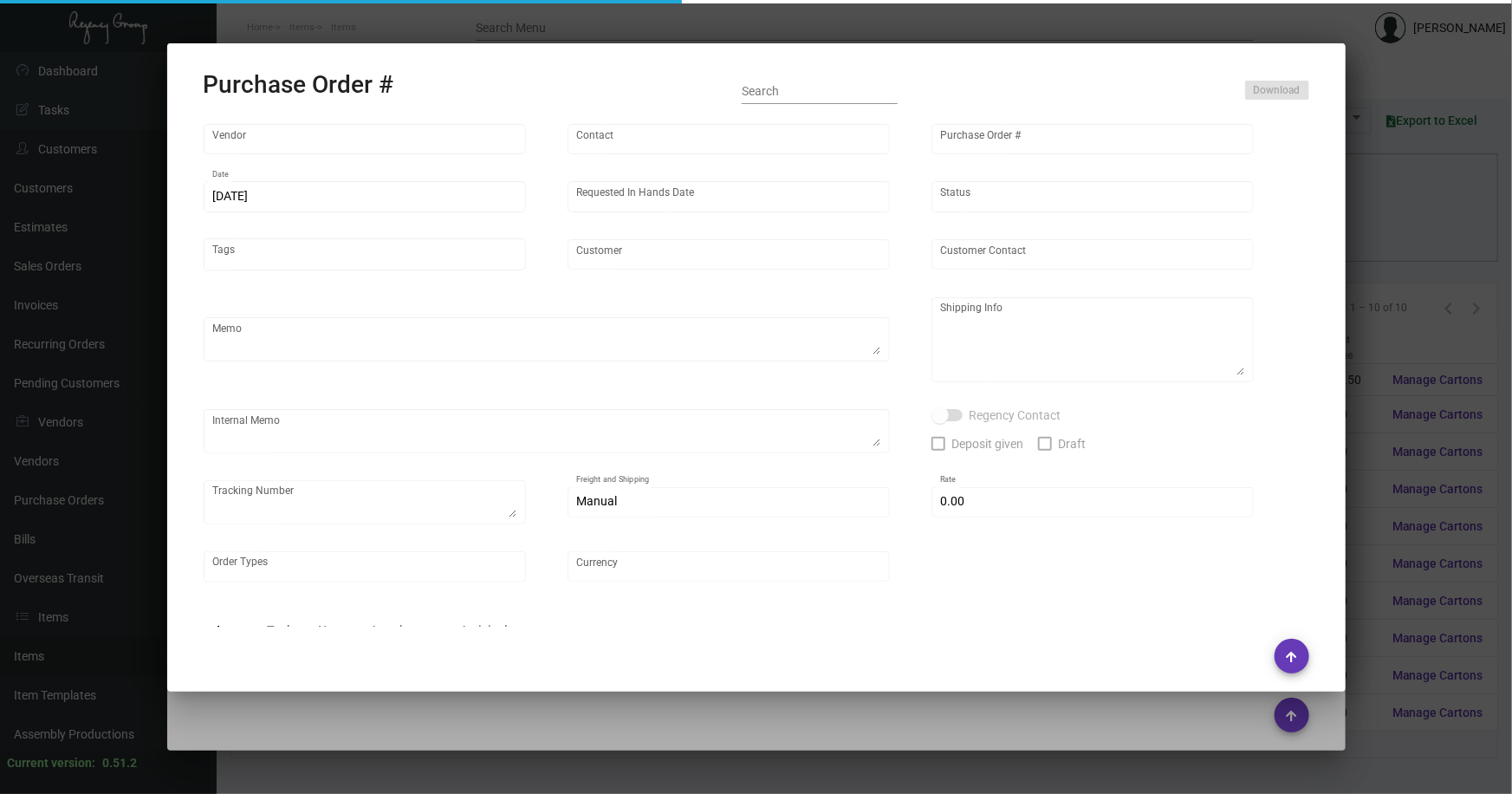
type input "$ 0.00"
type input "United States Dollar $"
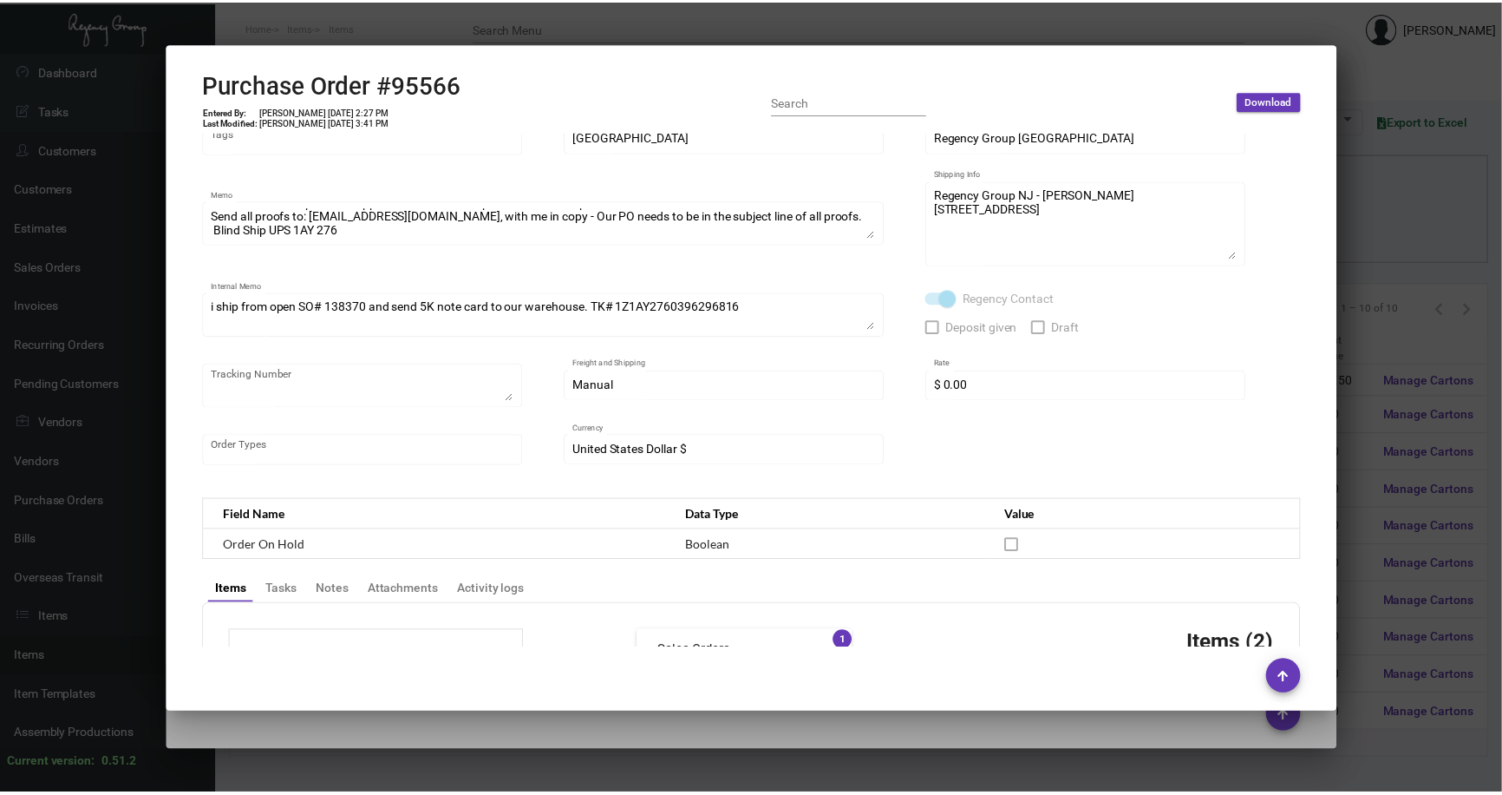
scroll to position [157, 0]
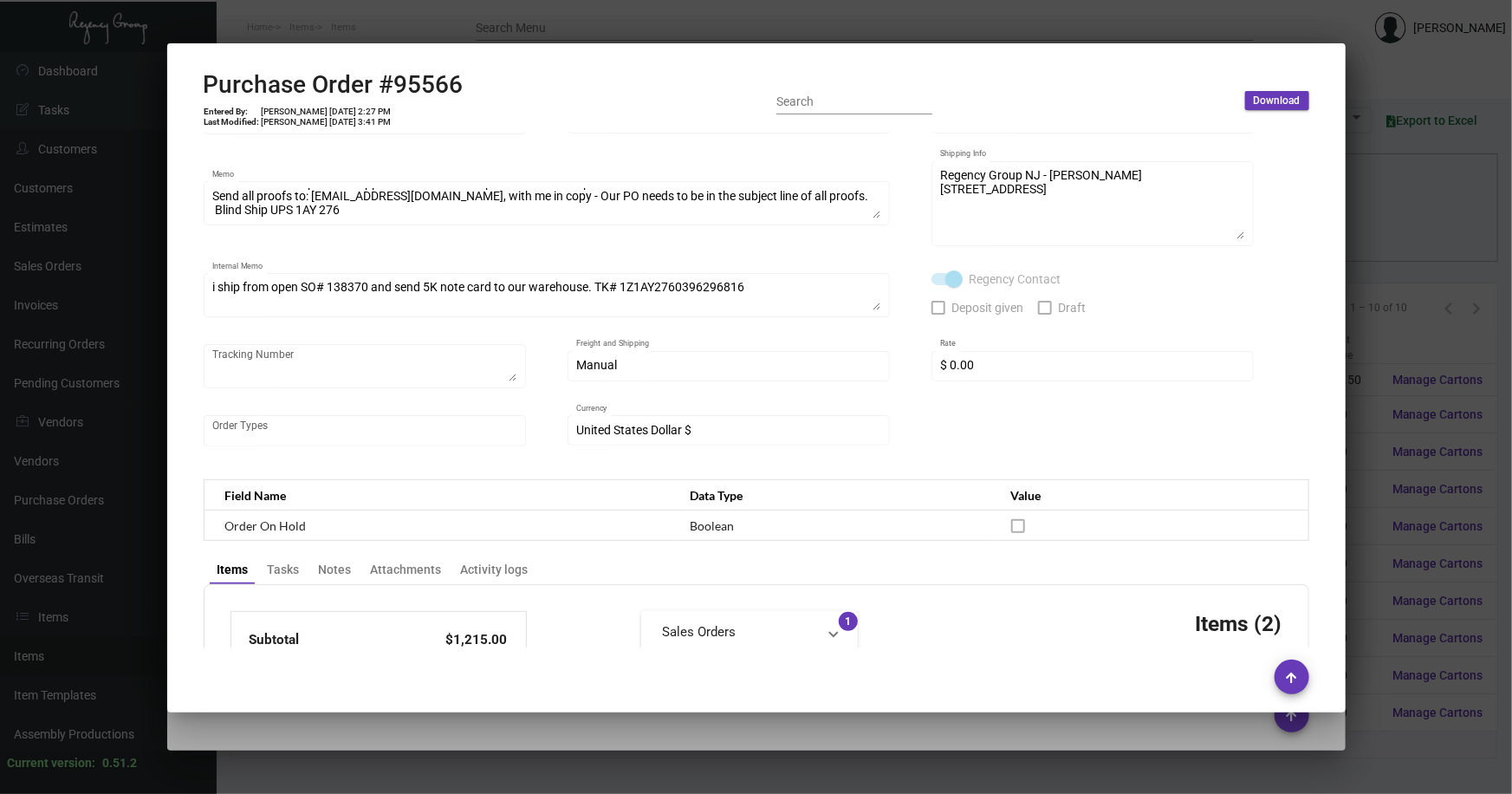
click at [1393, 182] on div at bounding box center [756, 397] width 1512 height 794
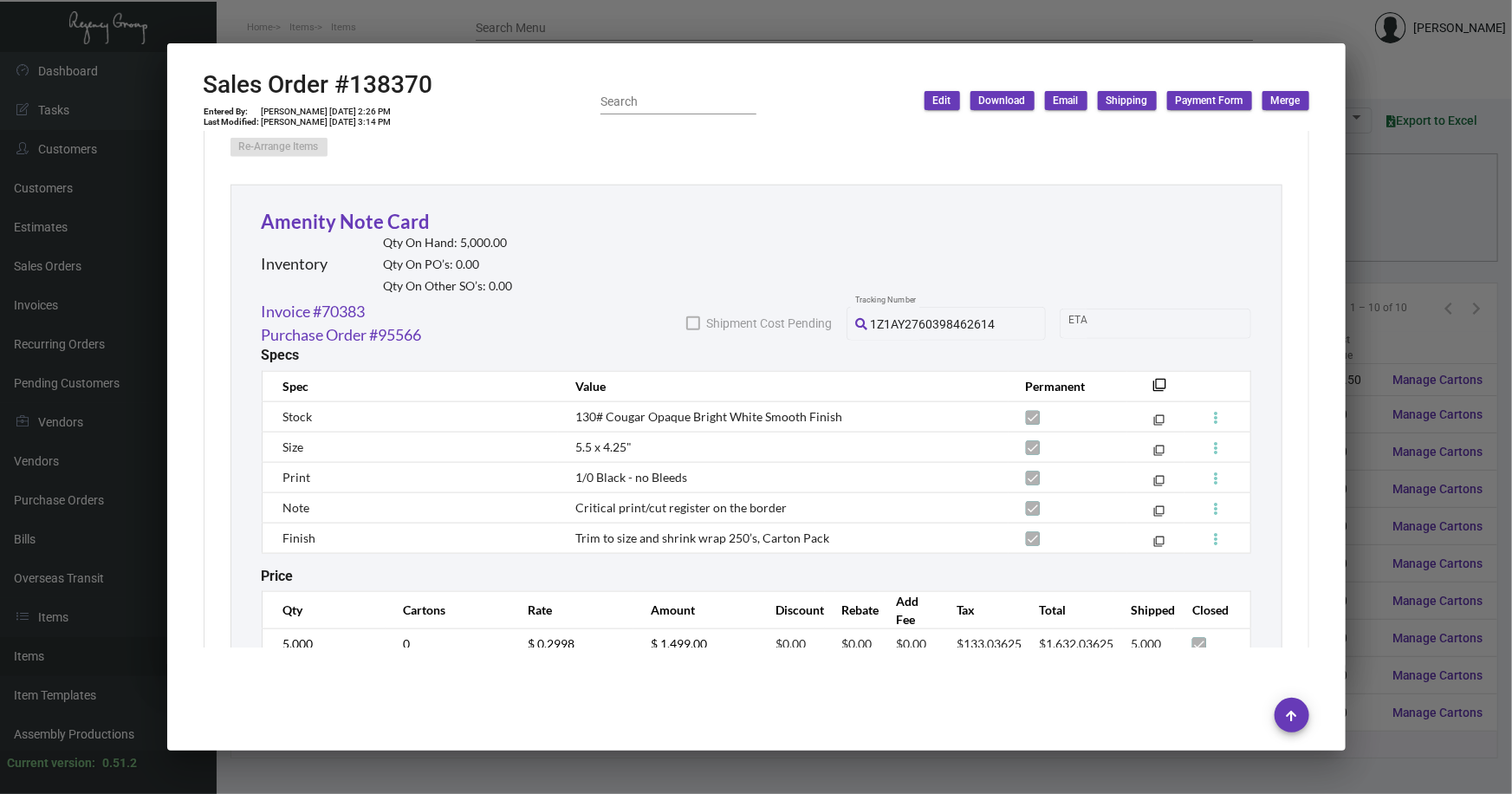
click at [1397, 90] on div at bounding box center [756, 397] width 1512 height 794
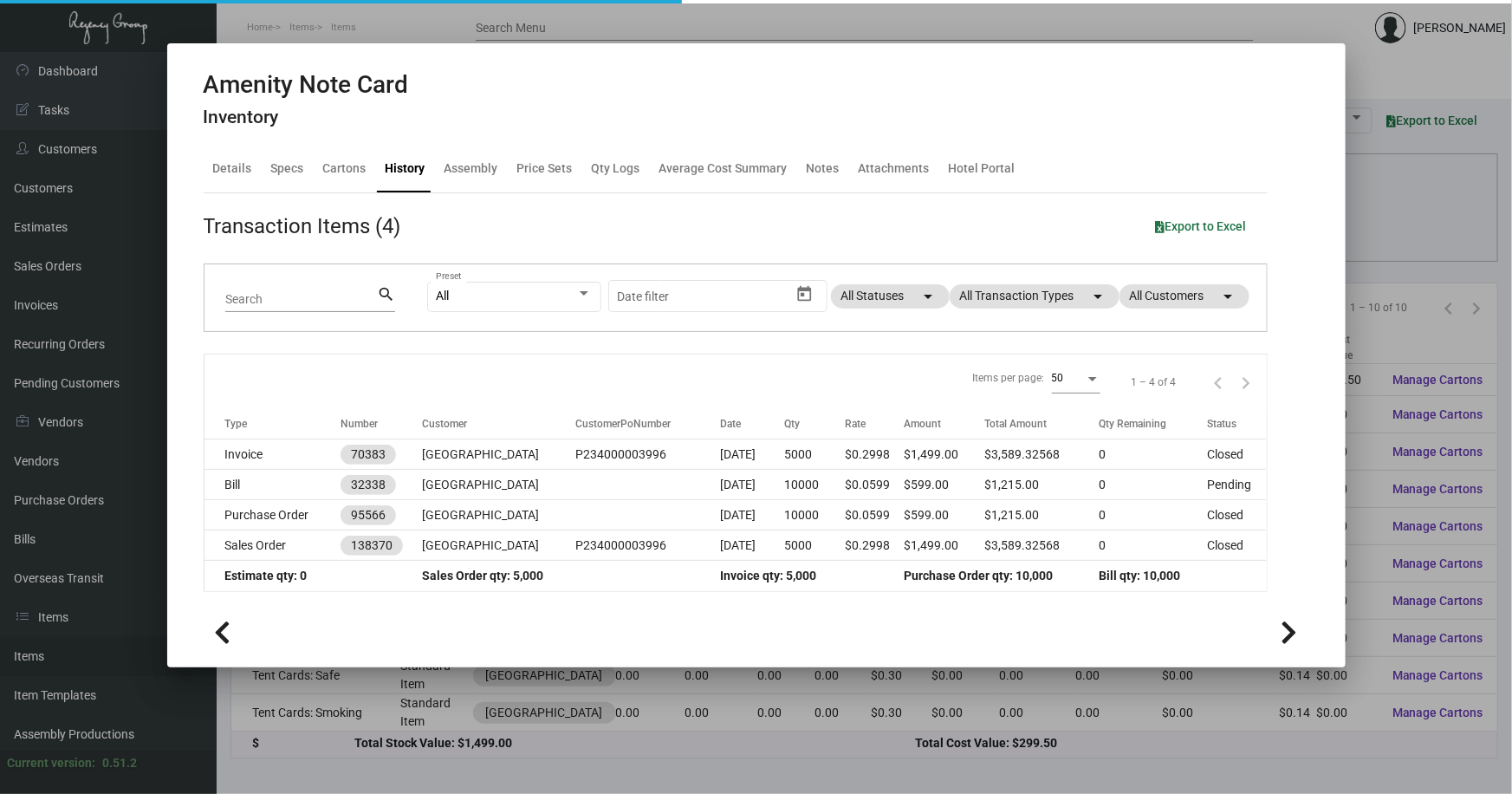
click at [1397, 90] on div at bounding box center [756, 397] width 1512 height 794
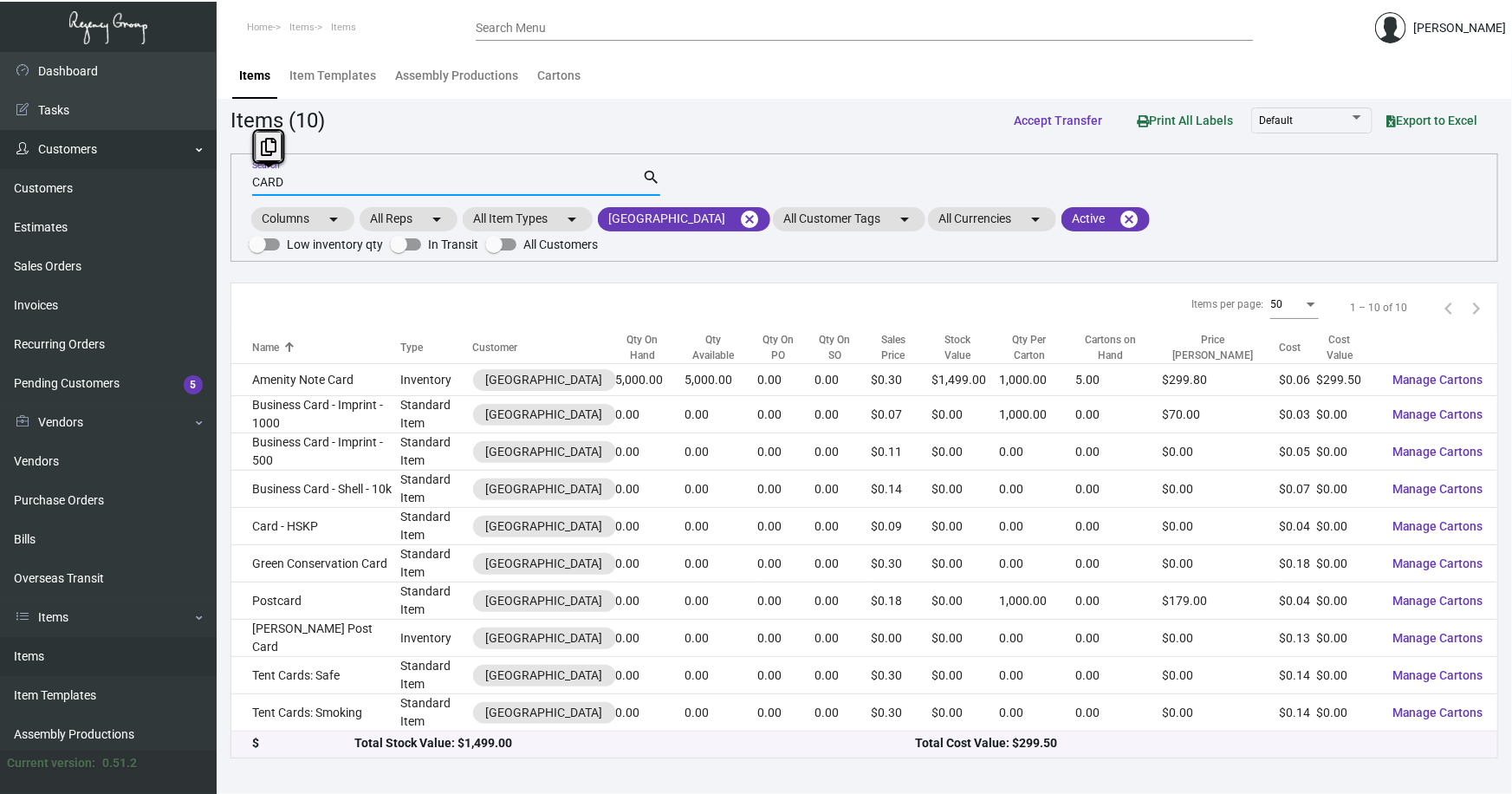
drag, startPoint x: 288, startPoint y: 184, endPoint x: 192, endPoint y: 167, distance: 97.5
click at [202, 180] on div "Dashboard Dashboard Tasks Customers Customers Estimates Sales Orders Invoices R…" at bounding box center [756, 422] width 1512 height 741
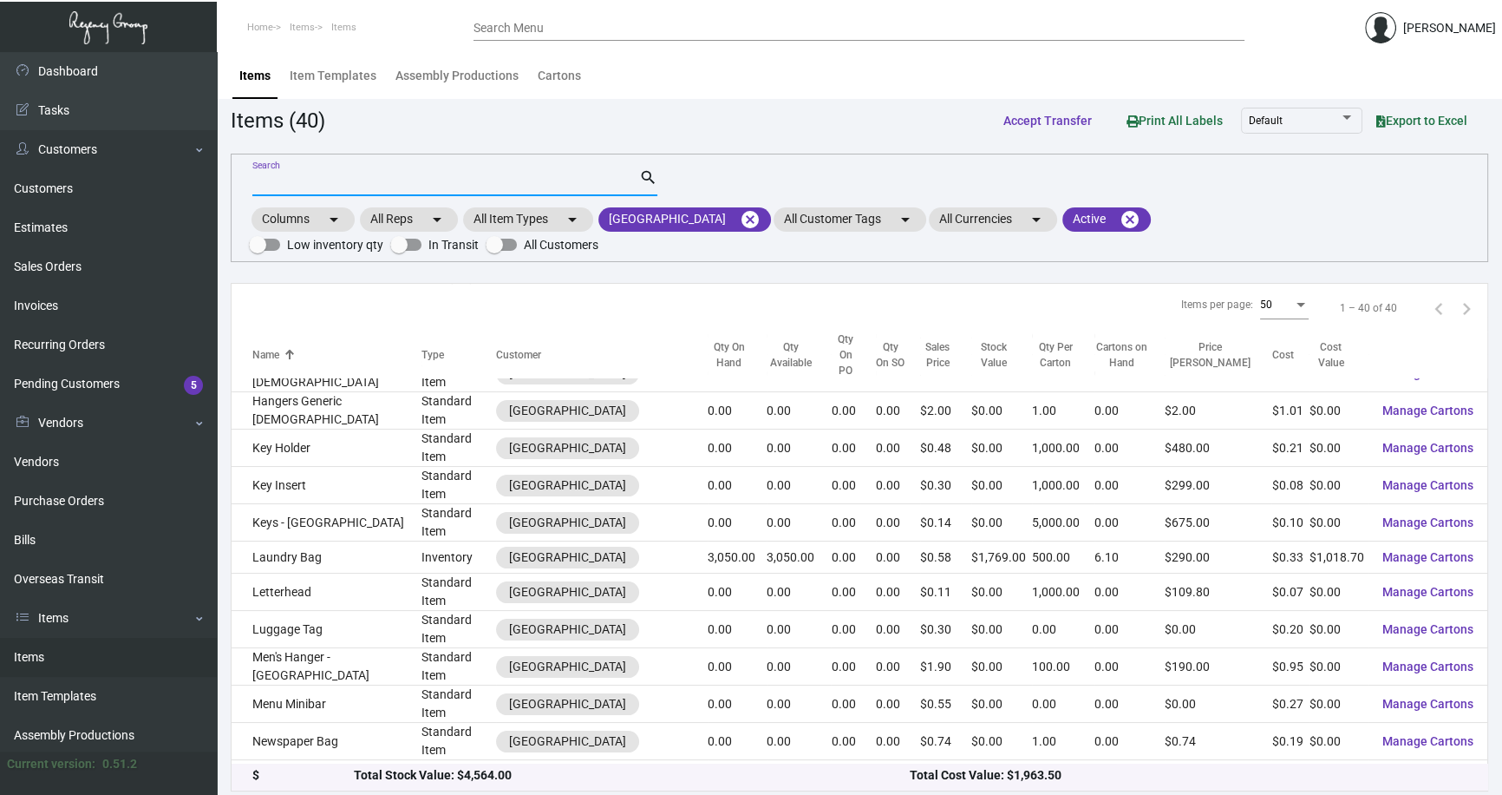
scroll to position [394, 0]
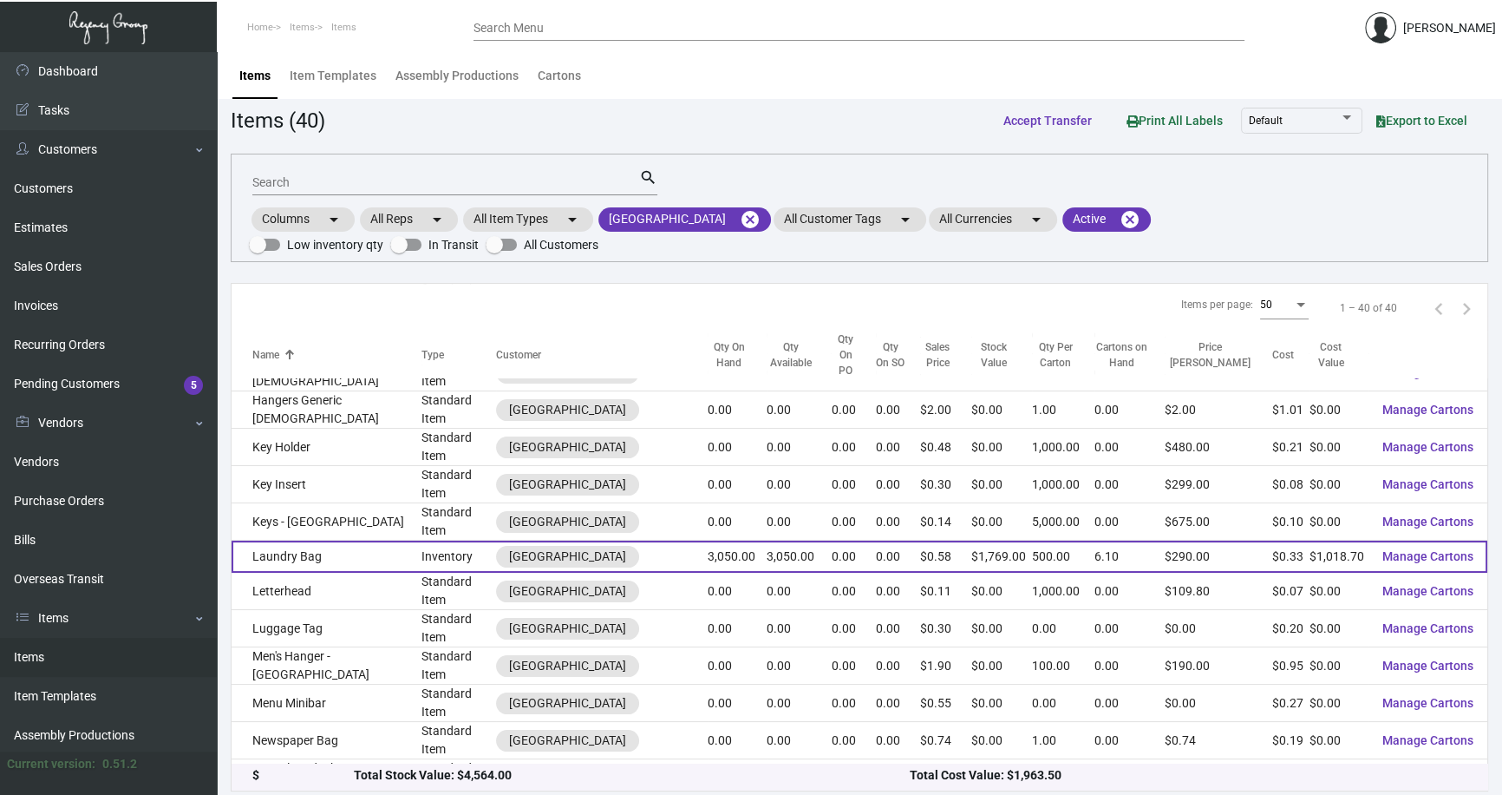
click at [337, 540] on td "Laundry Bag" at bounding box center [327, 556] width 190 height 32
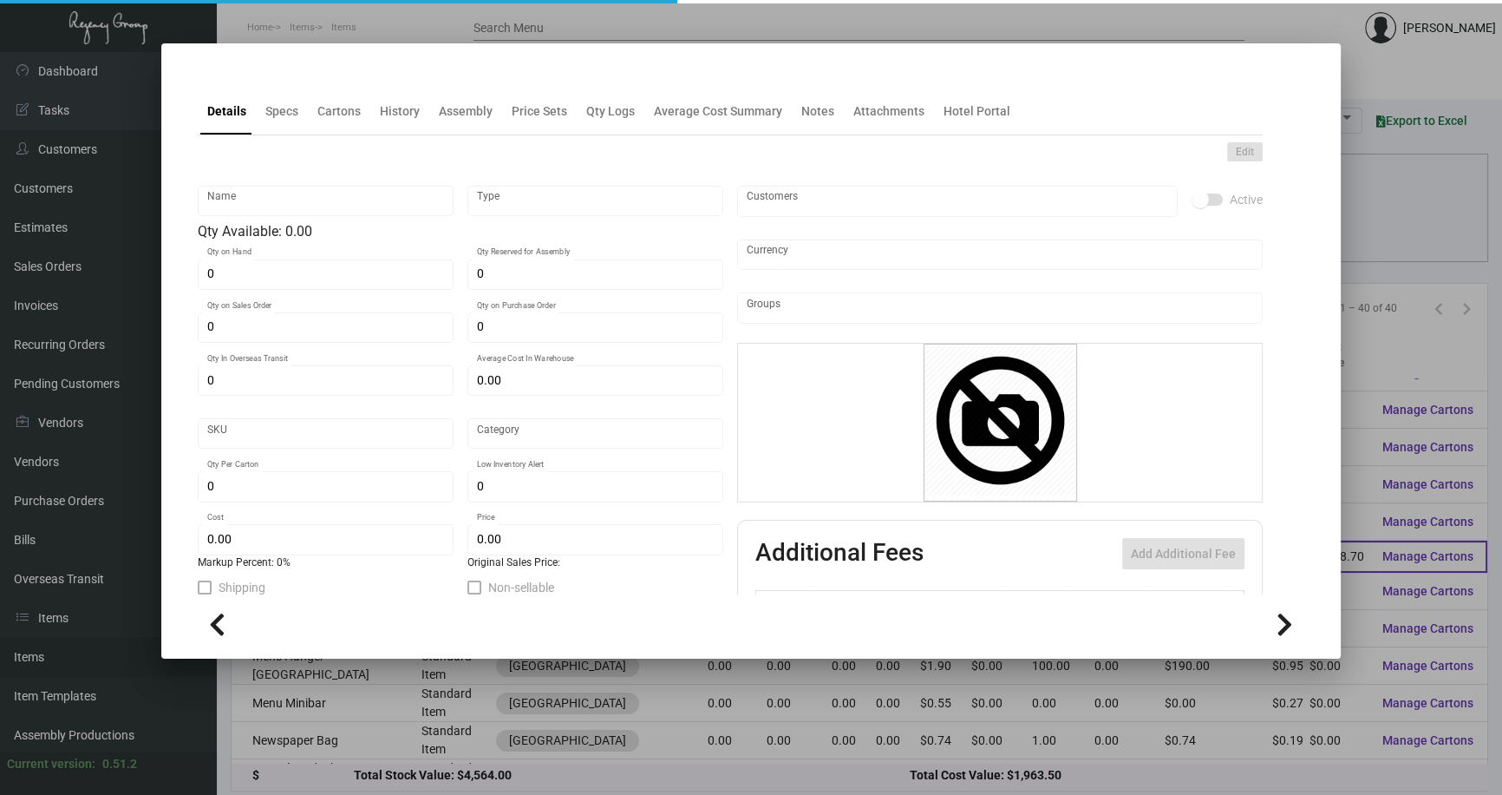
type input "Laundry Bag"
type input "Inventory"
type input "3,050"
type input "$ 0.00"
type input "902-Laundry Bag-13"
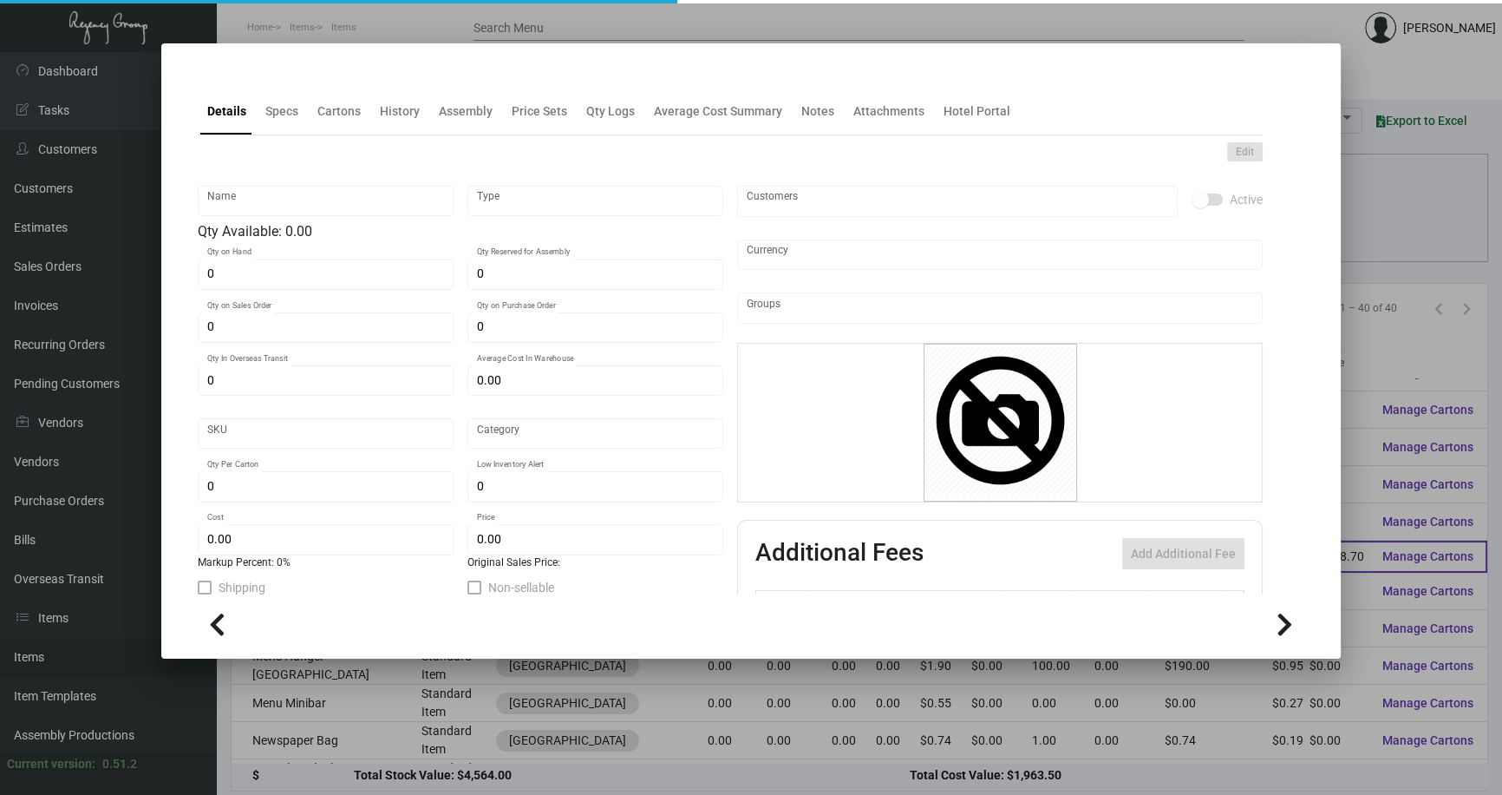
type input "Standard"
type input "500"
type input "$ 0.334"
type input "$ 0.58"
checkbox input "true"
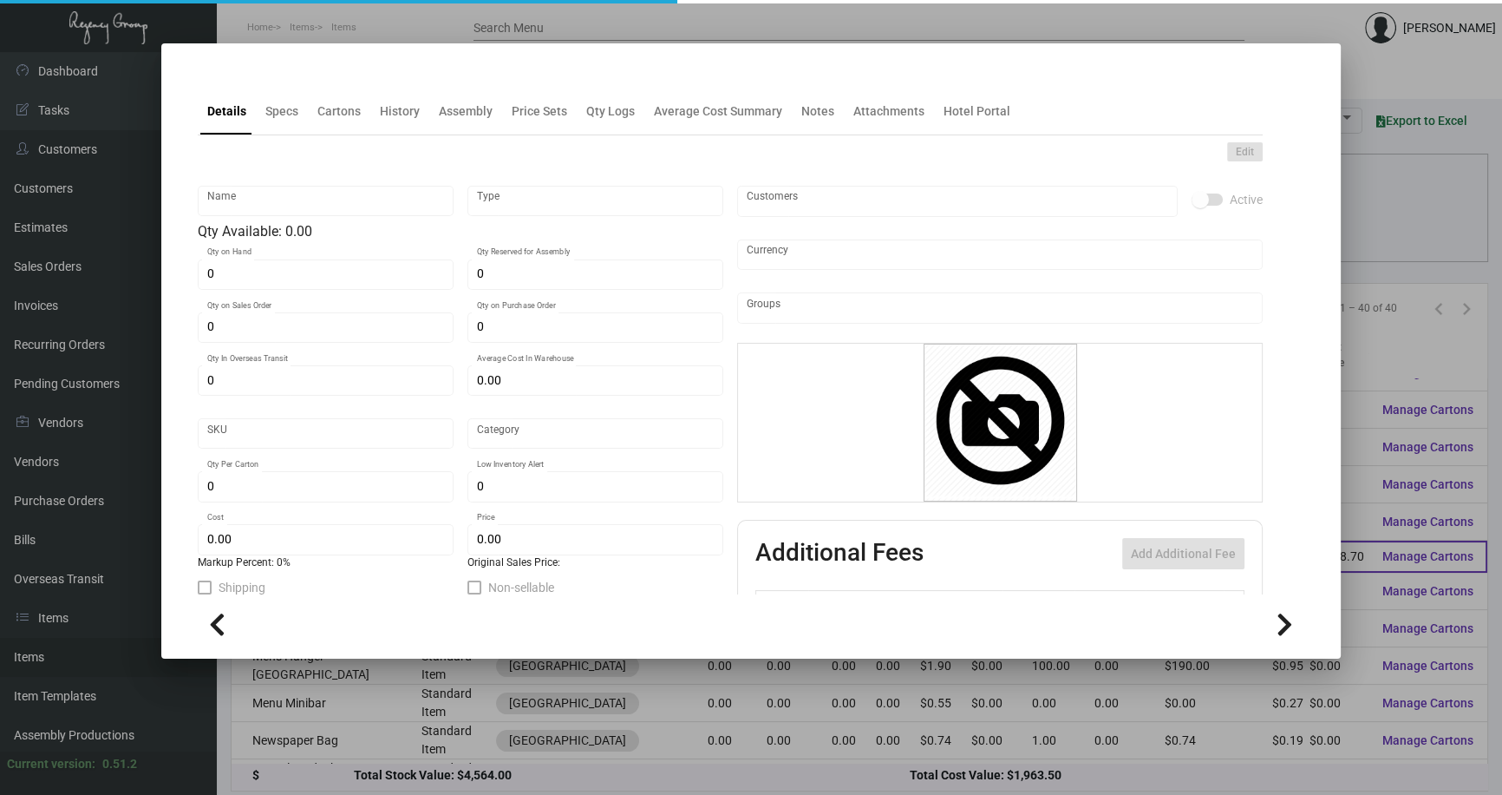
checkbox input "true"
type input "United States Dollar $"
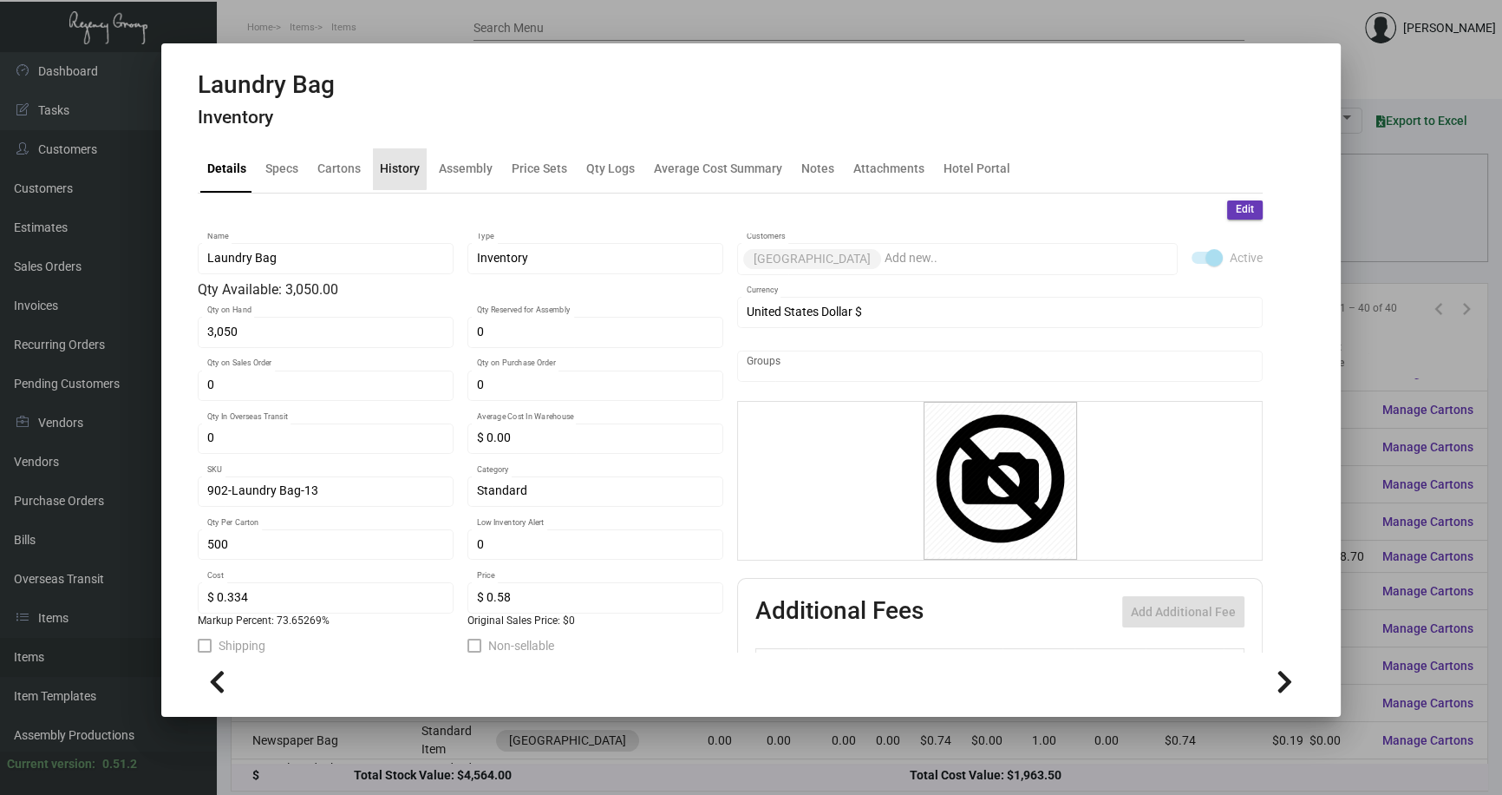
click at [389, 165] on div "History" at bounding box center [400, 169] width 40 height 18
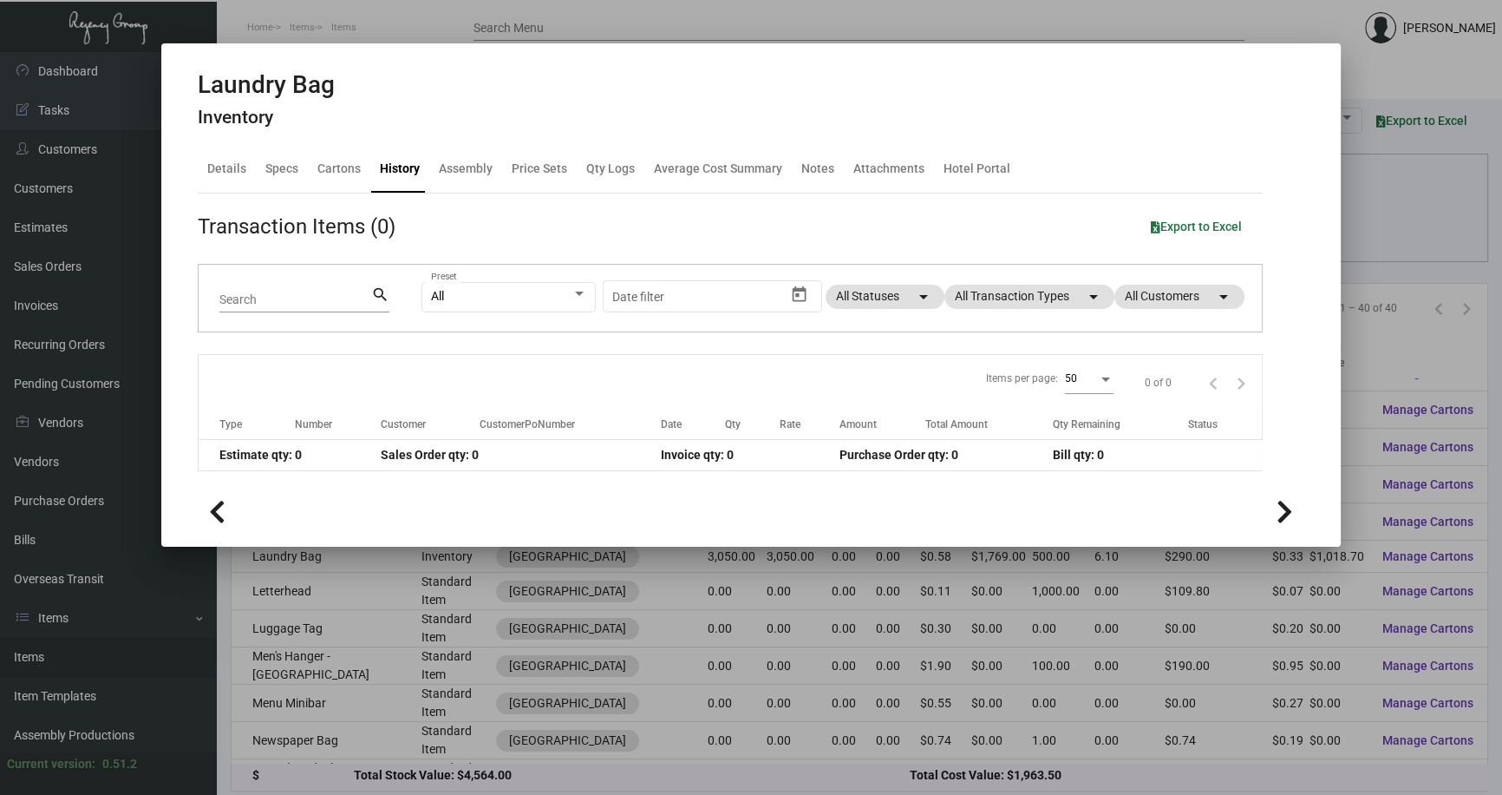
click at [431, 585] on div at bounding box center [751, 397] width 1502 height 795
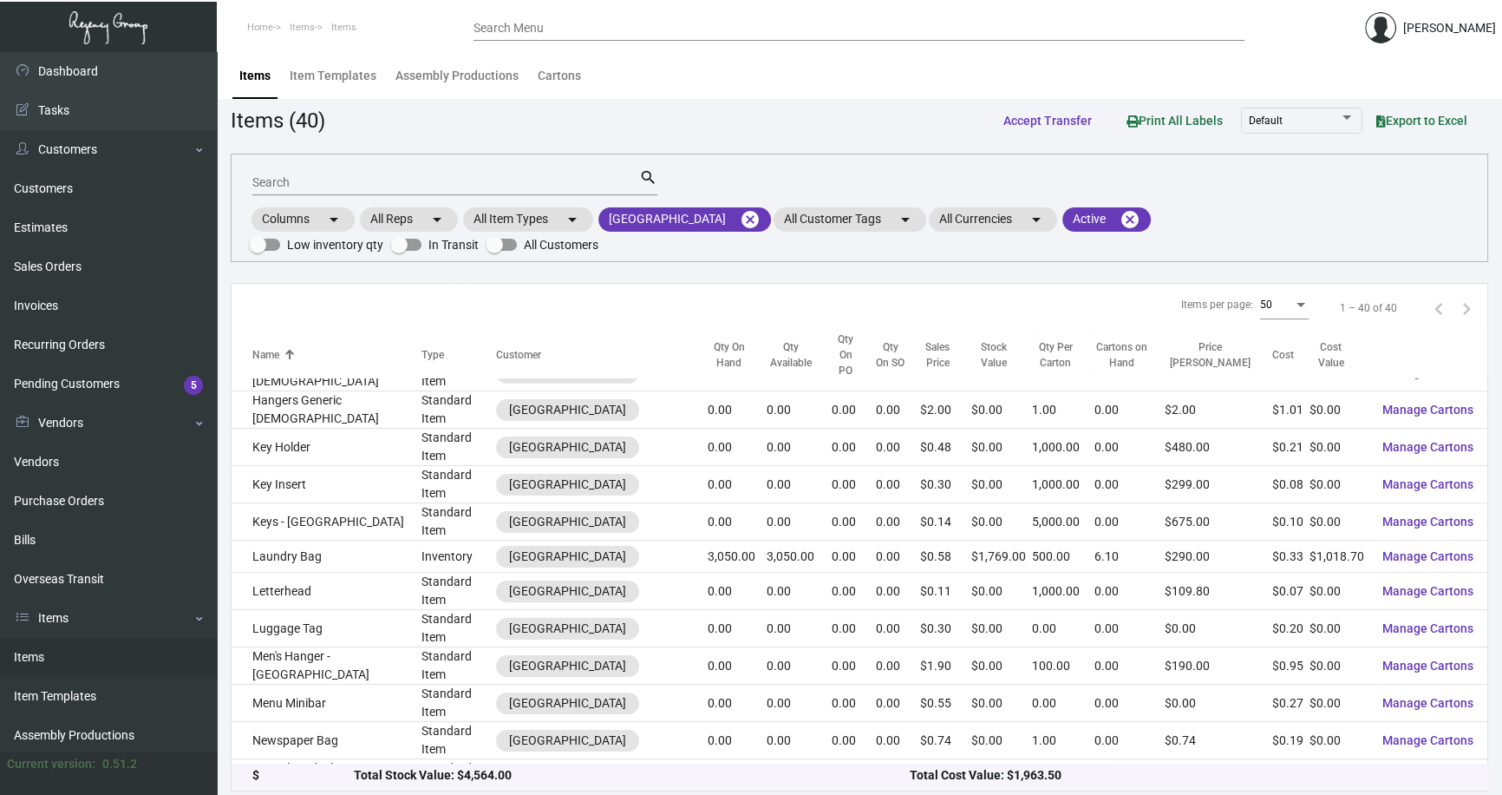
click at [312, 540] on td "Laundry Bag" at bounding box center [327, 556] width 190 height 32
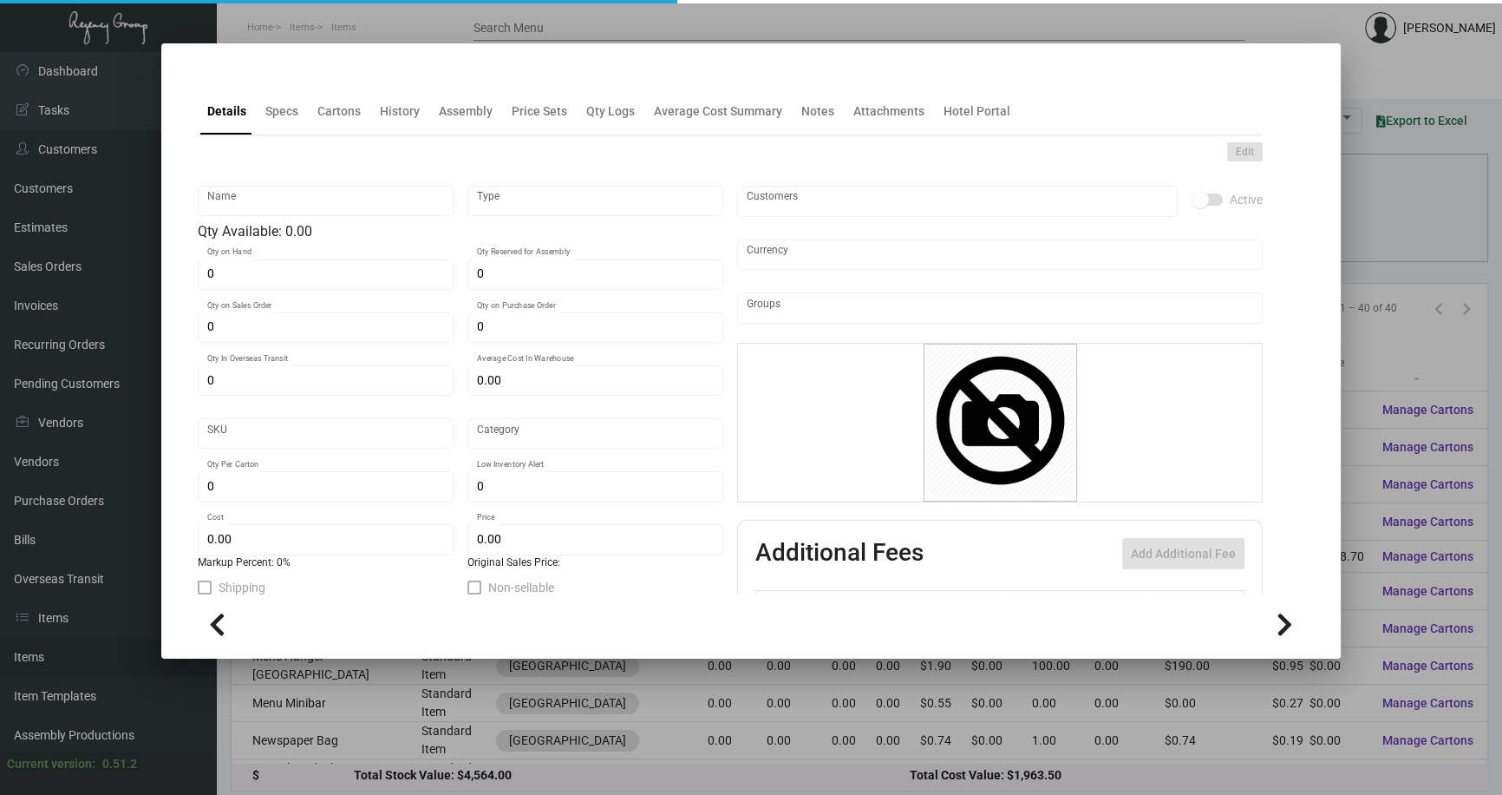
type input "Laundry Bag"
type input "Inventory"
type input "3,050"
type input "$ 0.00"
type input "902-Laundry Bag-13"
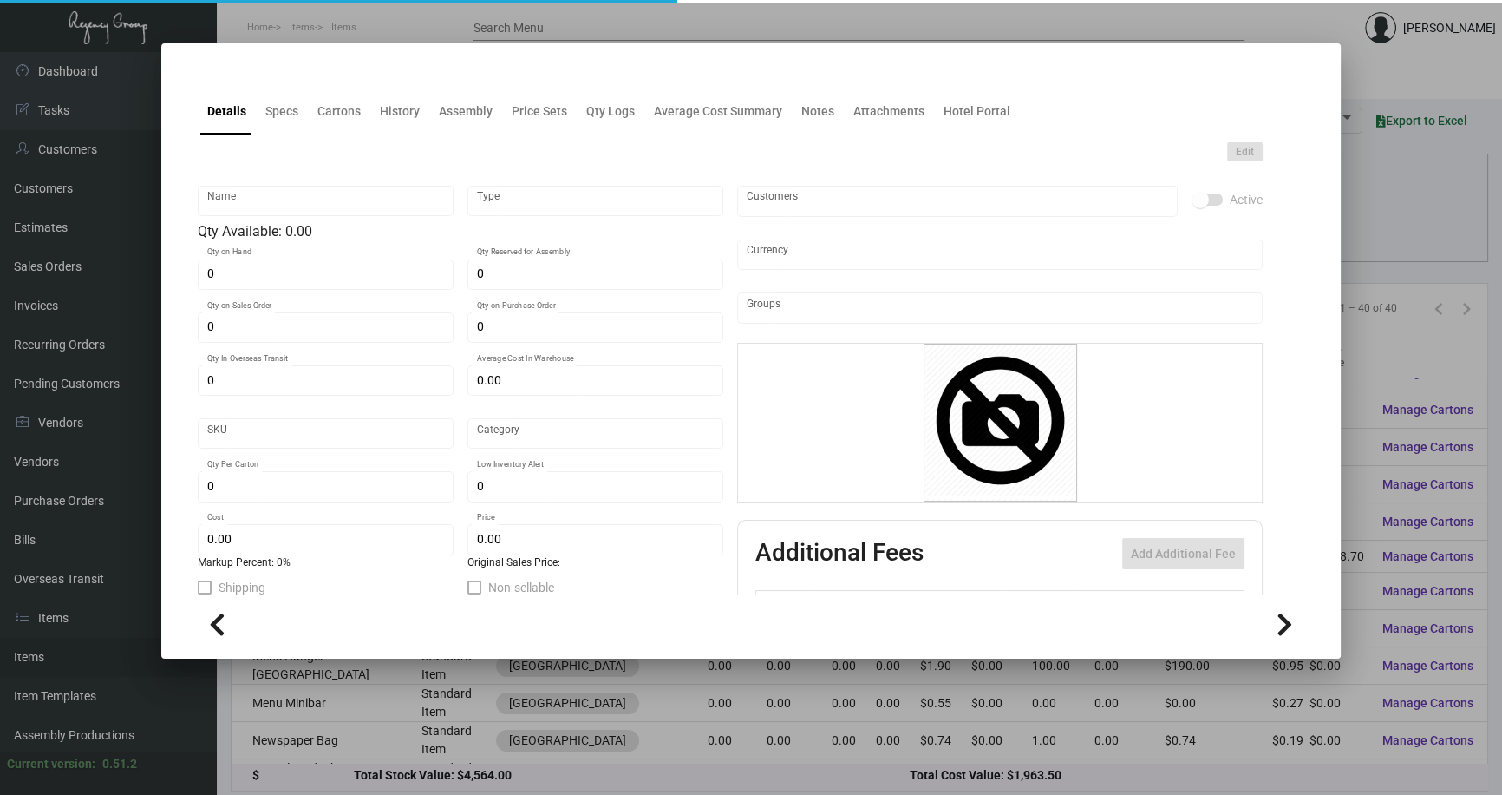
type input "Standard"
type input "500"
type input "$ 0.334"
type input "$ 0.58"
checkbox input "true"
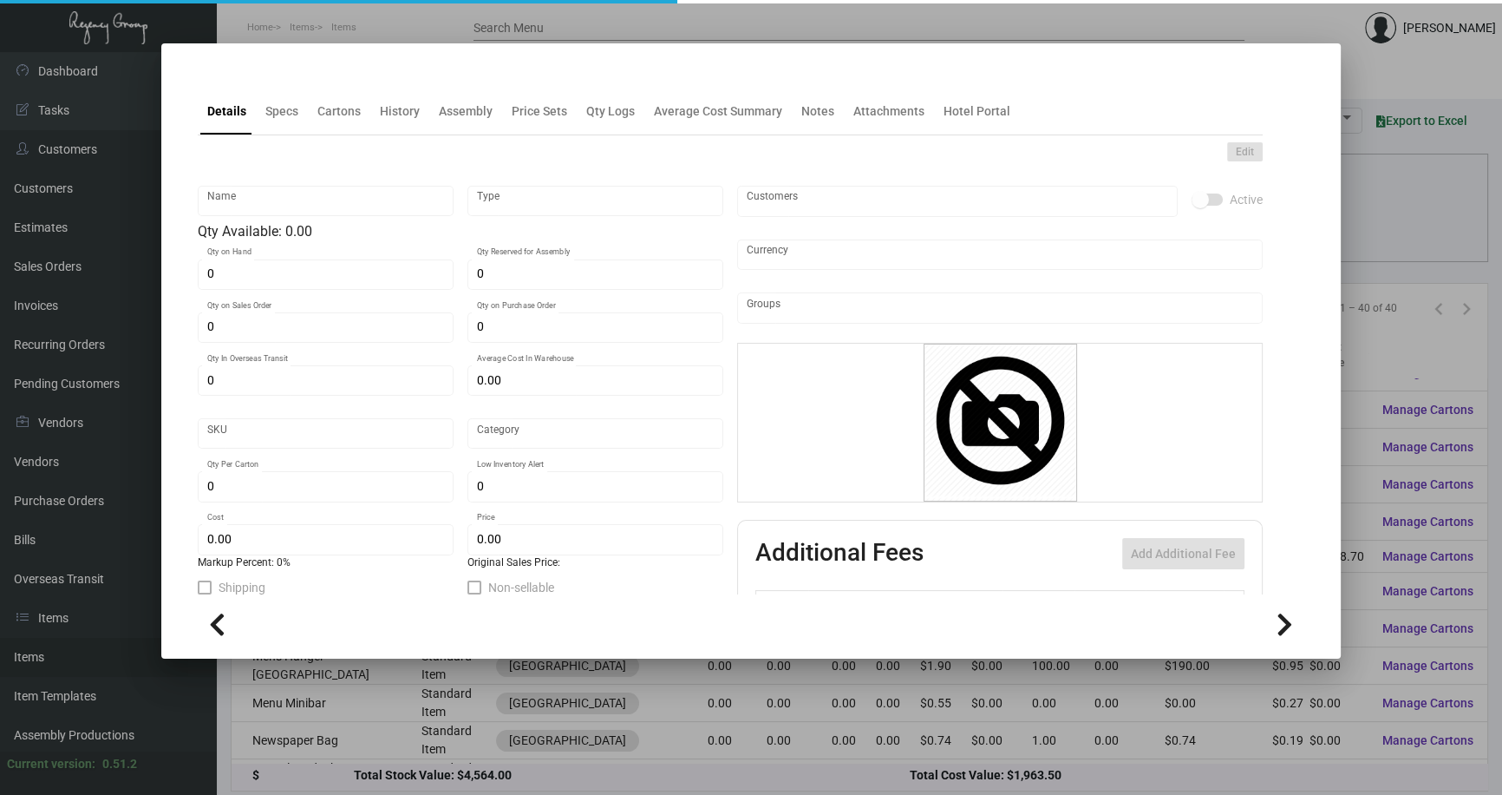
checkbox input "true"
type input "United States Dollar $"
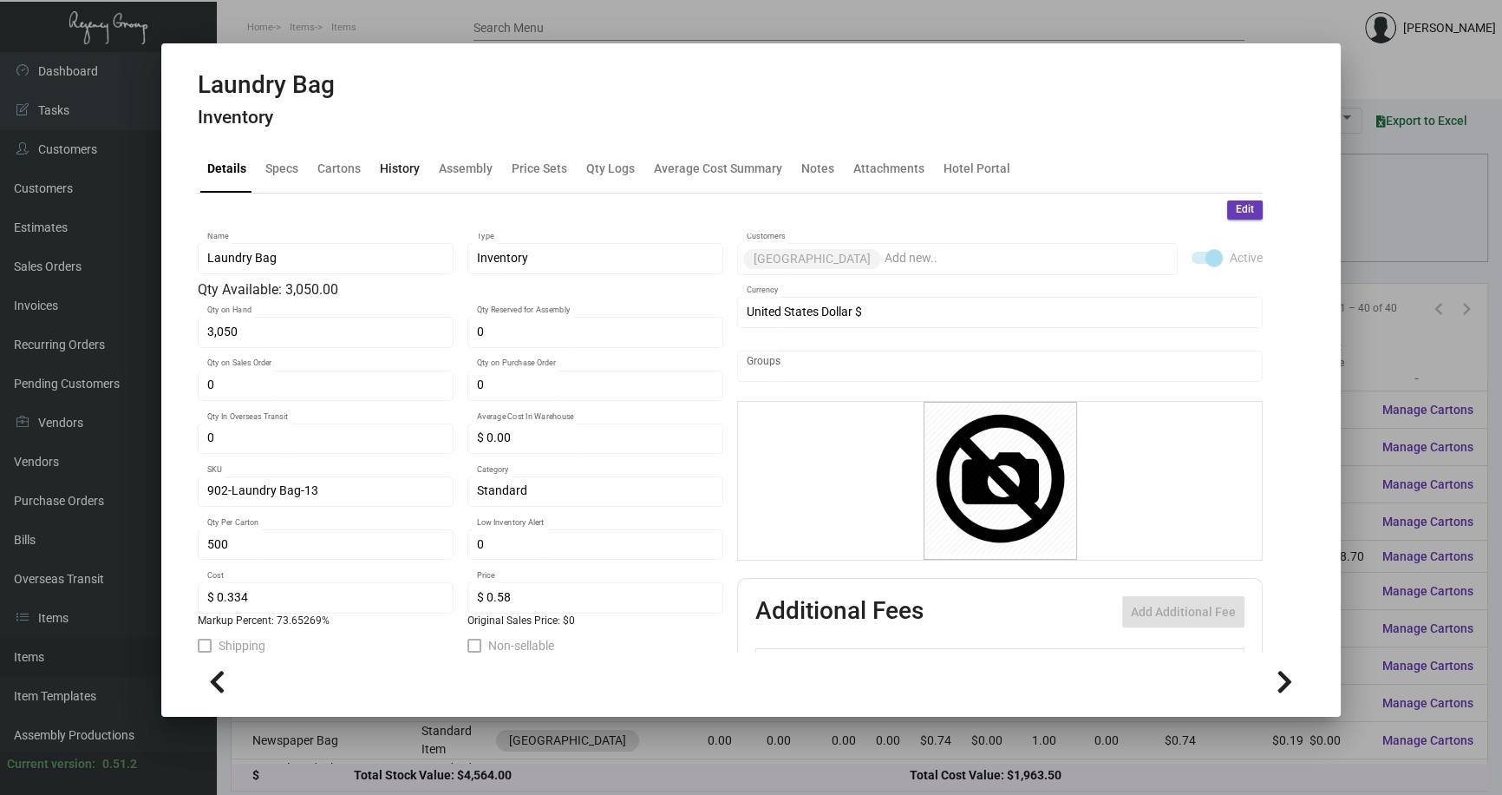
click at [389, 167] on div "History" at bounding box center [400, 169] width 40 height 18
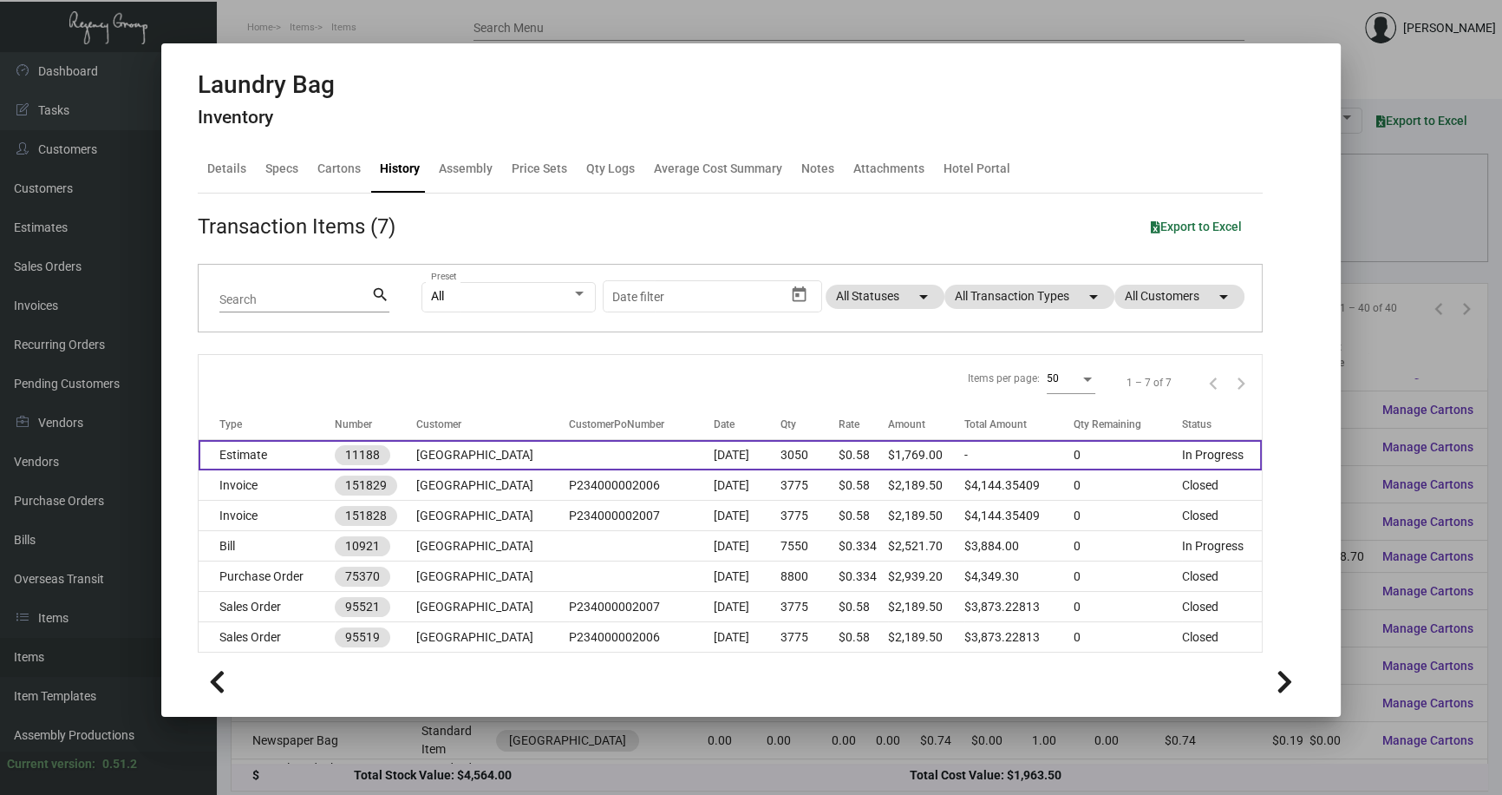
click at [281, 452] on td "Estimate" at bounding box center [267, 455] width 136 height 30
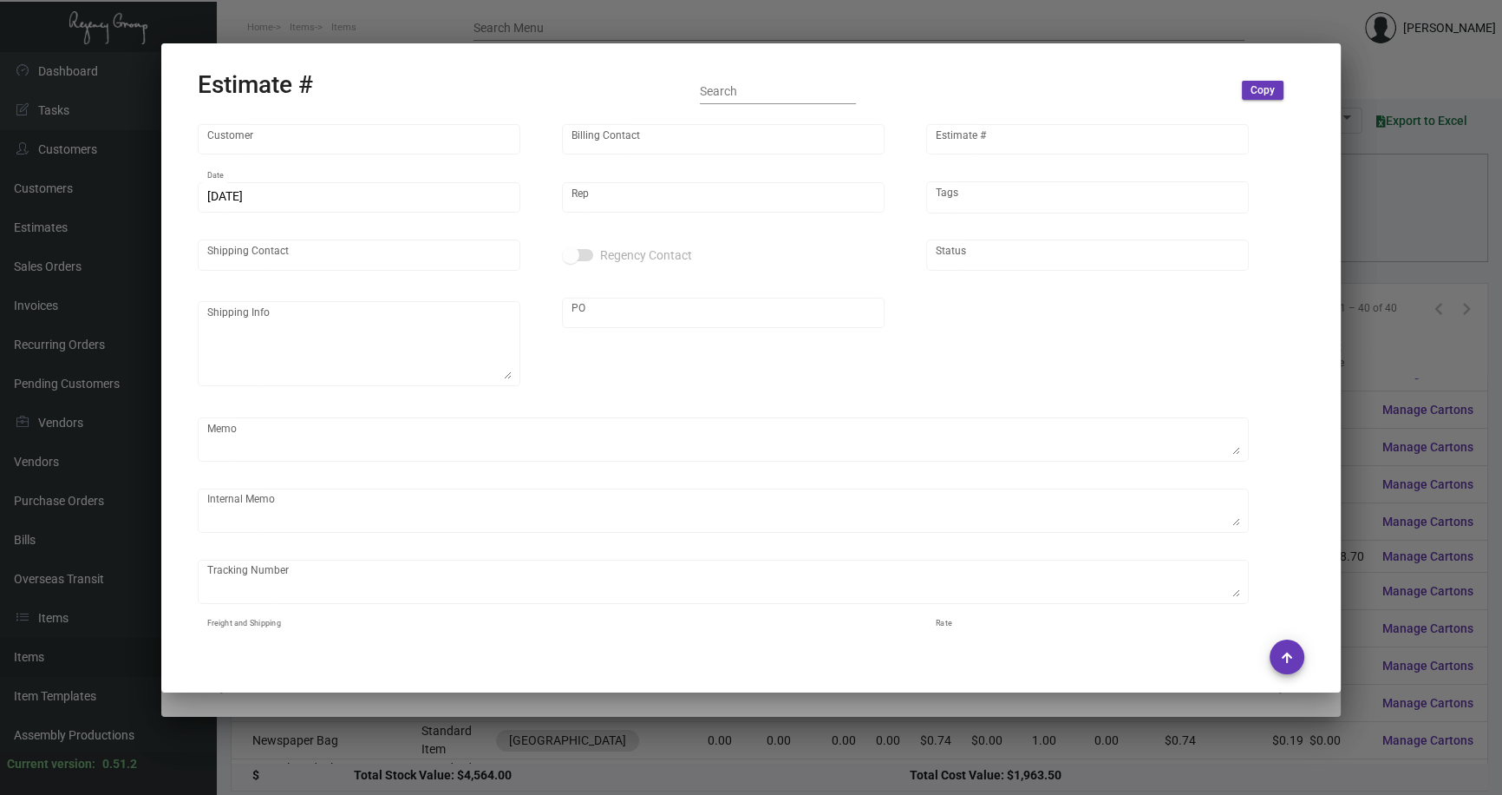
type input "[GEOGRAPHIC_DATA]"
type input "Accounting Department"
type input "11188"
type input "[DATE]"
type input "[PERSON_NAME]"
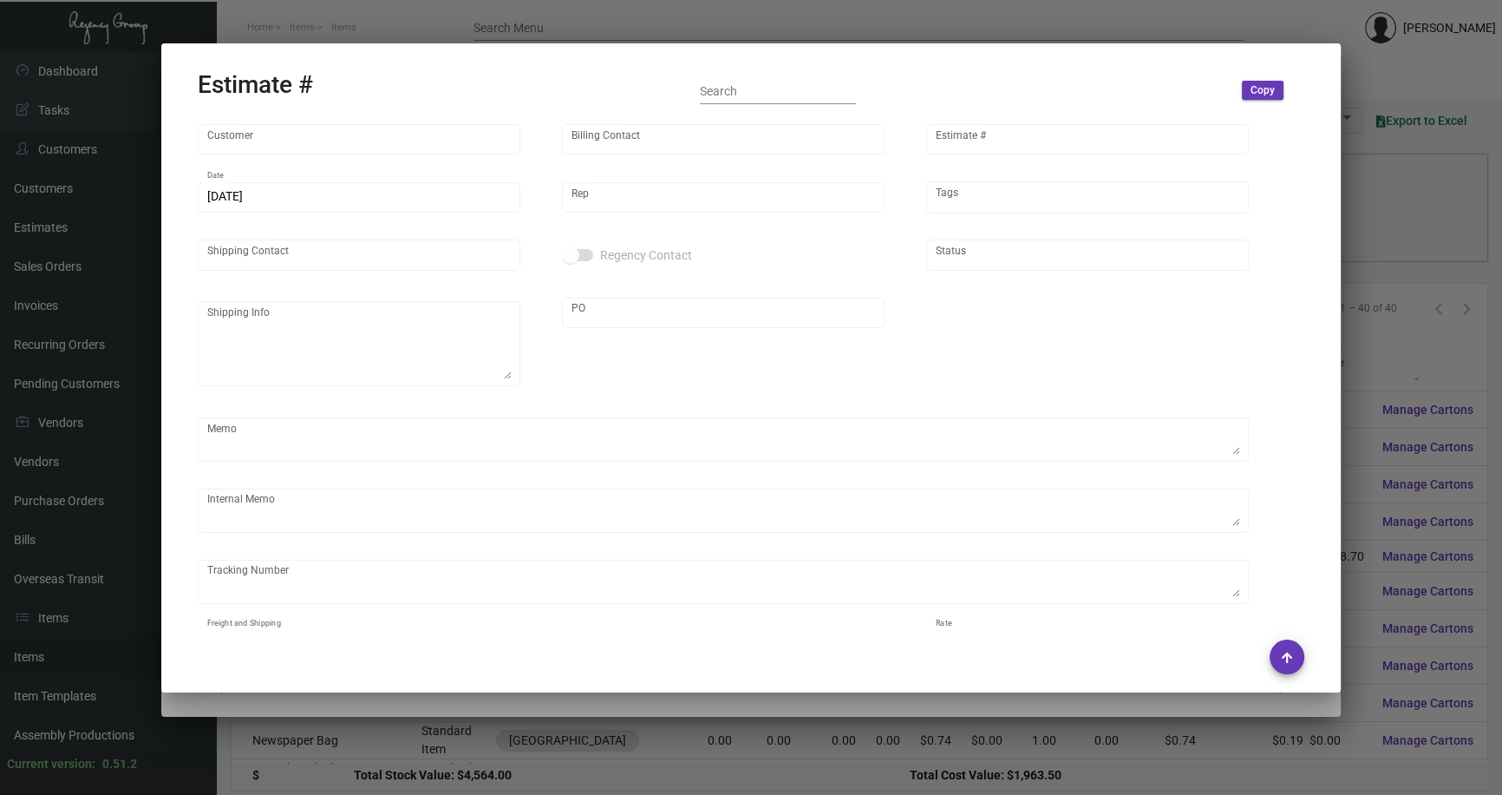
type input "[GEOGRAPHIC_DATA]"
type textarea "[GEOGRAPHIC_DATA] - [GEOGRAPHIC_DATA] [STREET_ADDRESS][US_STATE]"
type input "PENDING"
type textarea "DISPOSAL 6 boxes Laundry Bags, 6 boxes Shoe Shine Bags (12 cartons total)"
type input "United States Dollar $"
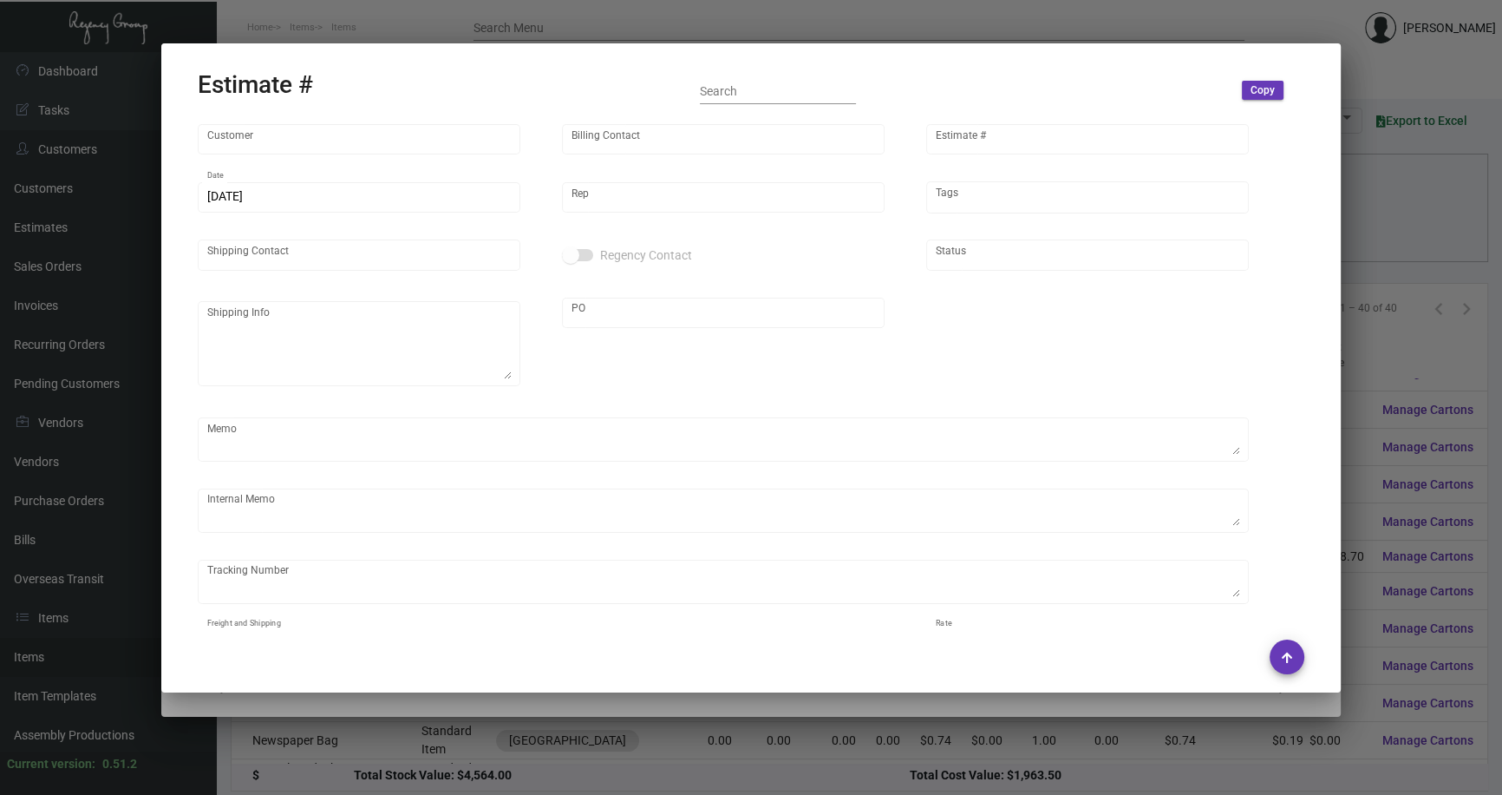
type input "$ 0.00"
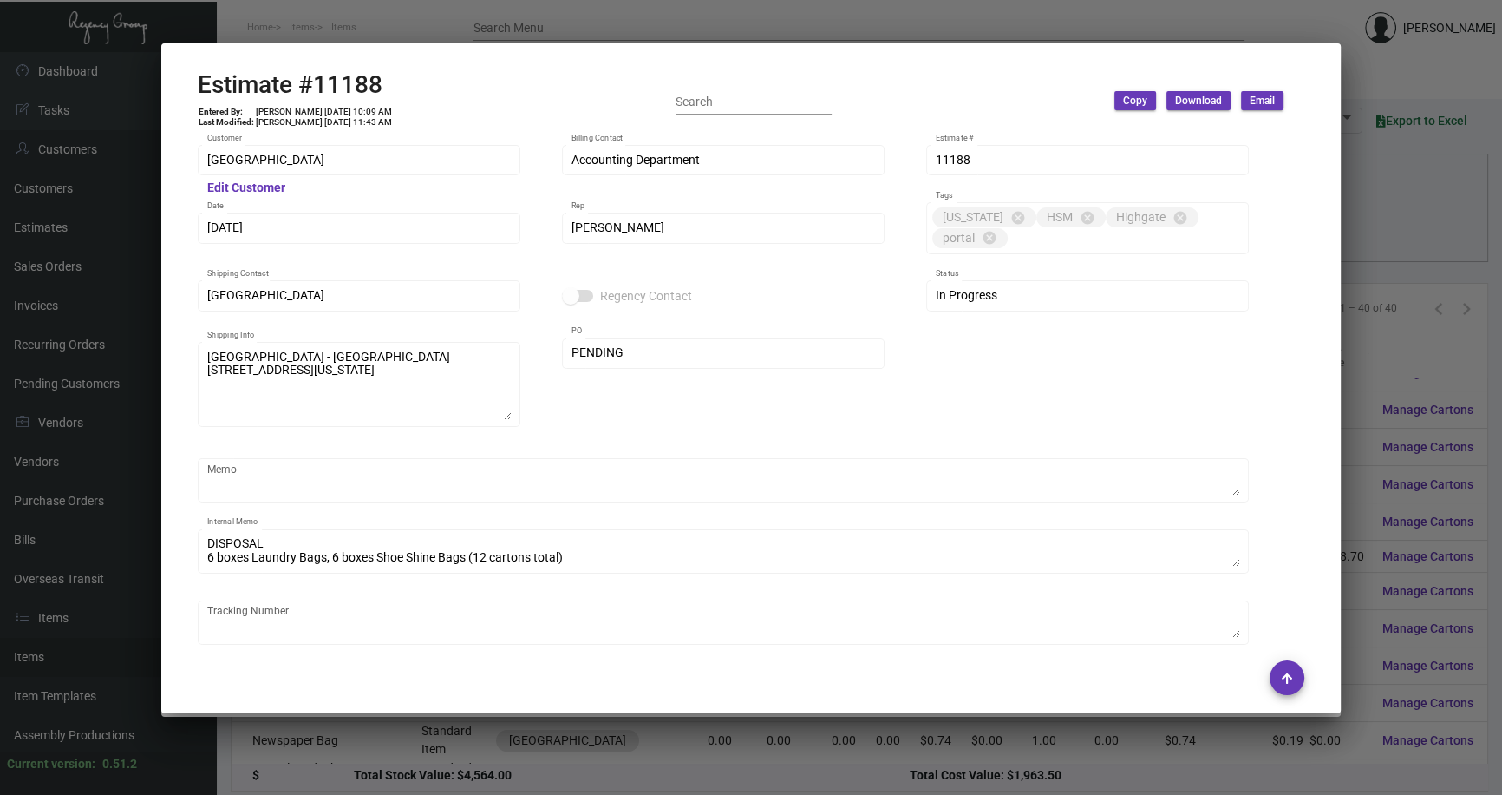
click at [1382, 348] on div at bounding box center [751, 397] width 1502 height 795
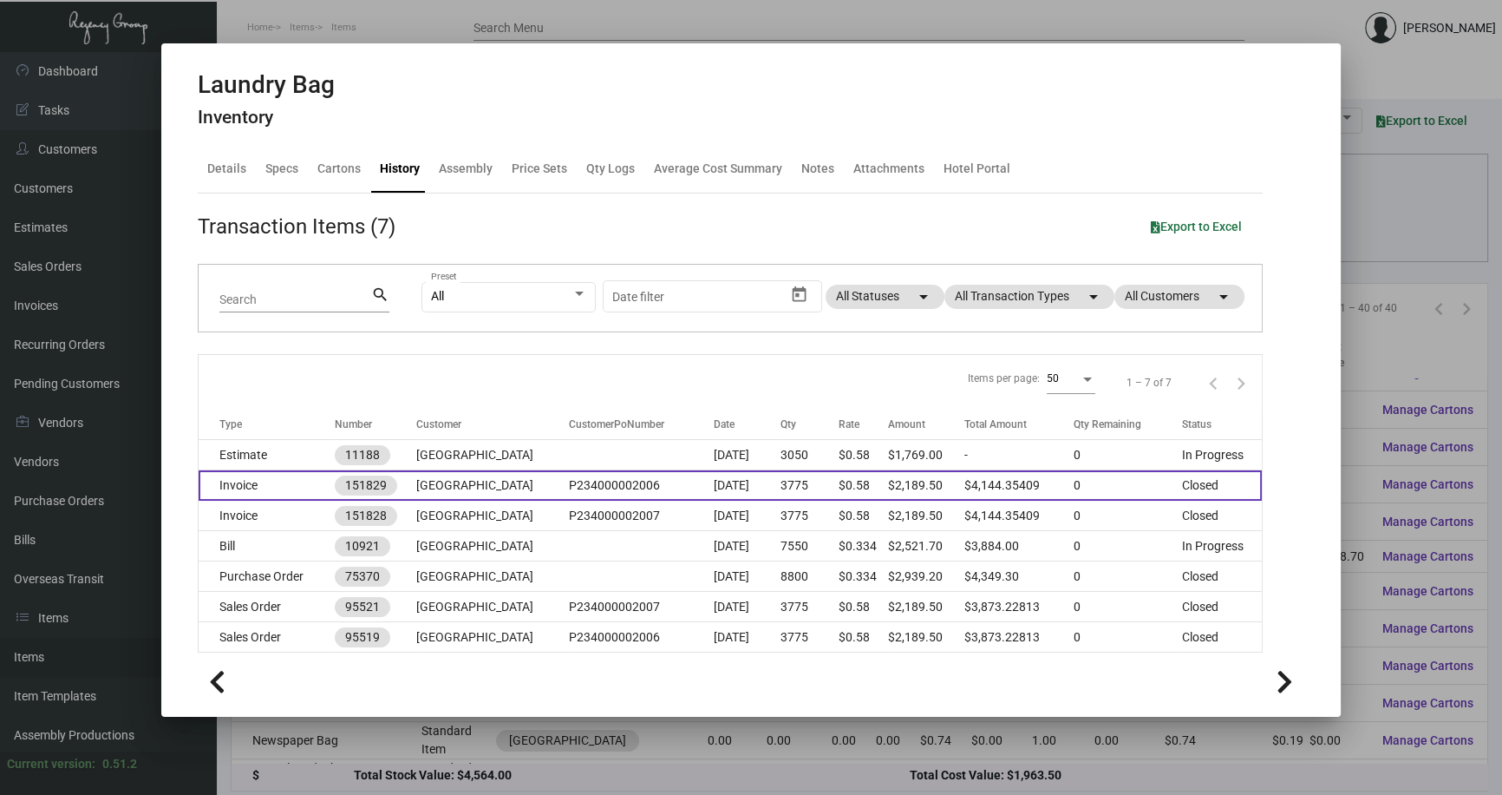
scroll to position [40, 0]
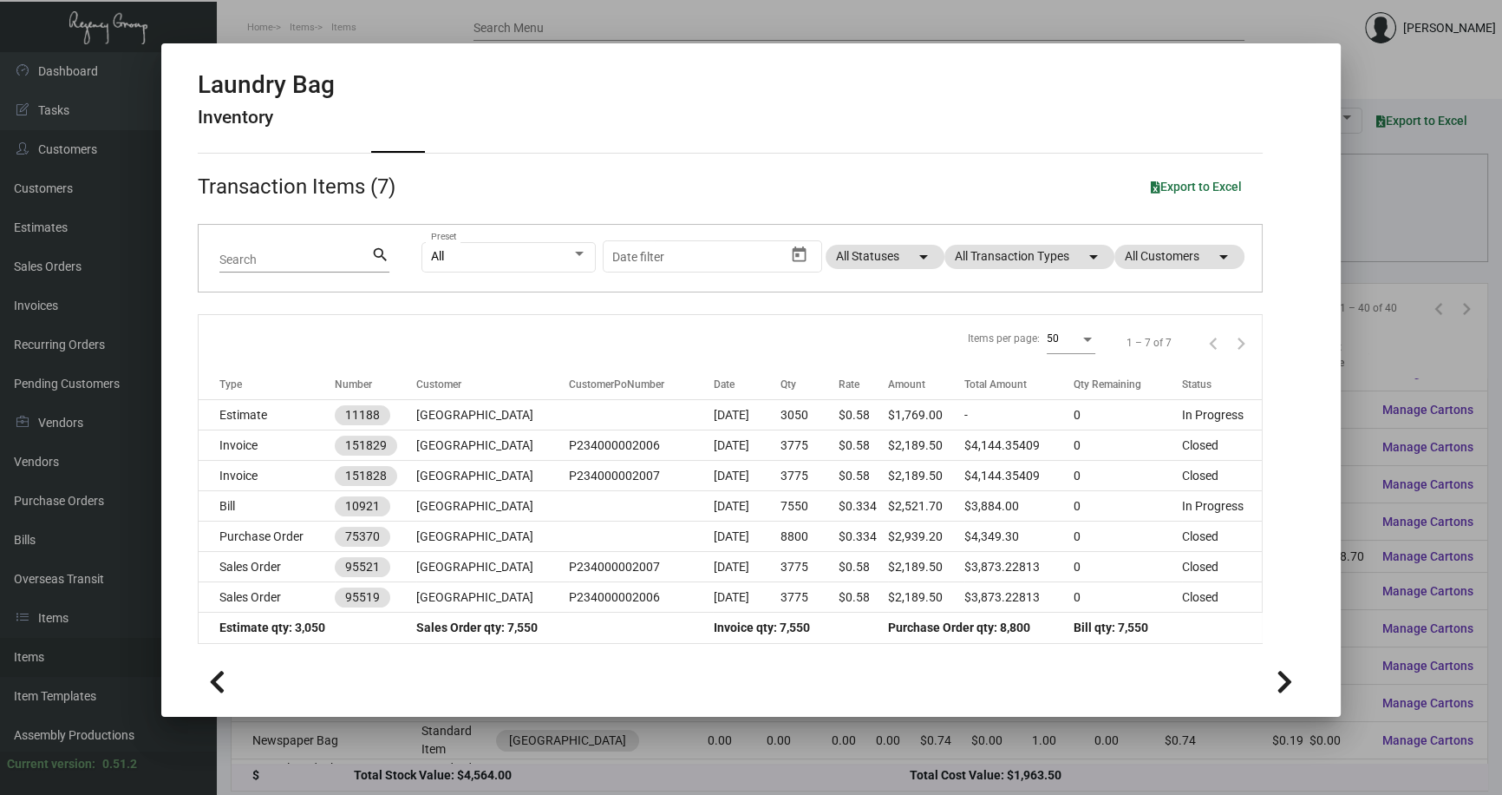
click at [1398, 337] on div at bounding box center [751, 397] width 1502 height 795
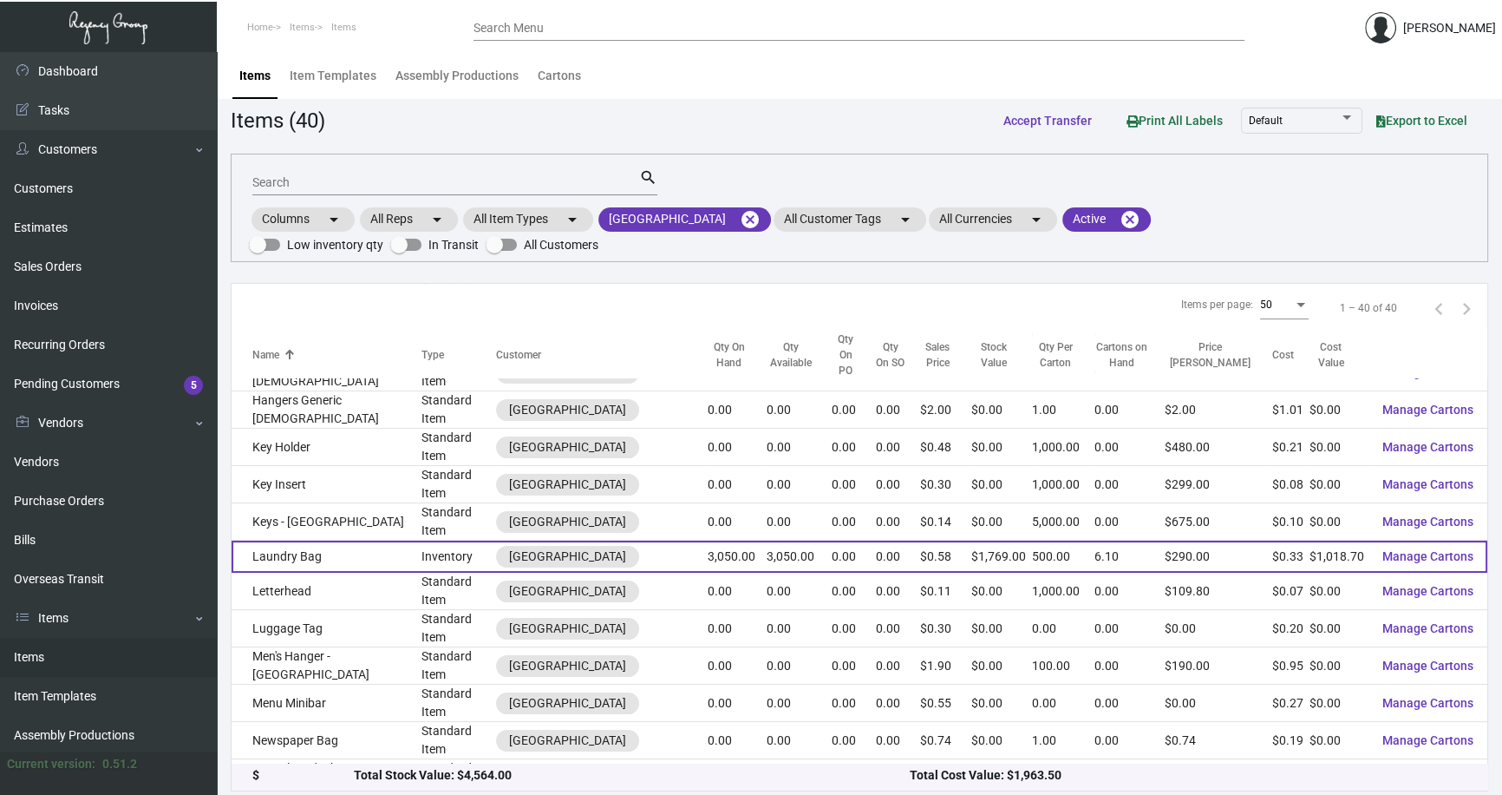
click at [303, 540] on td "Laundry Bag" at bounding box center [327, 556] width 190 height 32
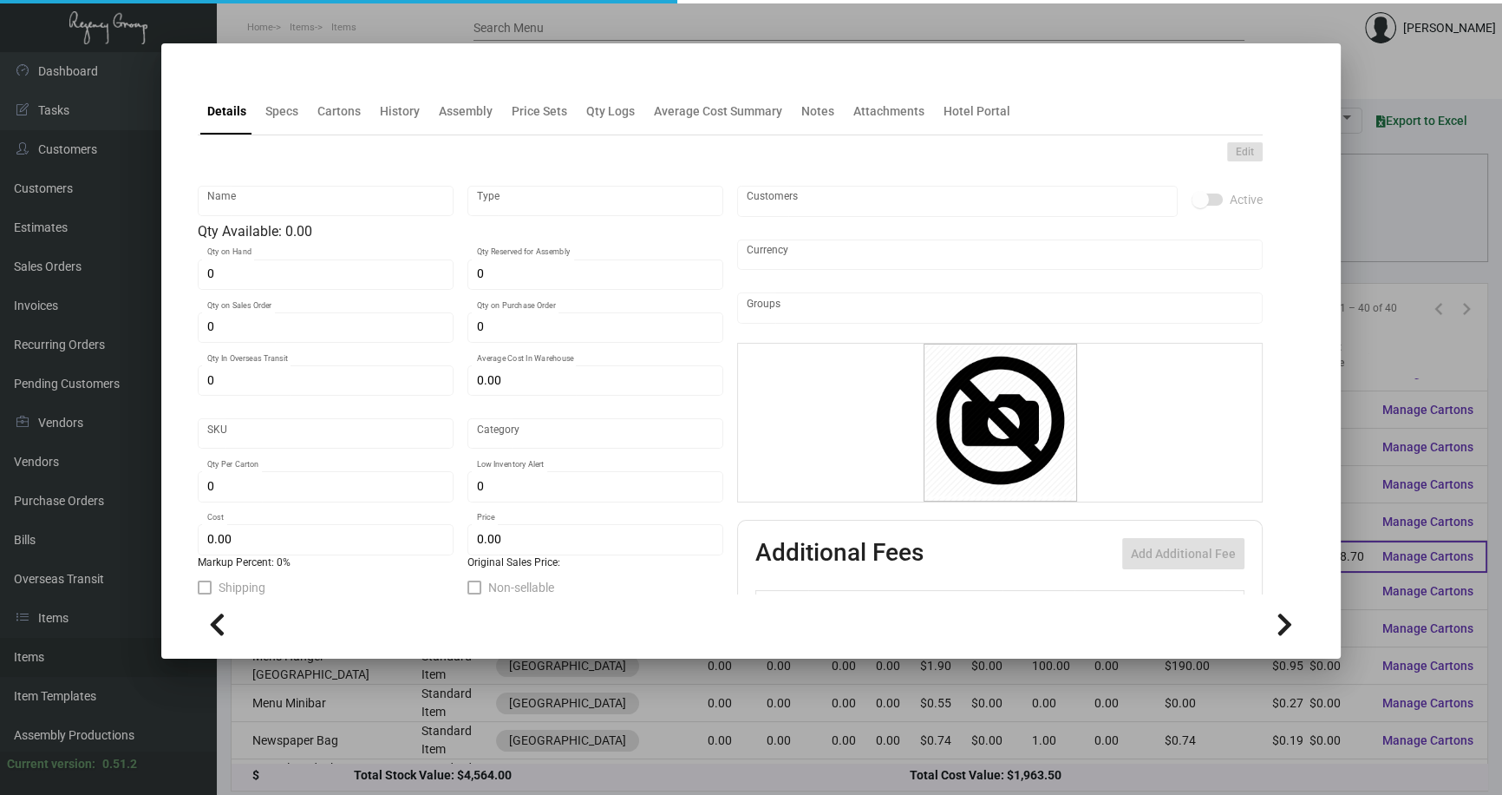
type input "Laundry Bag"
type input "Inventory"
type input "3,050"
type input "$ 0.00"
type input "902-Laundry Bag-13"
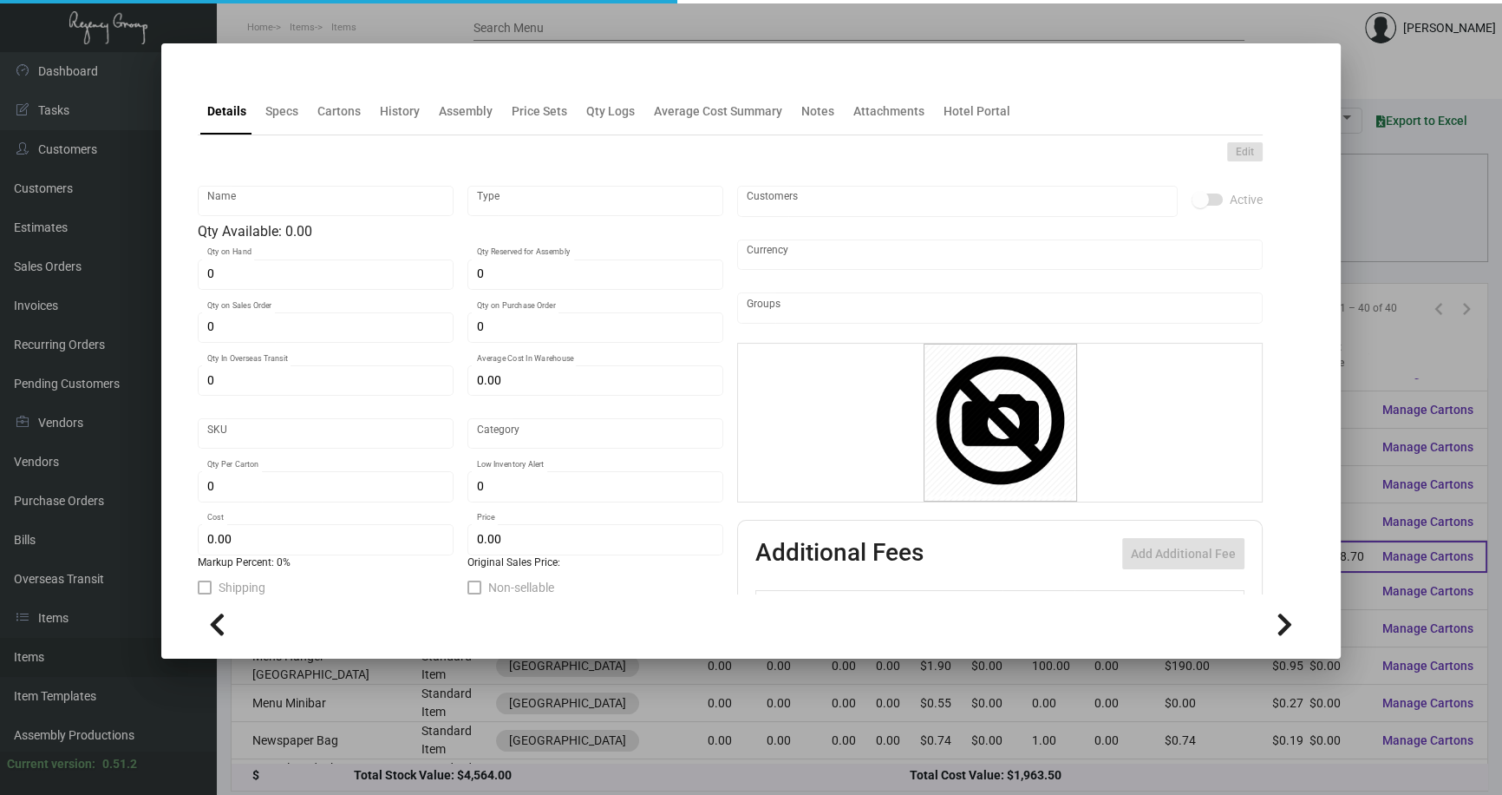
type input "Standard"
type input "500"
type input "$ 0.334"
type input "$ 0.58"
checkbox input "true"
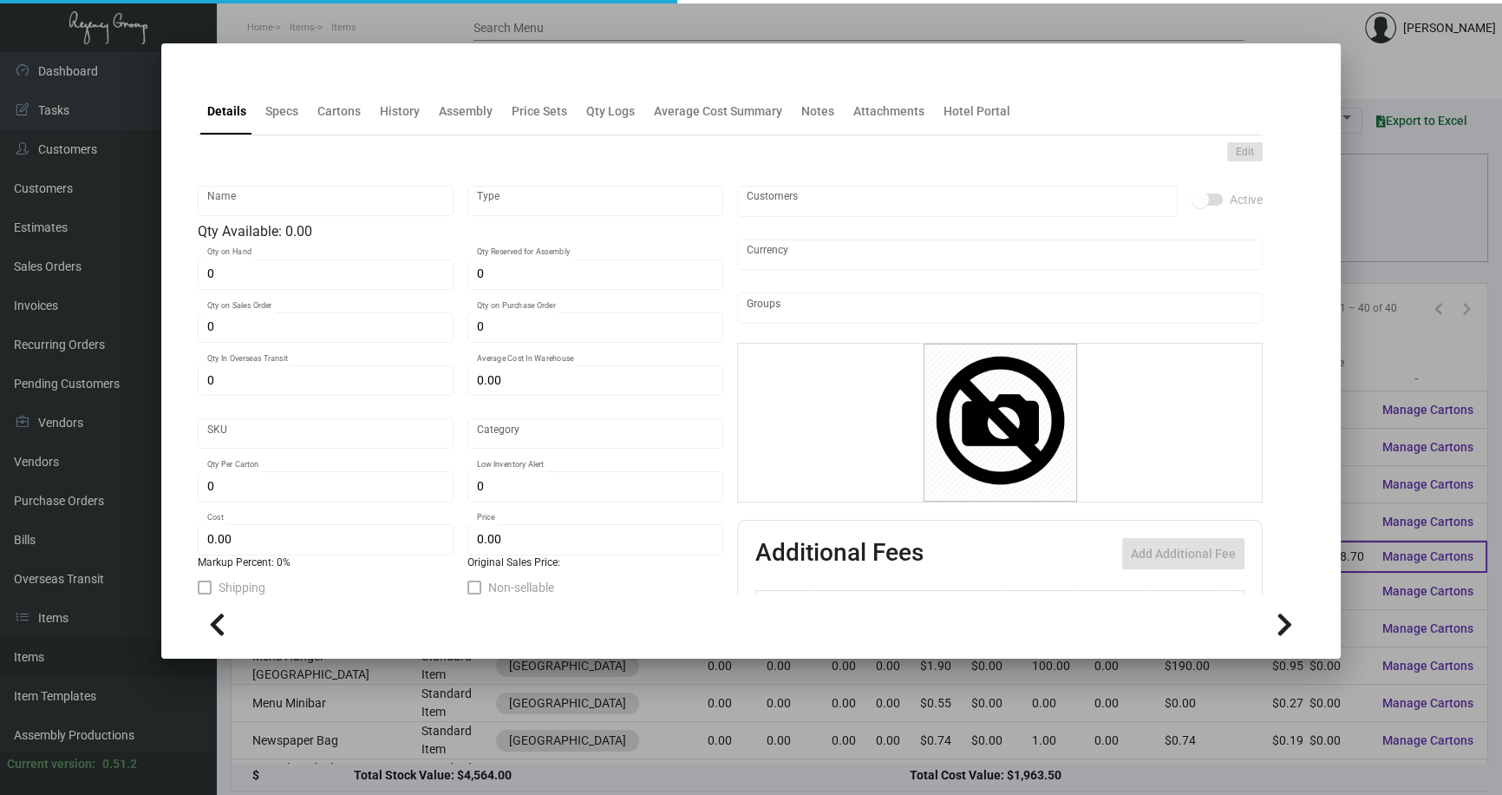
checkbox input "true"
type input "United States Dollar $"
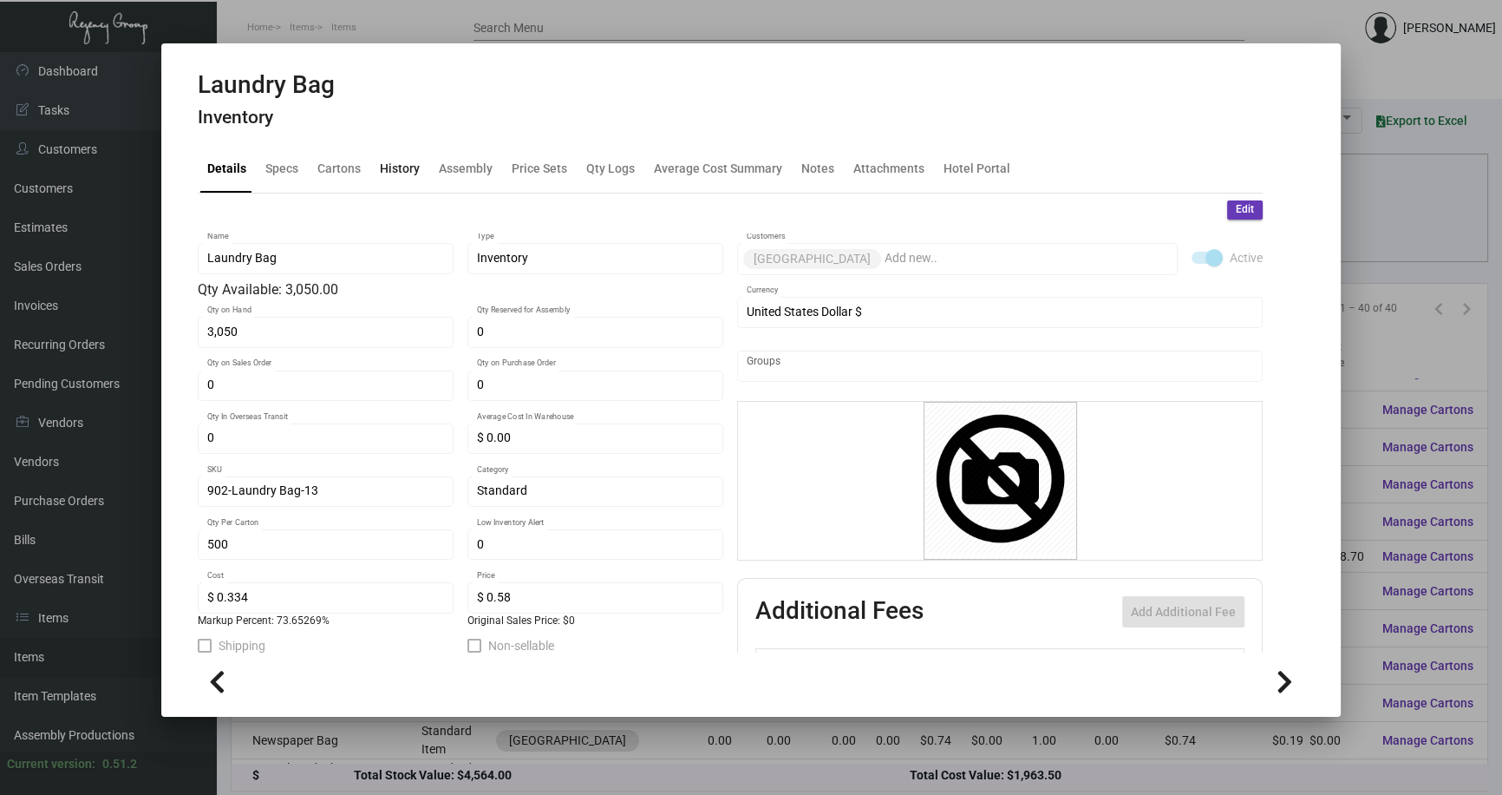
click at [398, 169] on div "History" at bounding box center [400, 169] width 40 height 18
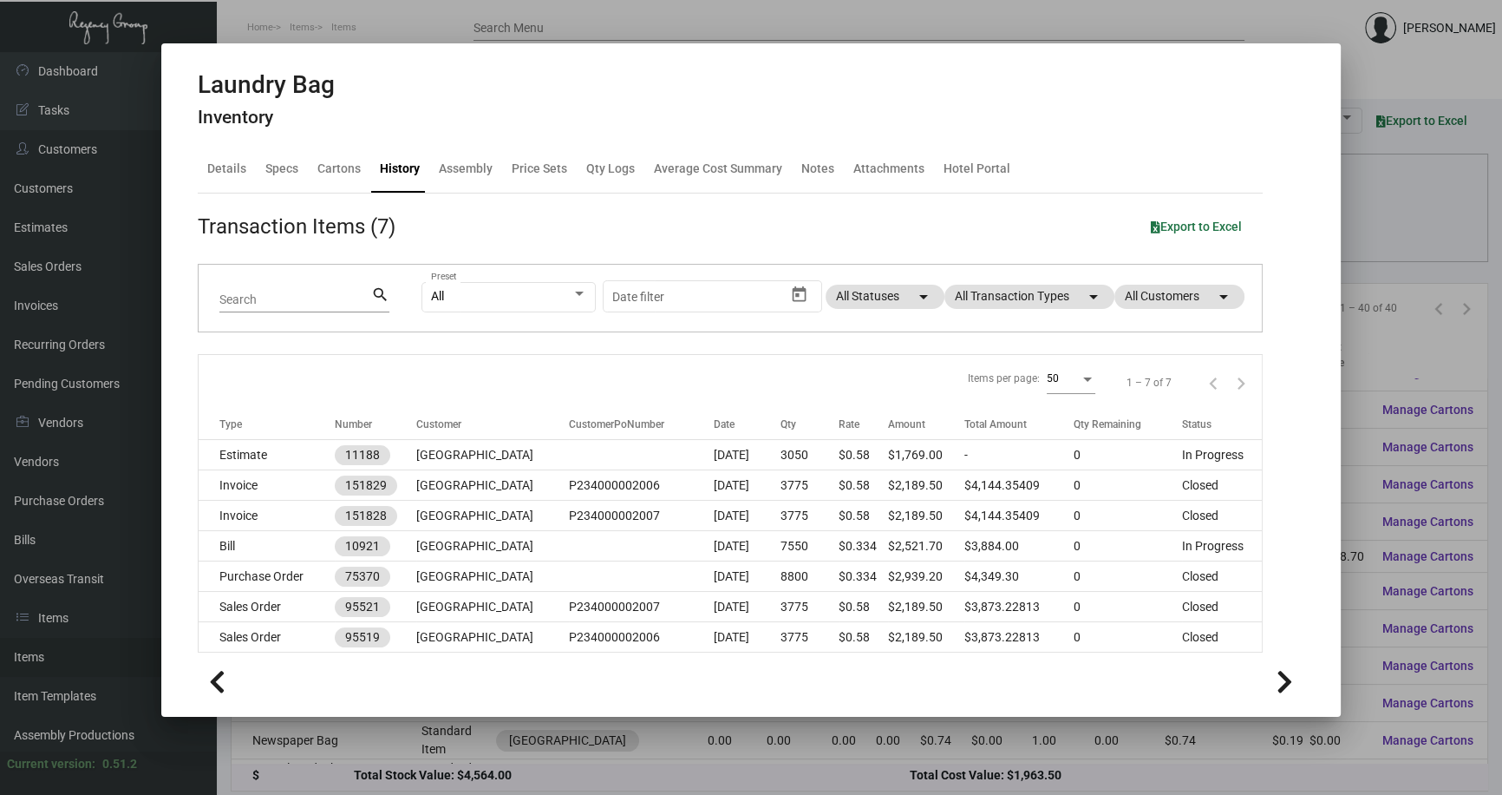
click at [1365, 176] on div at bounding box center [751, 397] width 1502 height 795
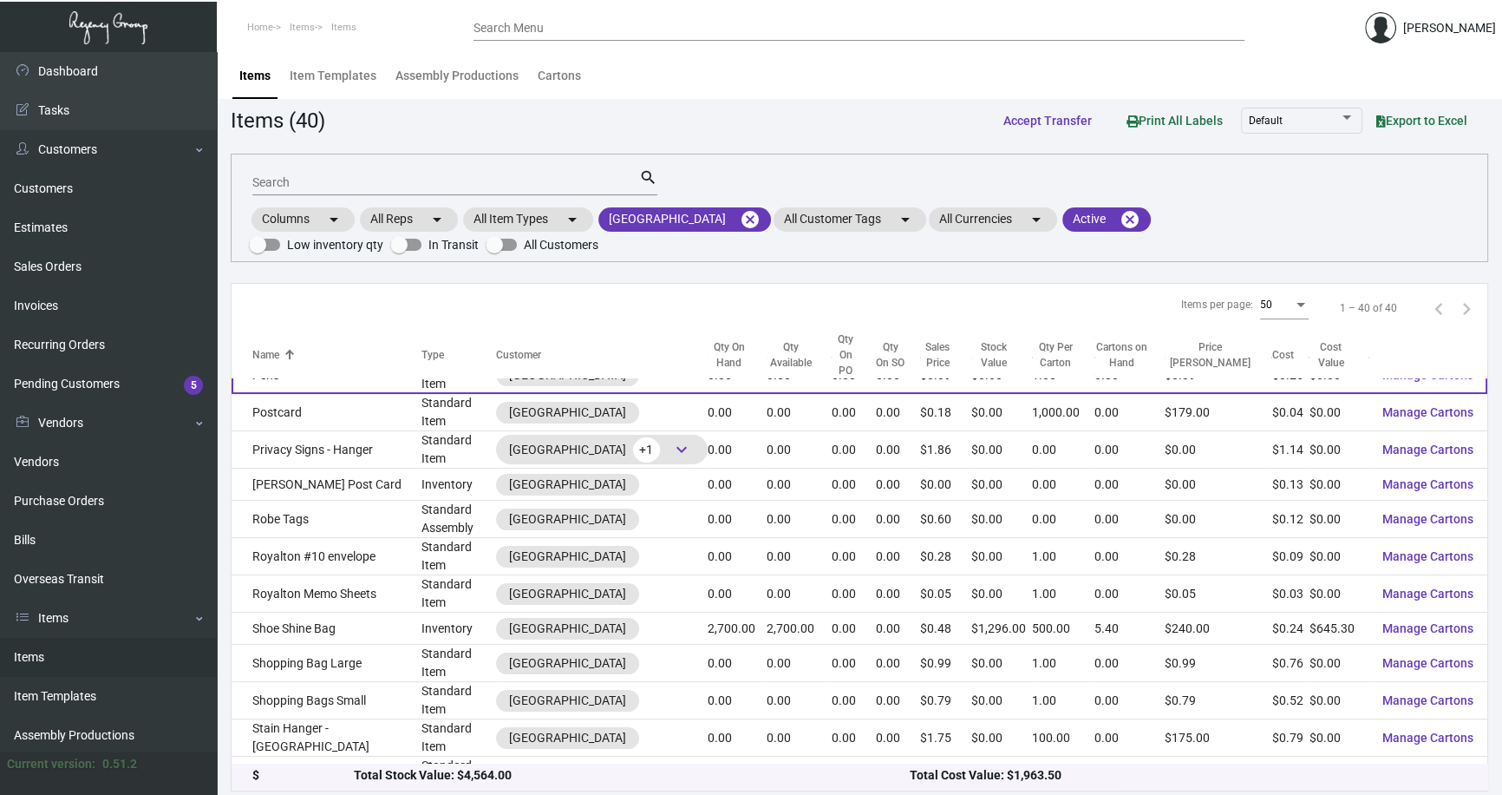
scroll to position [928, 0]
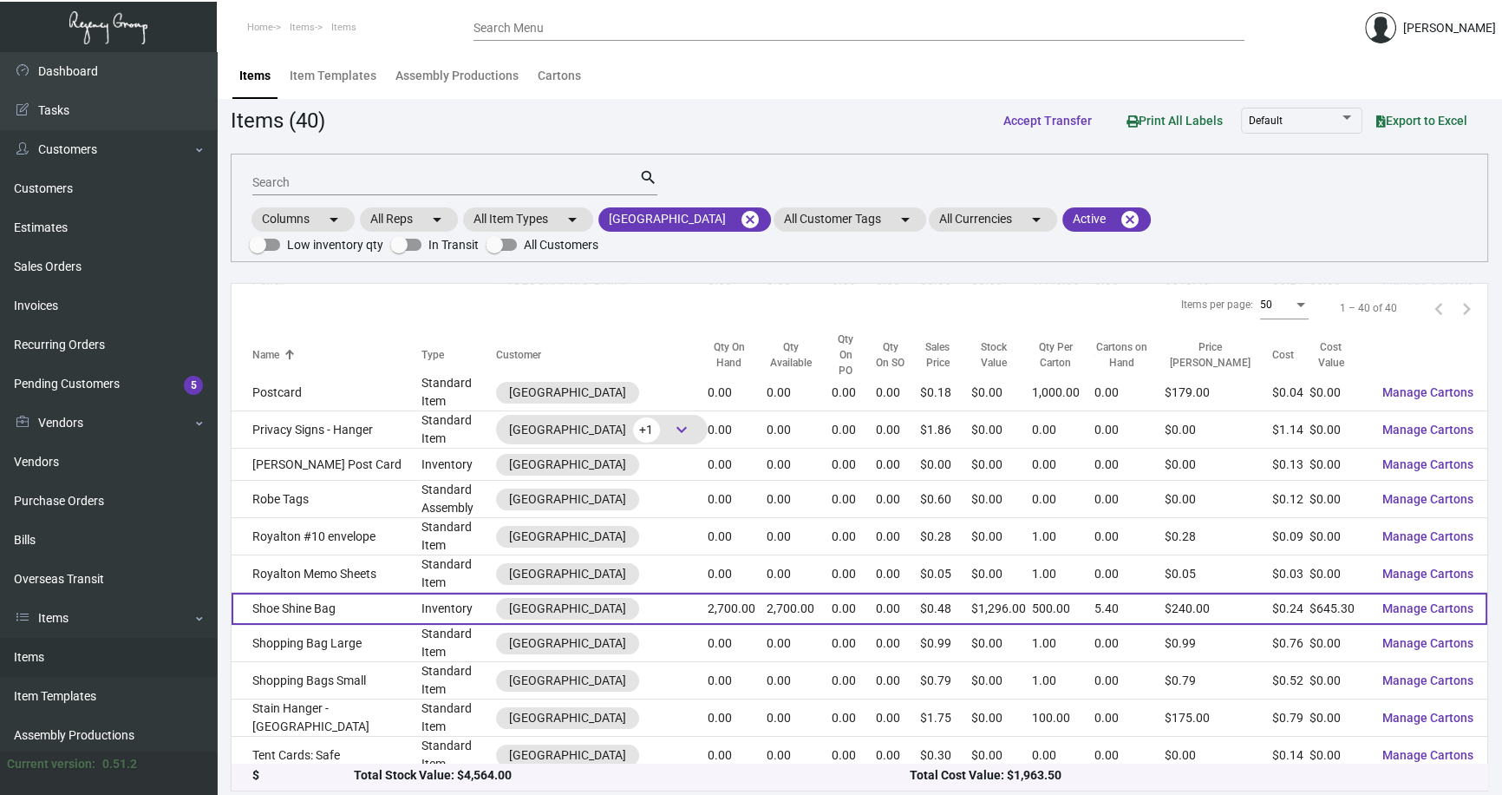
click at [316, 592] on td "Shoe Shine Bag" at bounding box center [327, 608] width 190 height 32
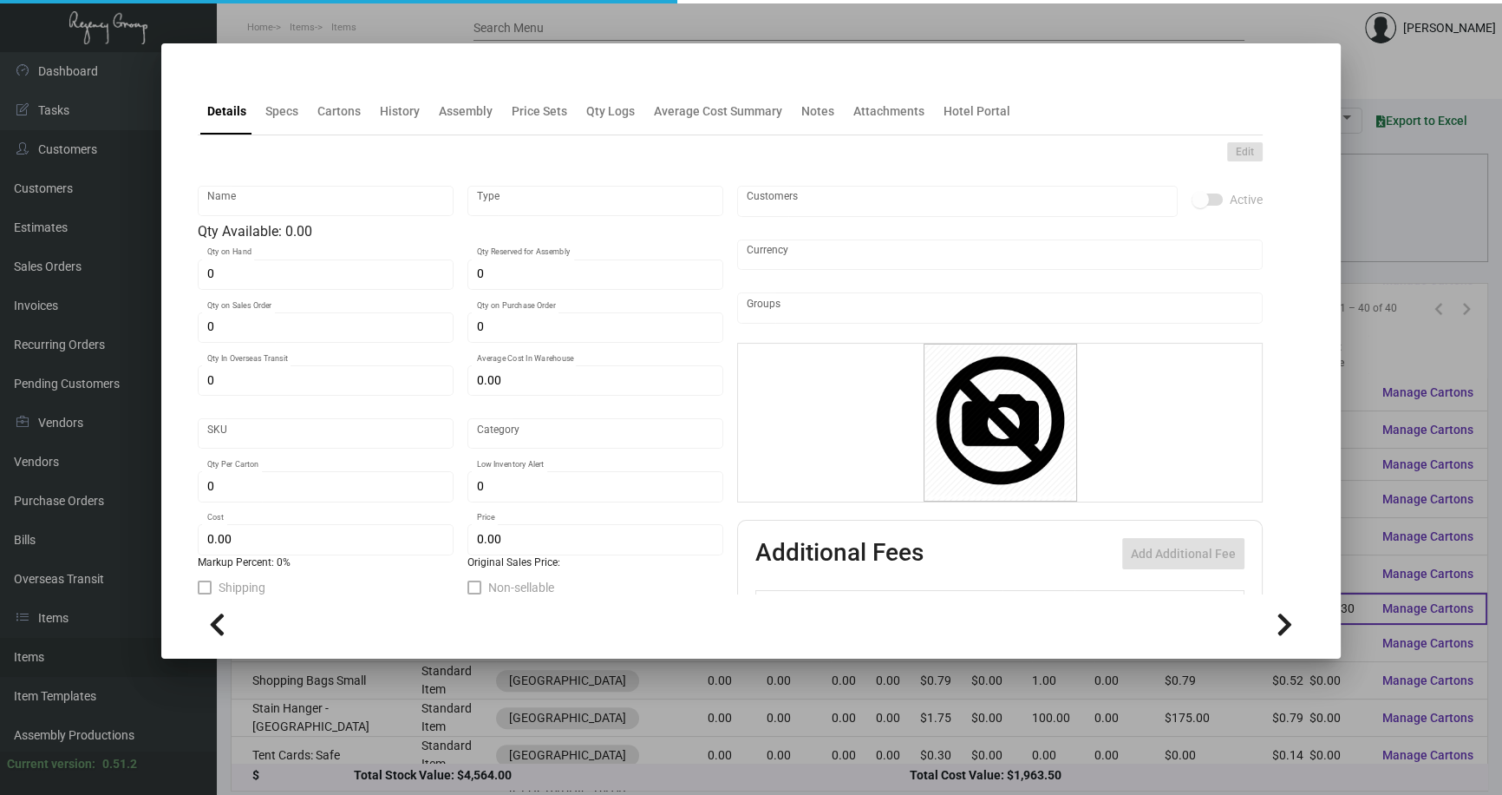
type input "Shoe Shine Bag"
type input "Inventory"
type input "2,700"
type input "$ 0.00"
type input "902-Garment Bag-39"
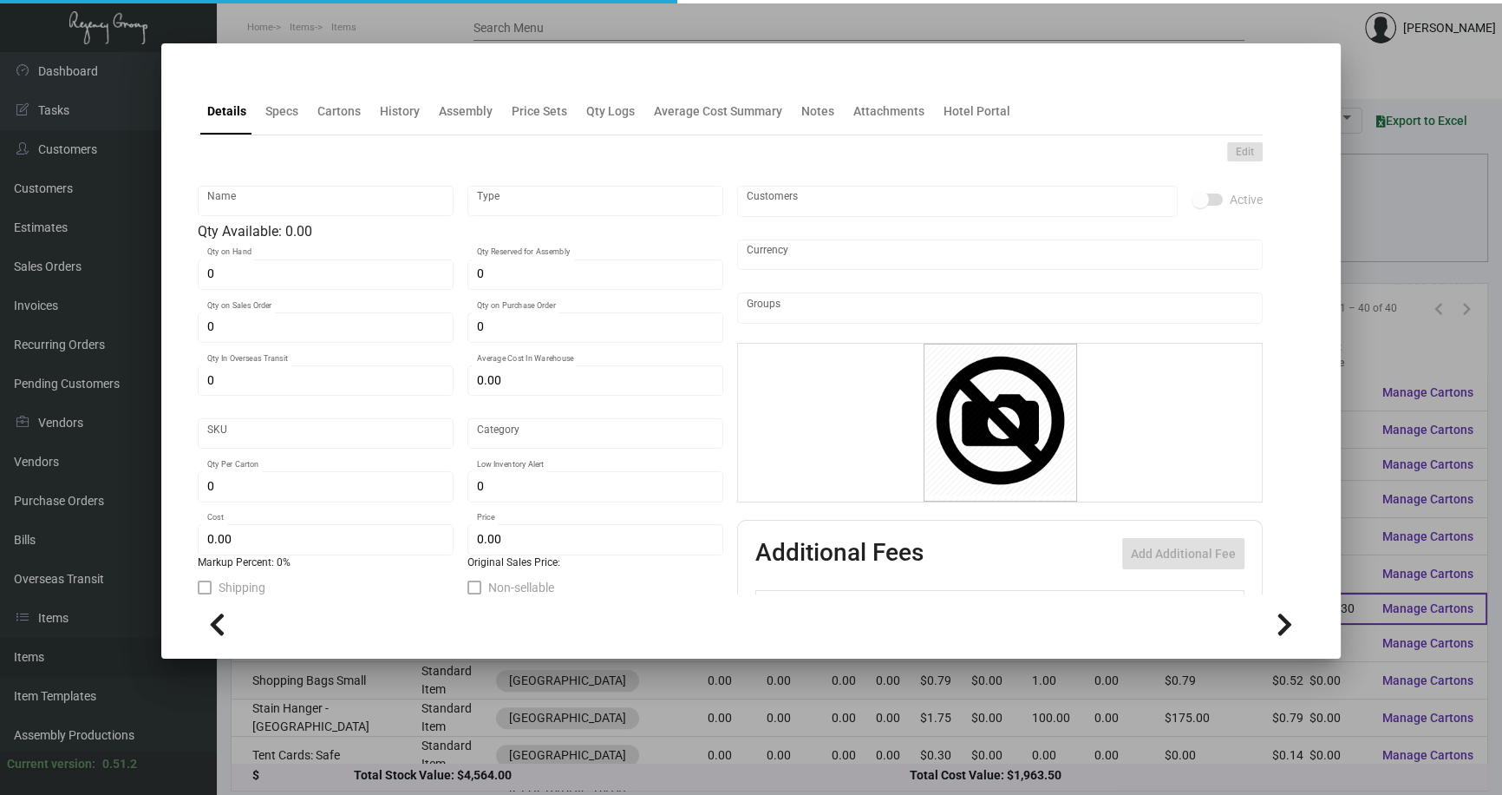
type input "Standard"
type input "500"
type input "$ 0.239"
type input "$ 0.48"
checkbox input "true"
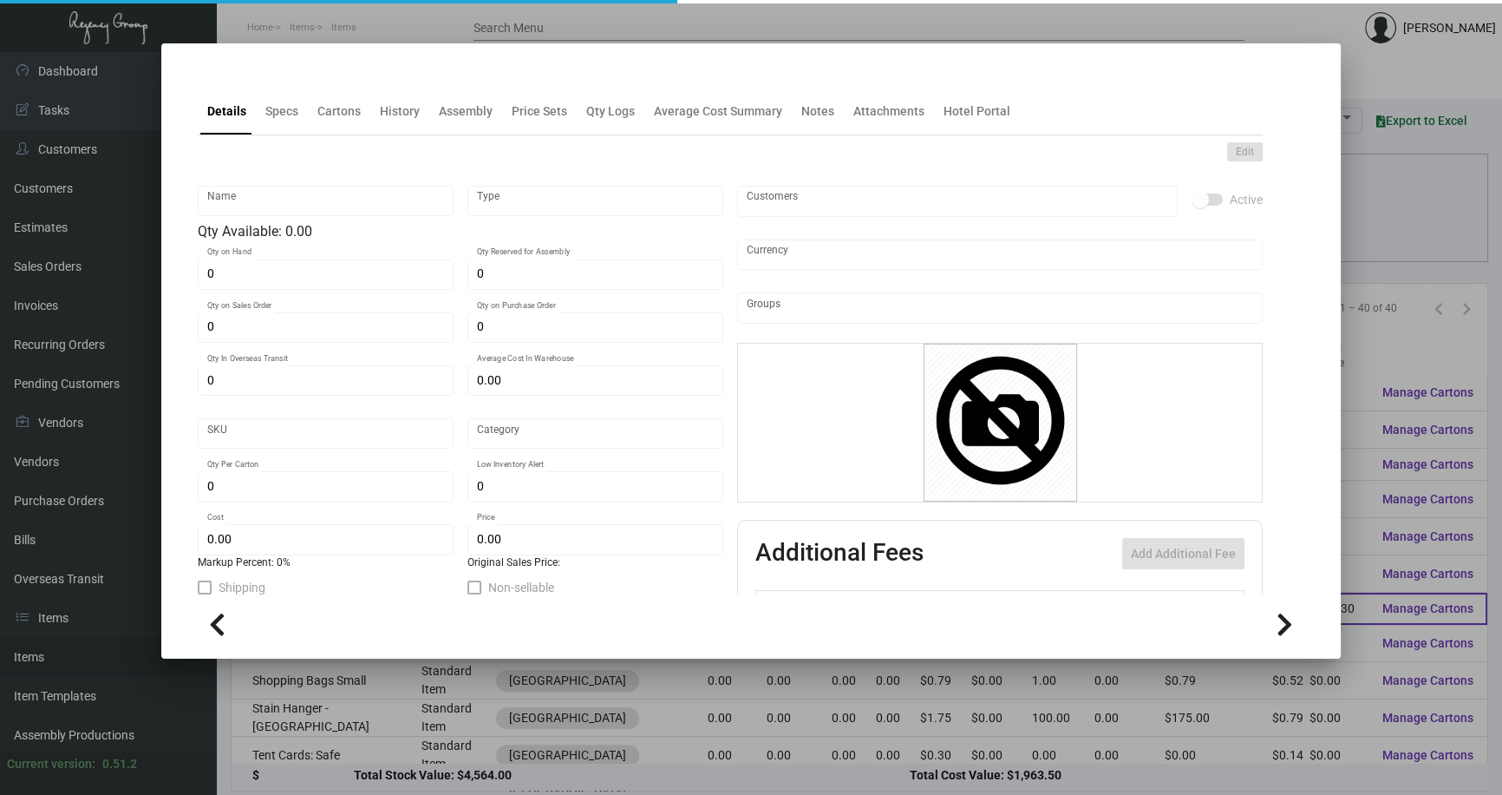
checkbox input "true"
type input "United States Dollar $"
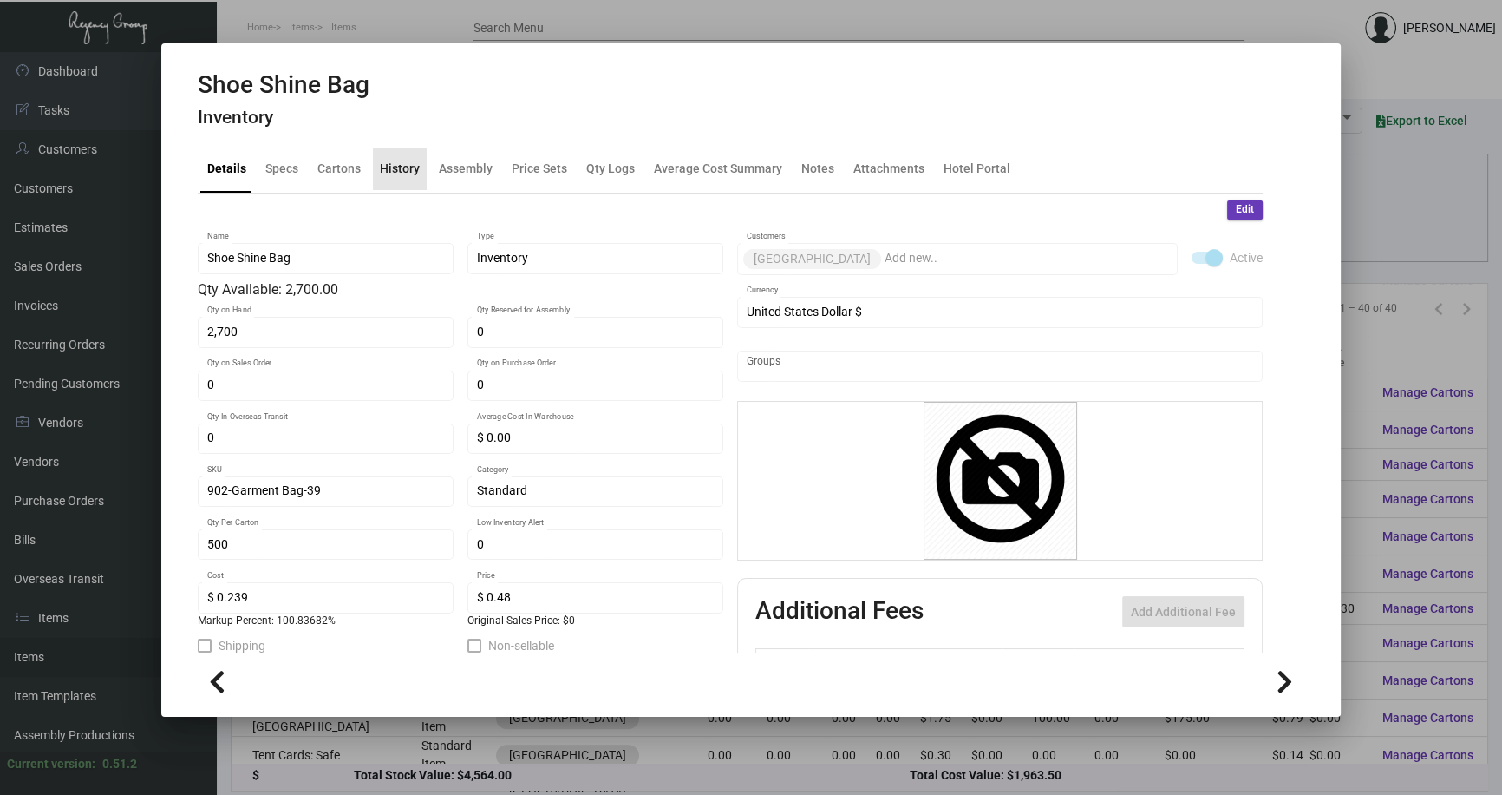
click at [404, 169] on div "History" at bounding box center [400, 169] width 40 height 18
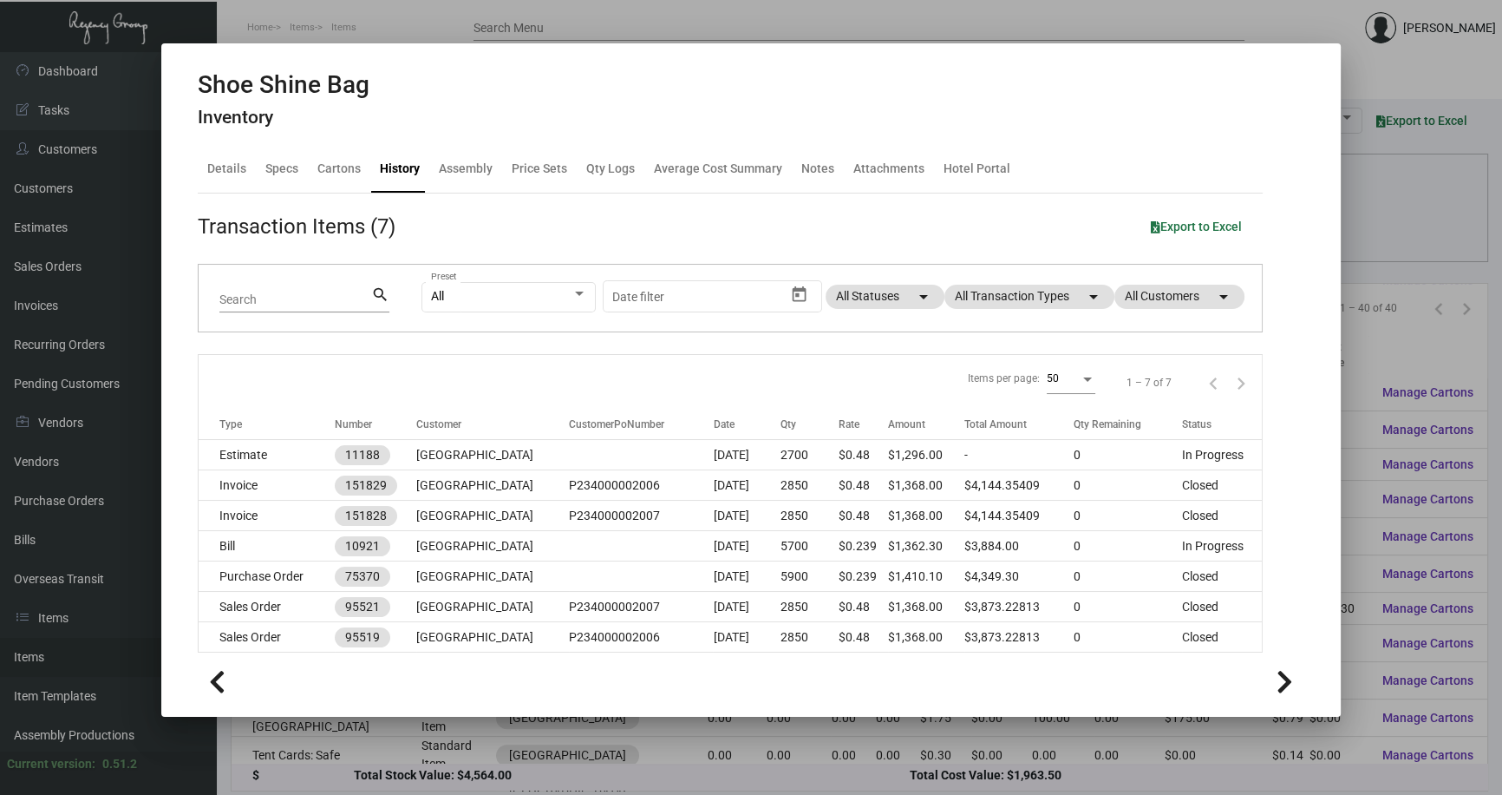
click at [1394, 324] on div at bounding box center [751, 397] width 1502 height 795
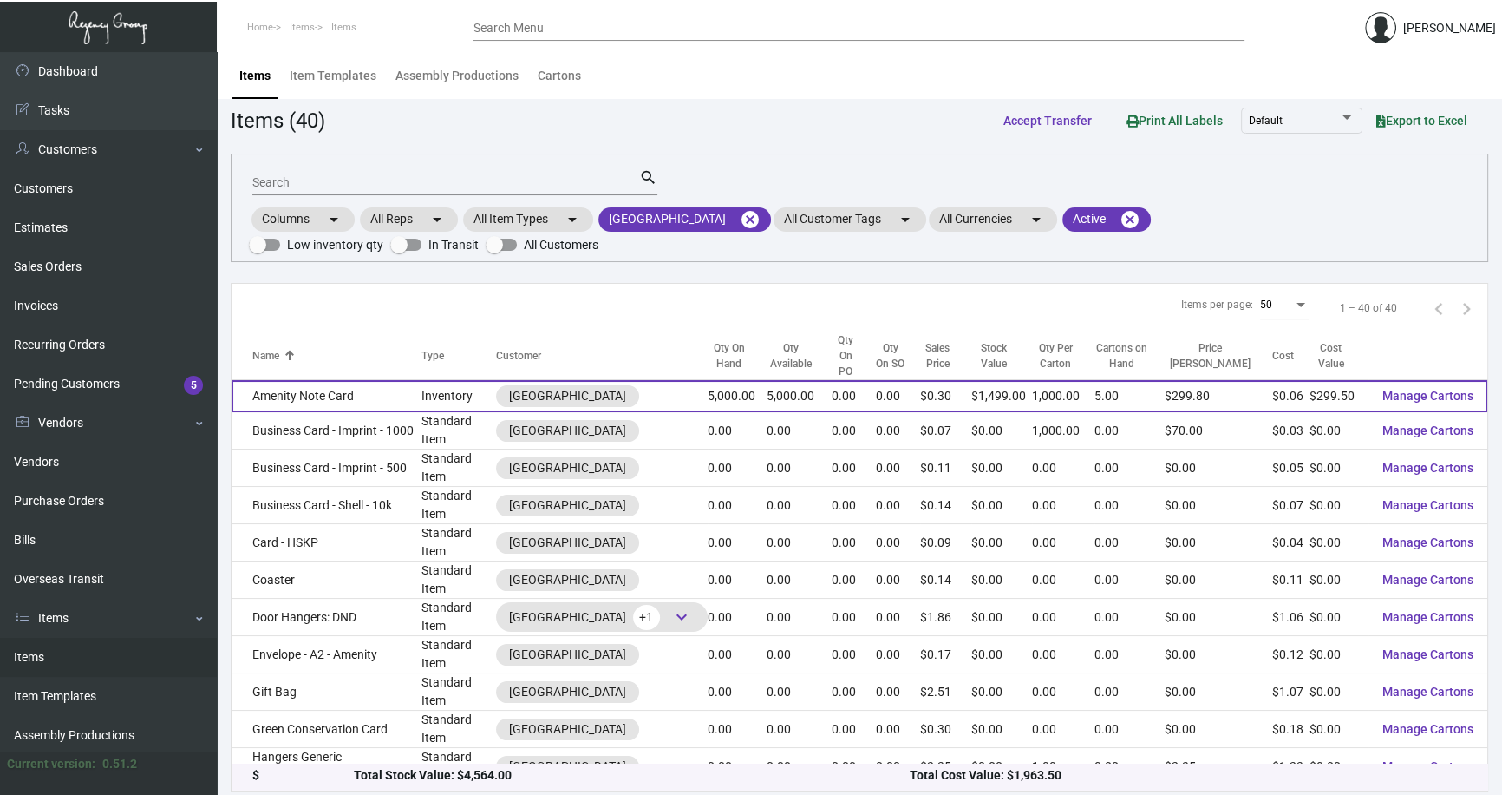
click at [332, 380] on td "Amenity Note Card" at bounding box center [327, 396] width 190 height 32
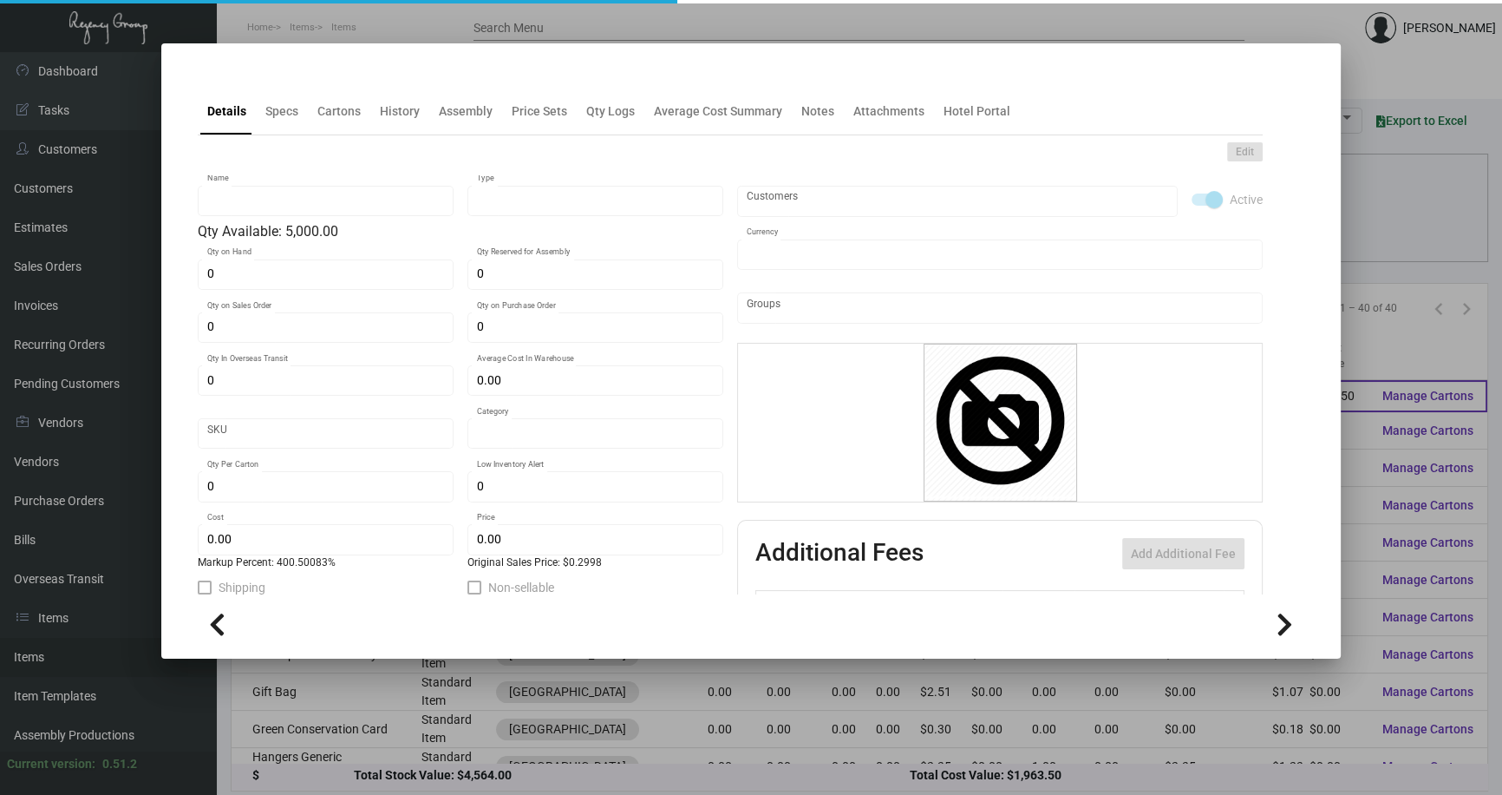
type input "Amenity Note Card"
type input "Inventory"
type input "5,000"
type input "$ 0.0599"
type input "Standard"
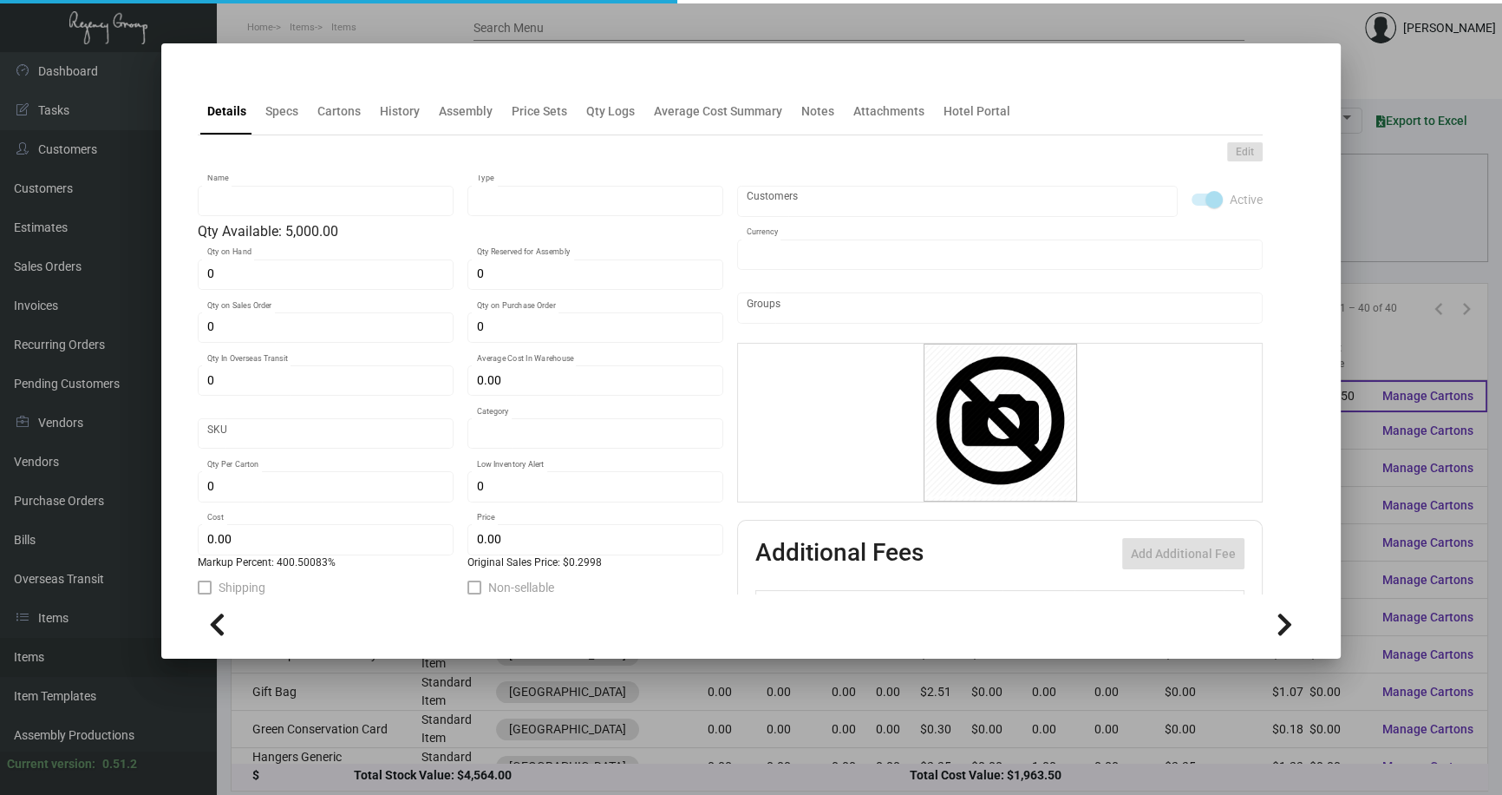
type input "1,000"
type input "$ 0.0599"
type input "$ 0.2998"
checkbox input "true"
type input "United States Dollar $"
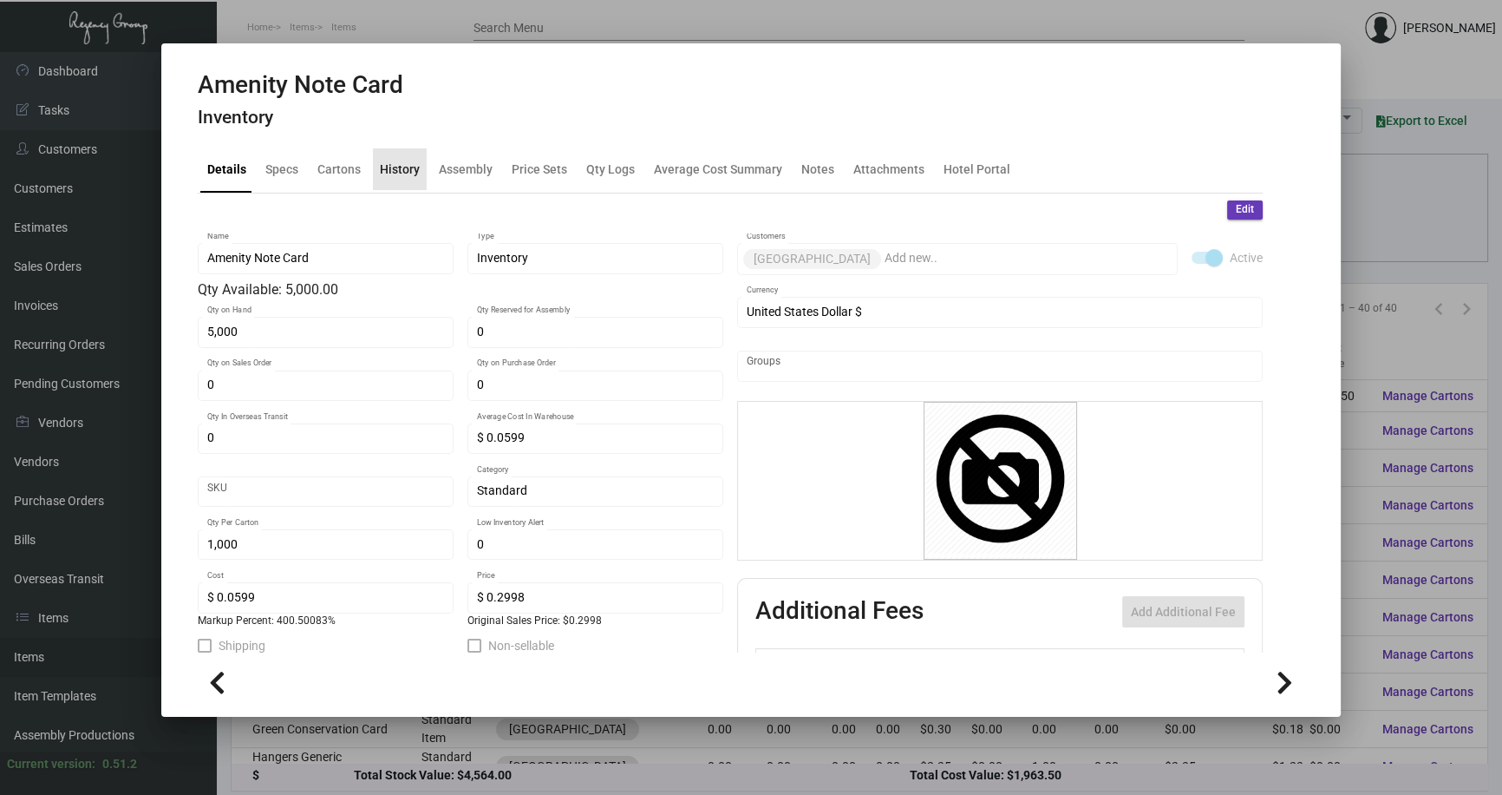
click at [404, 172] on div "History" at bounding box center [400, 169] width 40 height 18
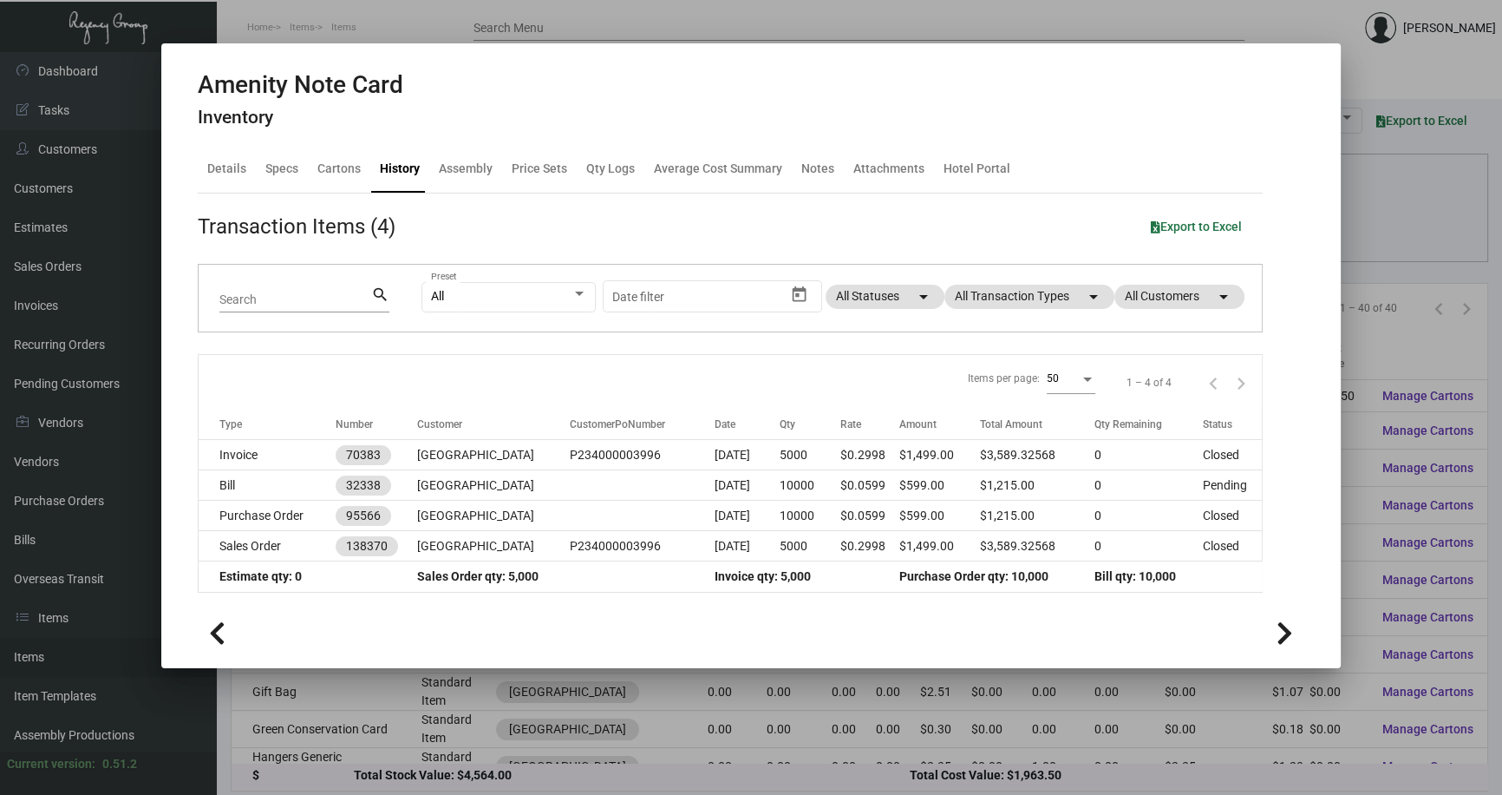
click at [1375, 180] on div at bounding box center [751, 397] width 1502 height 795
